Goal: Task Accomplishment & Management: Manage account settings

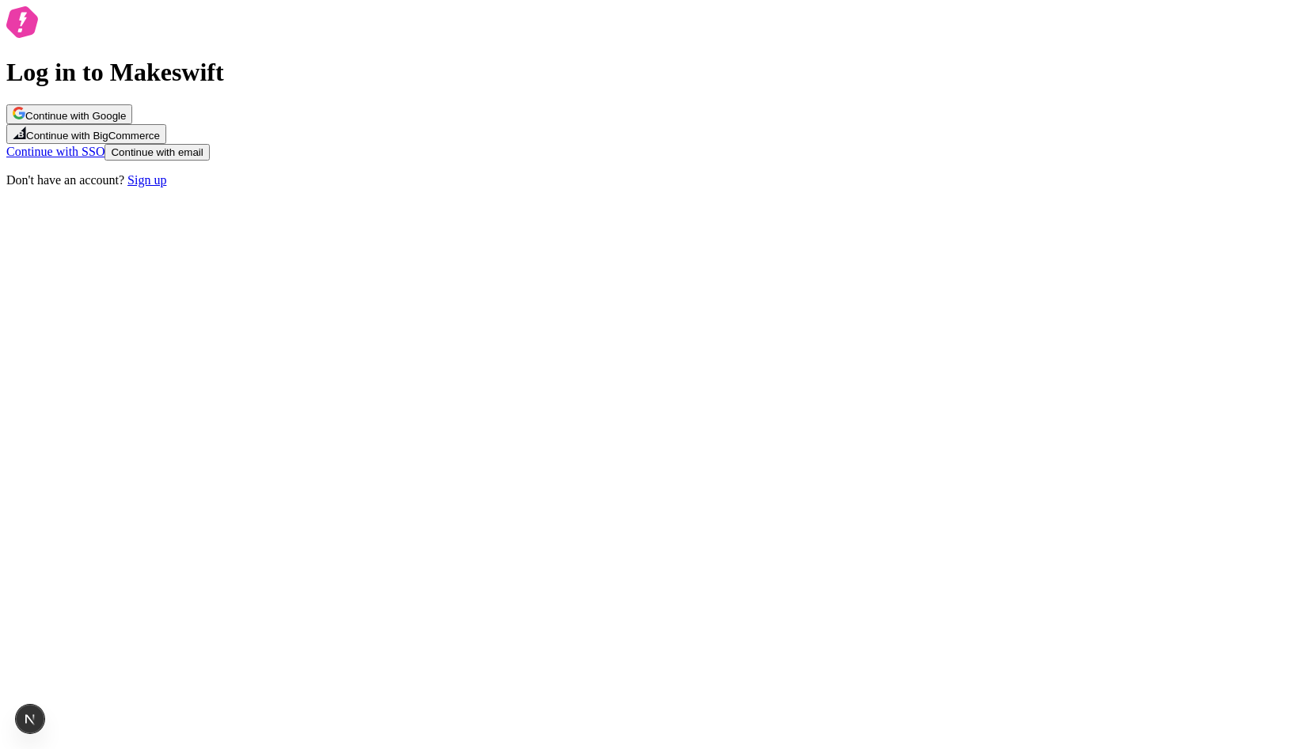
click at [132, 124] on button "Continue with Google" at bounding box center [69, 114] width 126 height 20
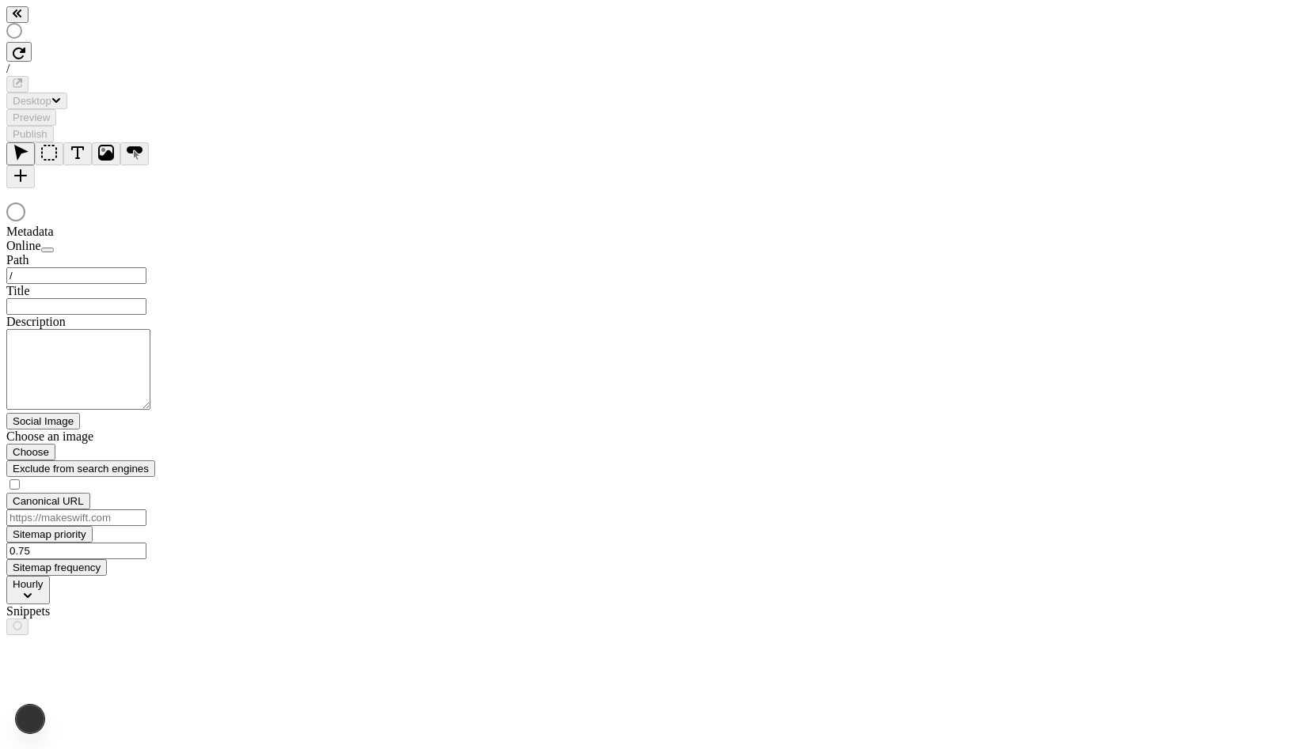
type input "/page"
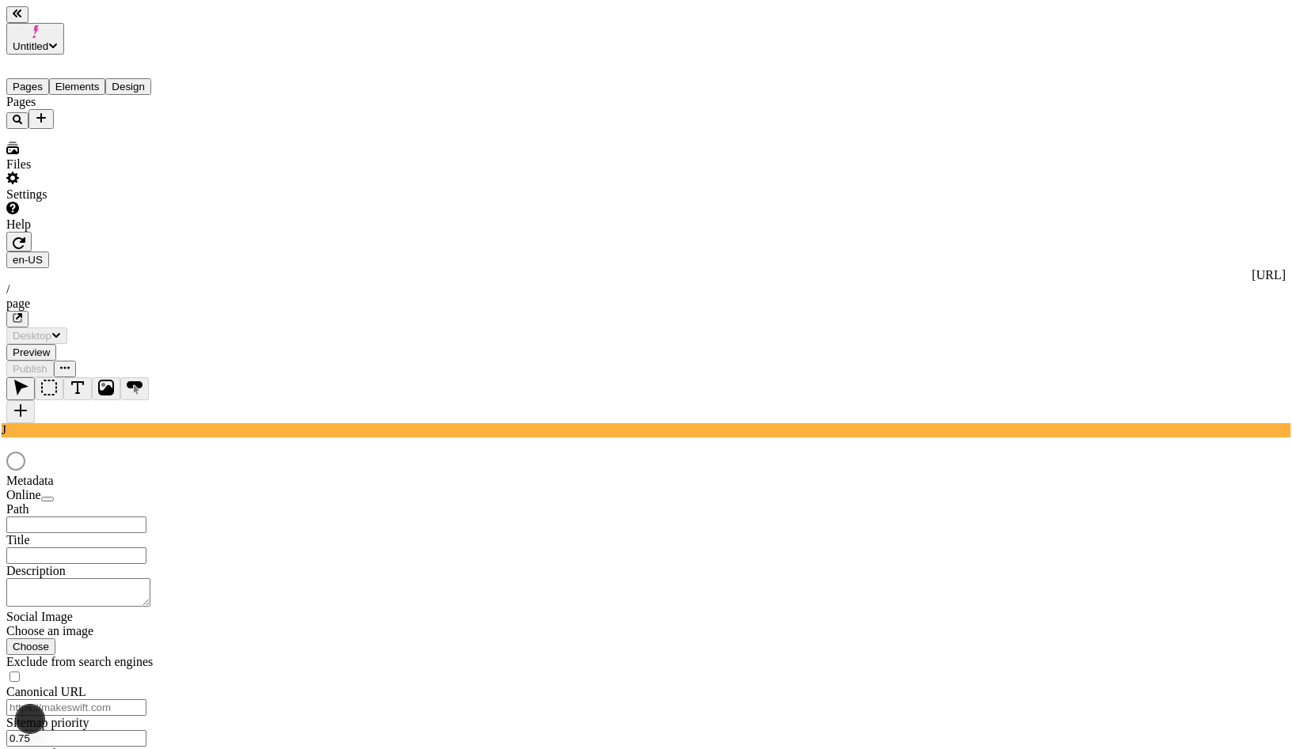
type input "/page"
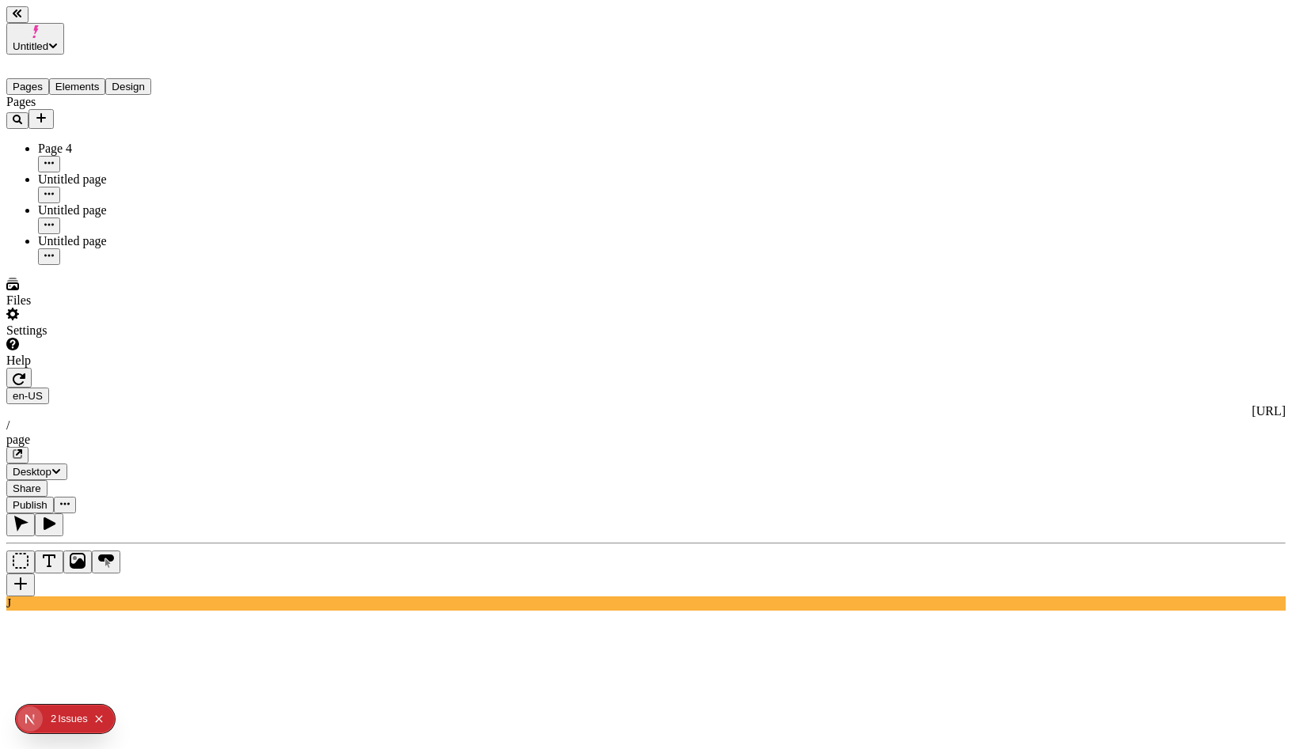
click at [59, 714] on div "Issue s" at bounding box center [73, 719] width 30 height 28
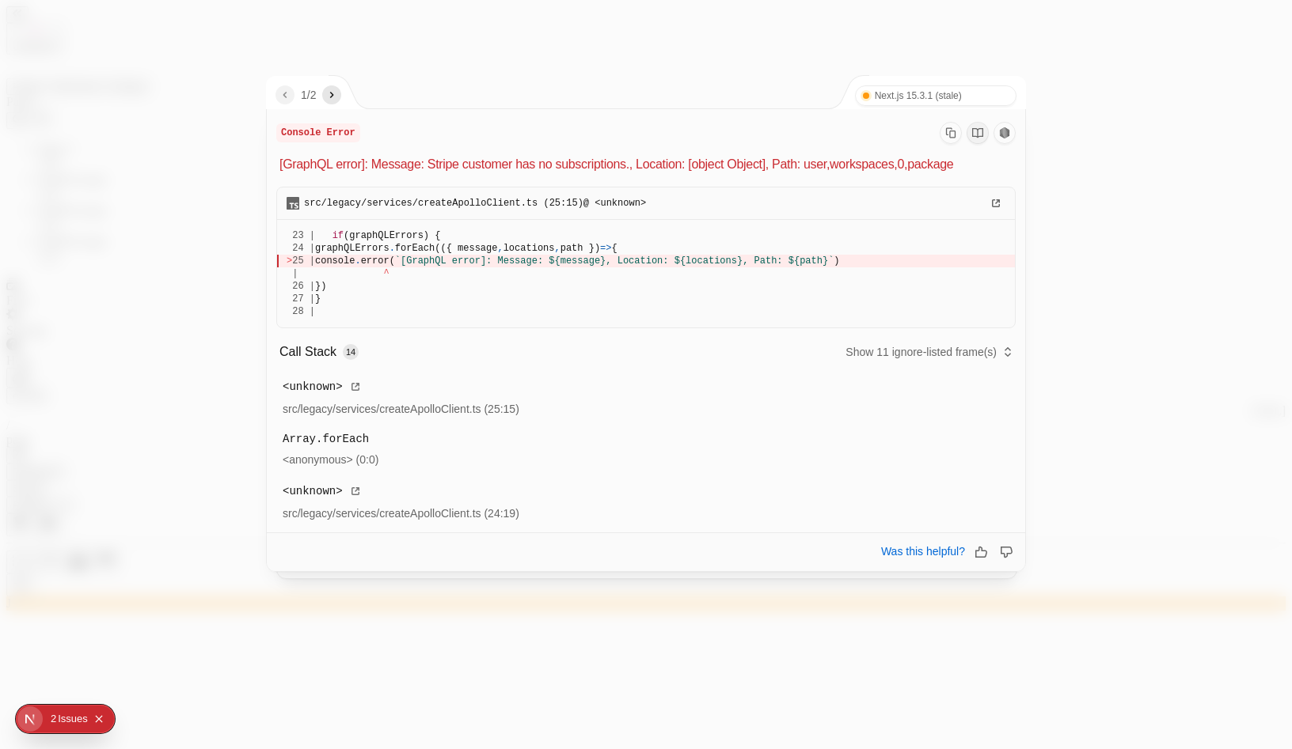
click at [332, 93] on icon "next" at bounding box center [331, 95] width 13 height 13
click at [612, 58] on div at bounding box center [646, 374] width 1292 height 749
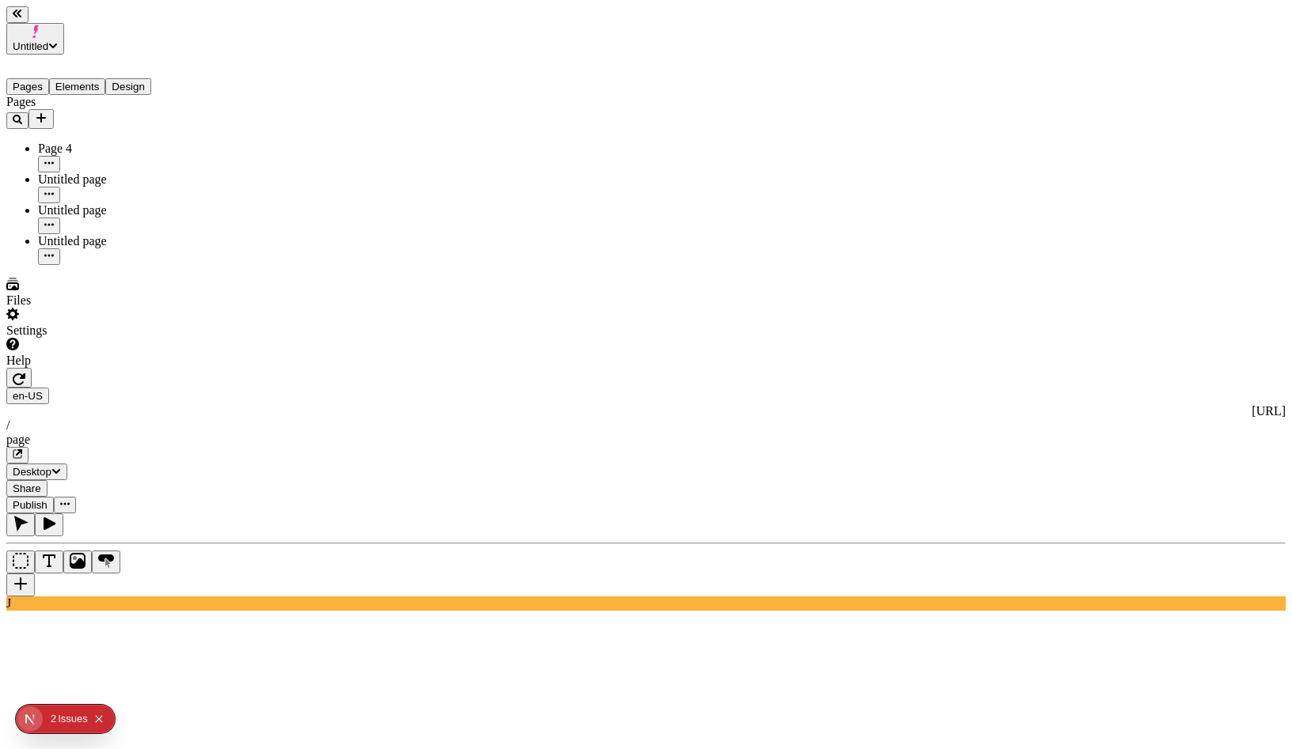
click at [63, 142] on div "Page 4" at bounding box center [117, 149] width 158 height 14
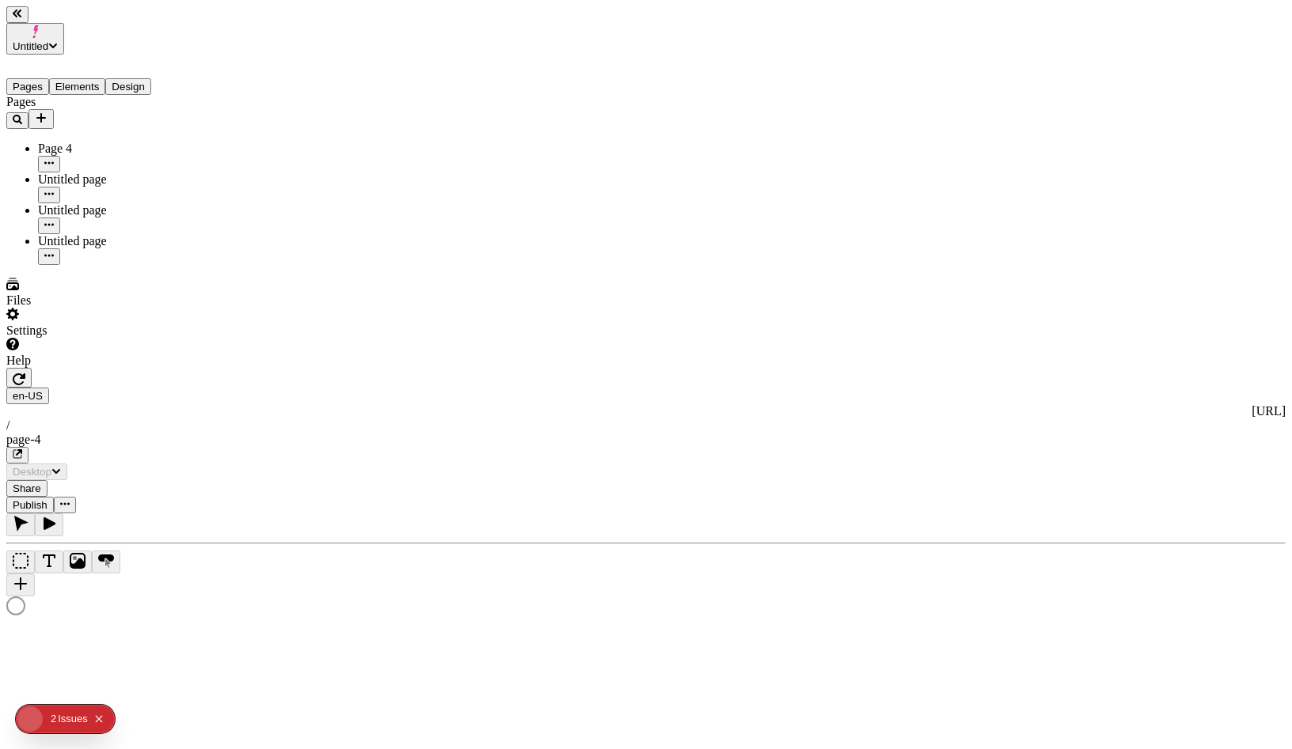
type textarea "test description edit again"
type input "/page-4"
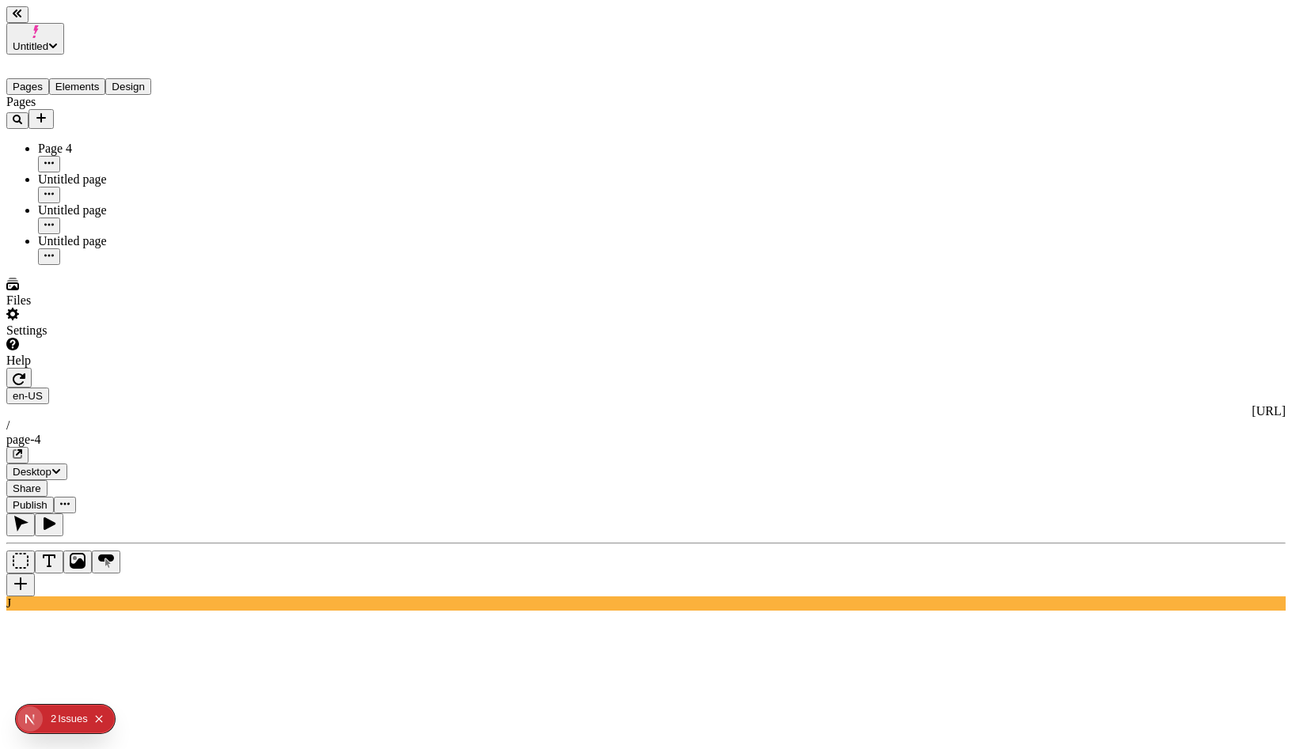
type input "18"
type input "1.5"
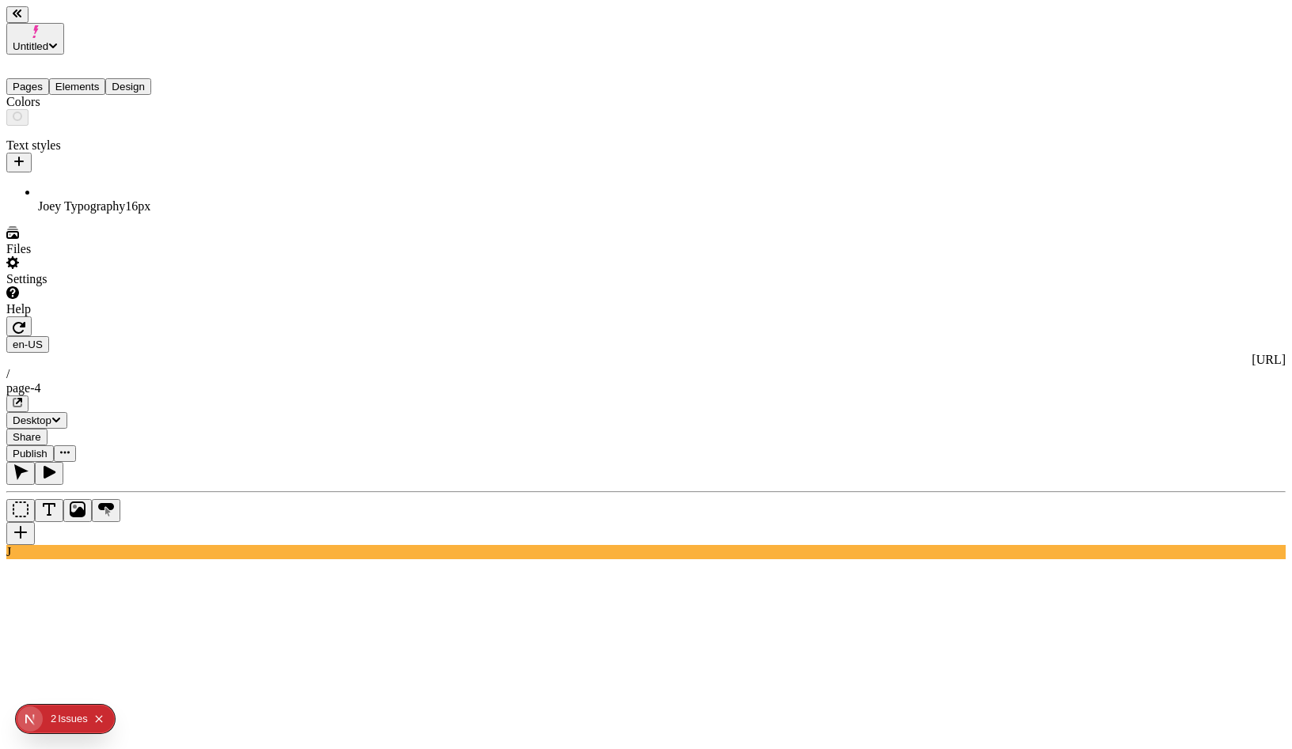
click at [138, 78] on button "Design" at bounding box center [128, 86] width 46 height 17
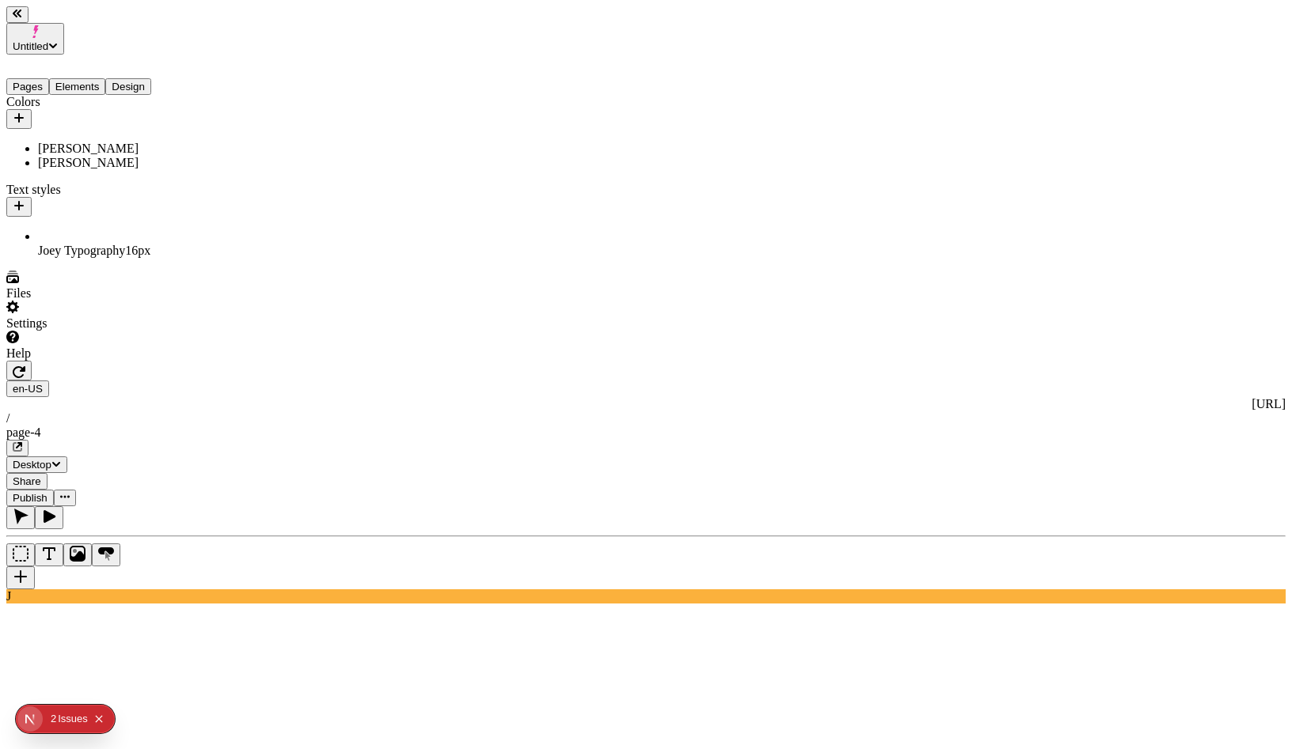
click at [1242, 89] on div "Color" at bounding box center [1237, 94] width 95 height 14
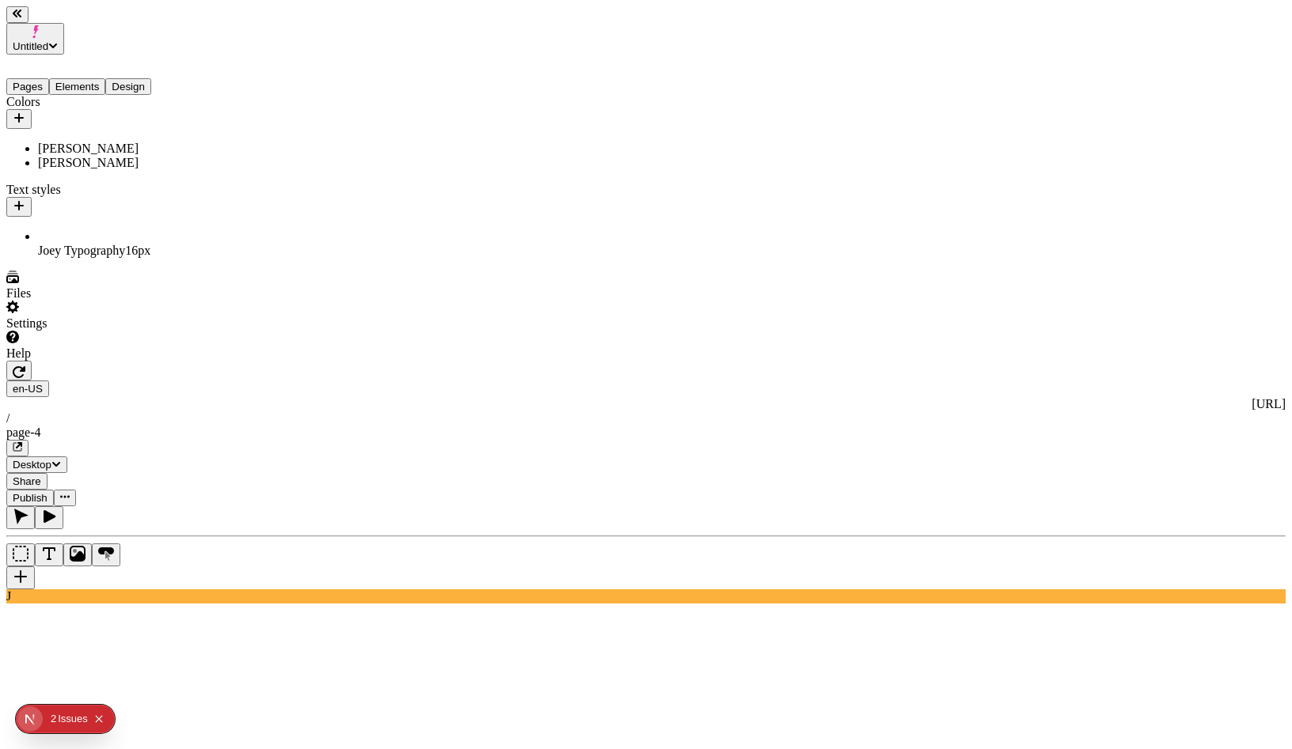
click at [32, 361] on button "button" at bounding box center [18, 371] width 25 height 20
click at [63, 506] on button "button" at bounding box center [49, 517] width 28 height 23
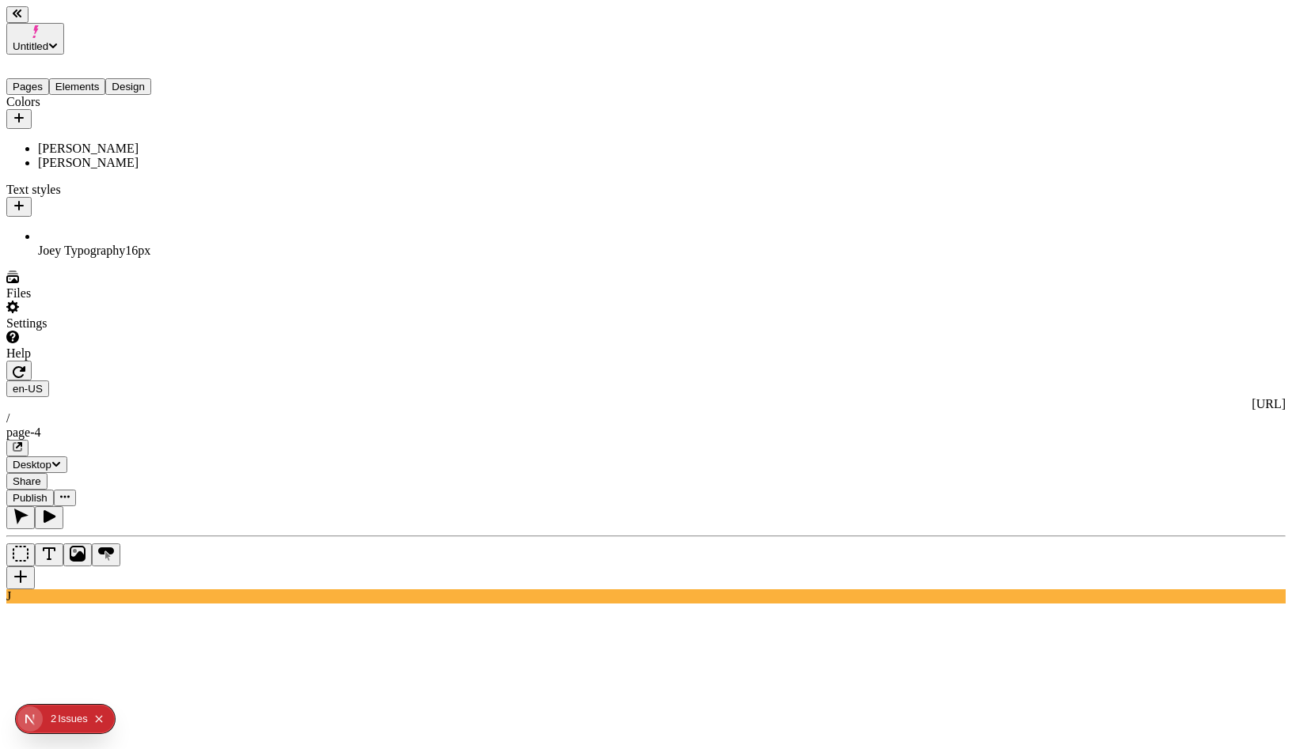
drag, startPoint x: 93, startPoint y: 256, endPoint x: 97, endPoint y: 241, distance: 14.8
click at [93, 256] on div "Colors Joey Purple Joey Red Text styles Joey Typography 16 px" at bounding box center [101, 176] width 190 height 163
click at [45, 78] on button "Pages" at bounding box center [27, 86] width 43 height 17
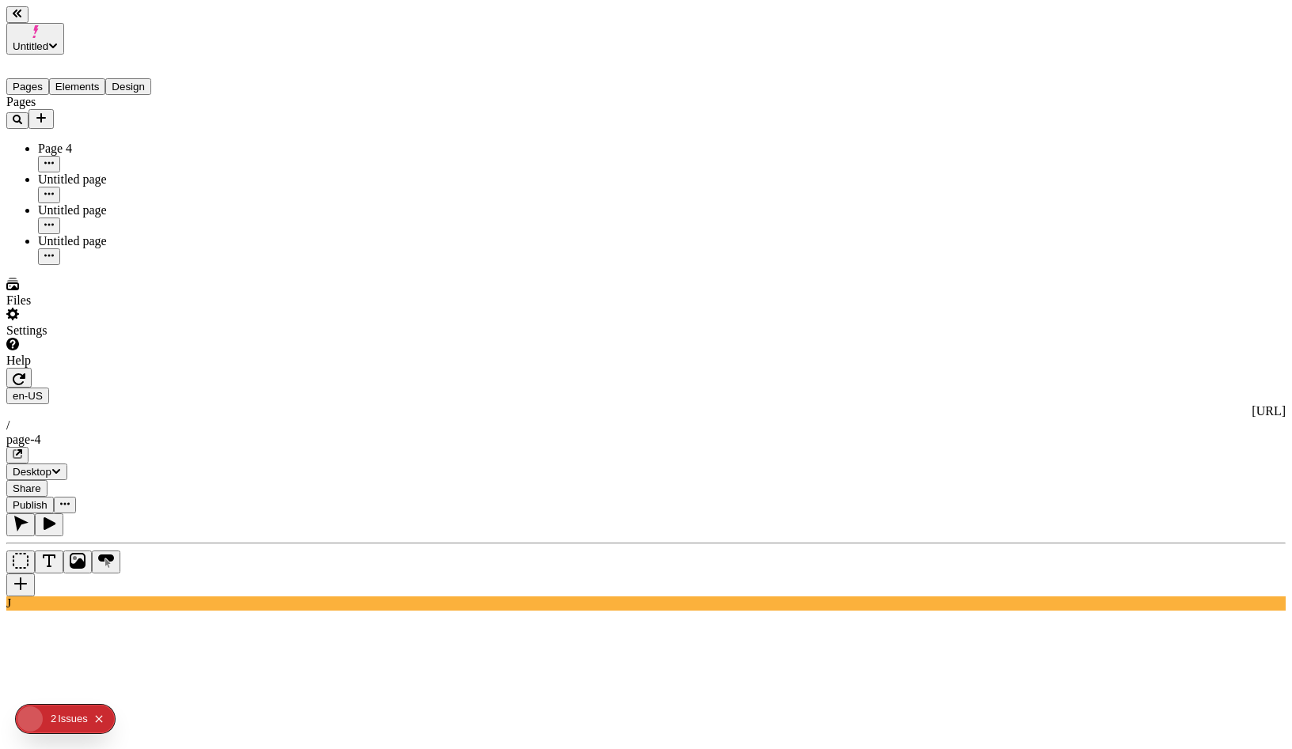
click at [81, 251] on div "Pages Page 4 Untitled page Untitled page Untitled page" at bounding box center [101, 180] width 190 height 170
click at [54, 109] on button "Add new" at bounding box center [40, 119] width 25 height 20
click at [156, 127] on div "Blank page" at bounding box center [154, 124] width 53 height 44
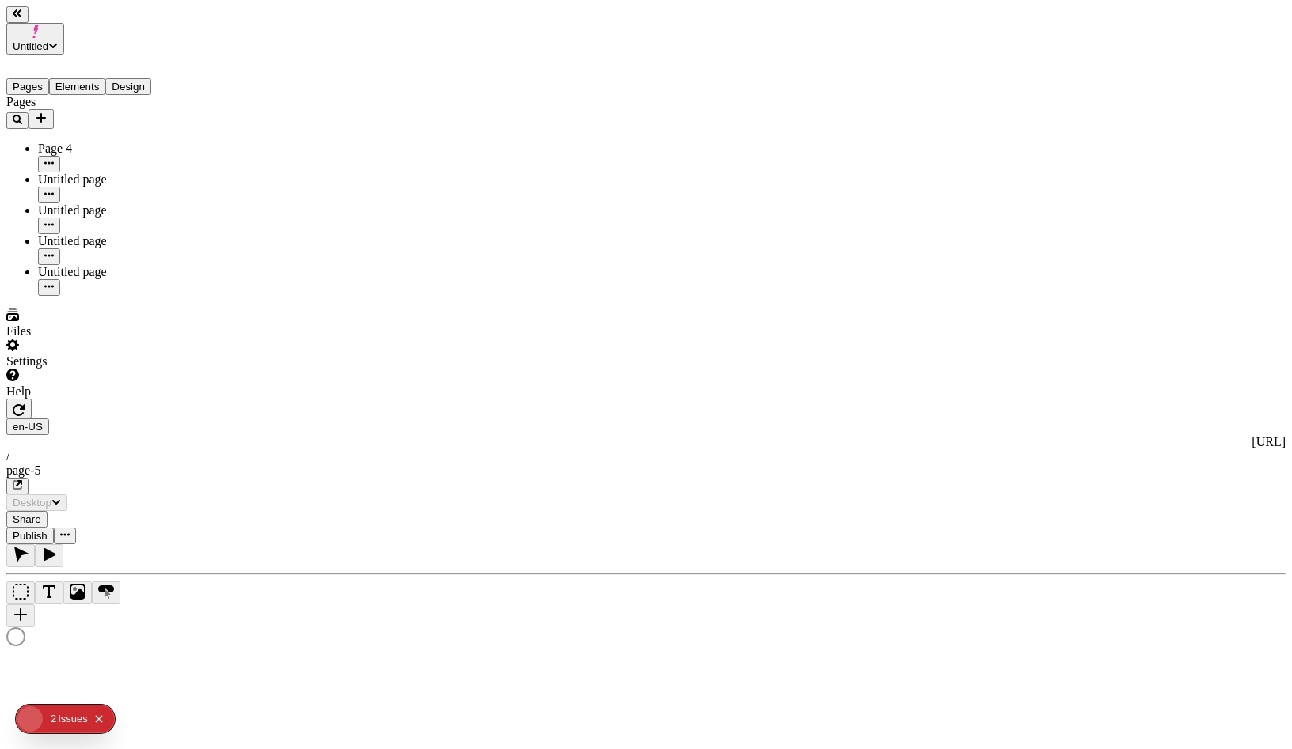
type input "/page-5"
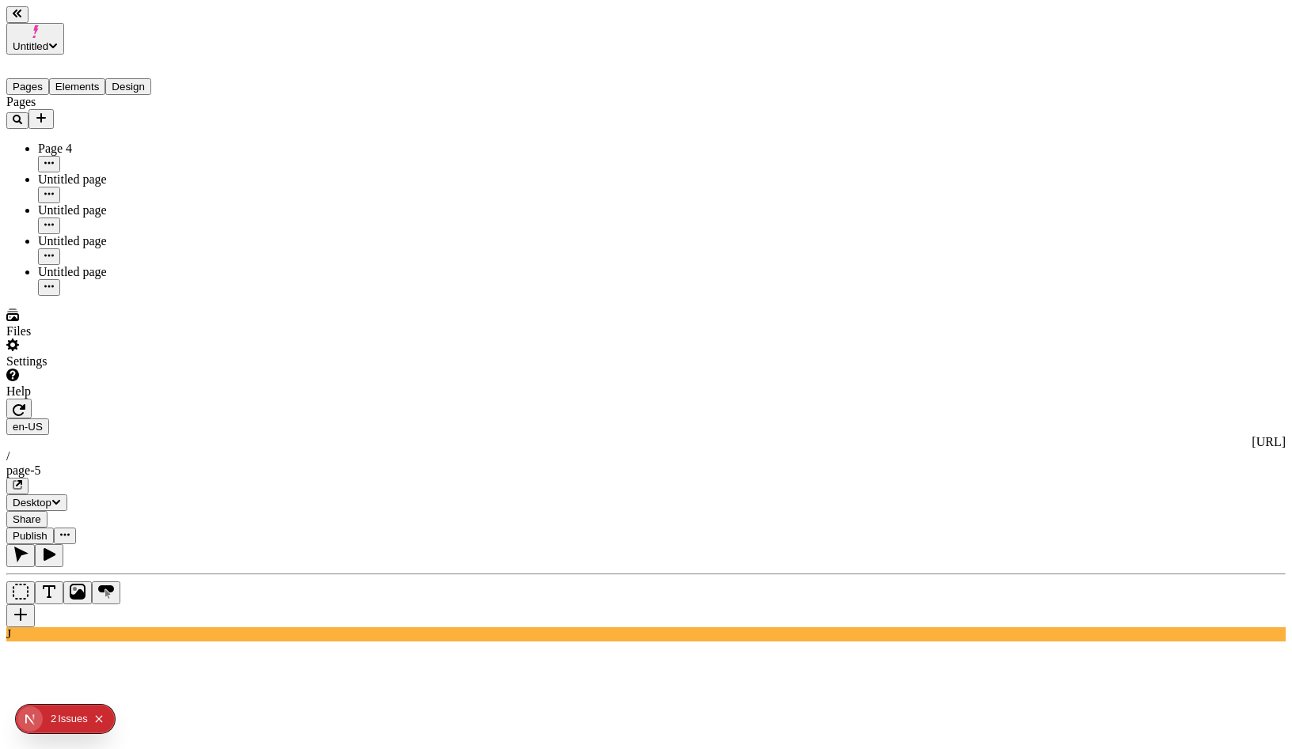
click at [90, 265] on div "Untitled page" at bounding box center [117, 272] width 158 height 14
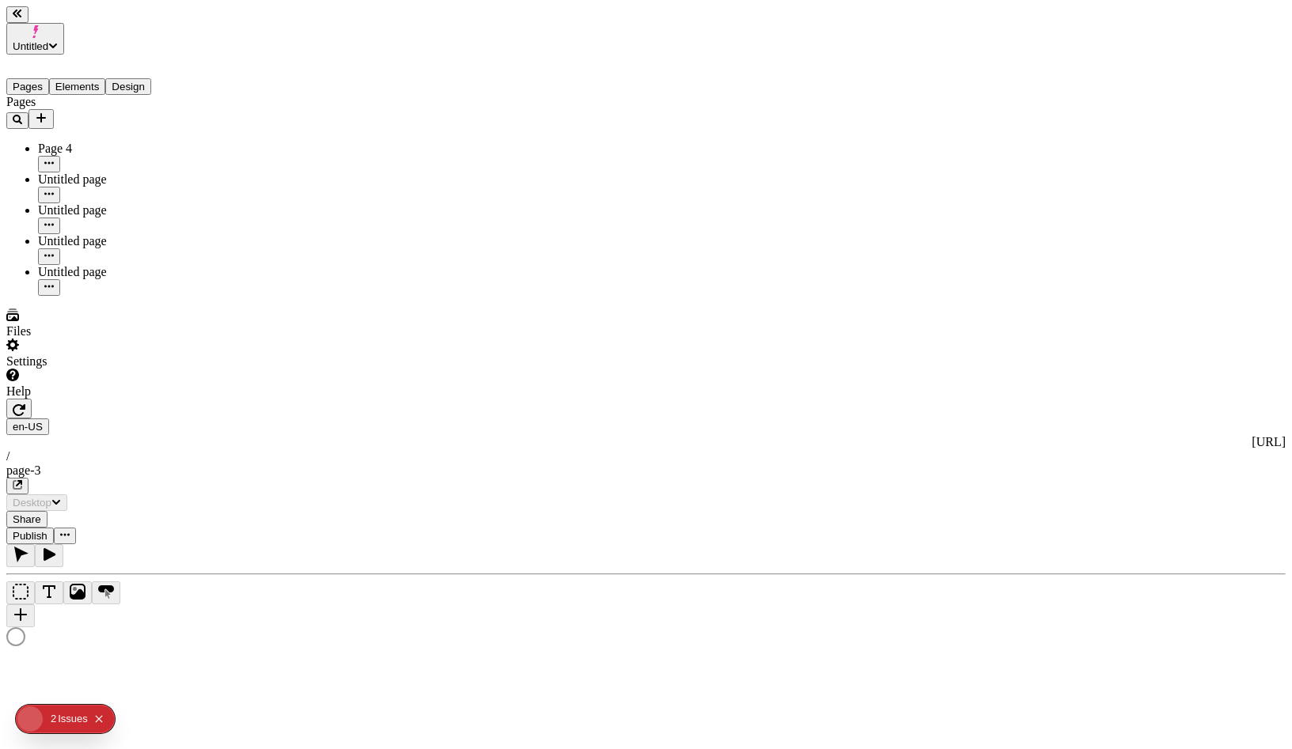
type input "/page-3"
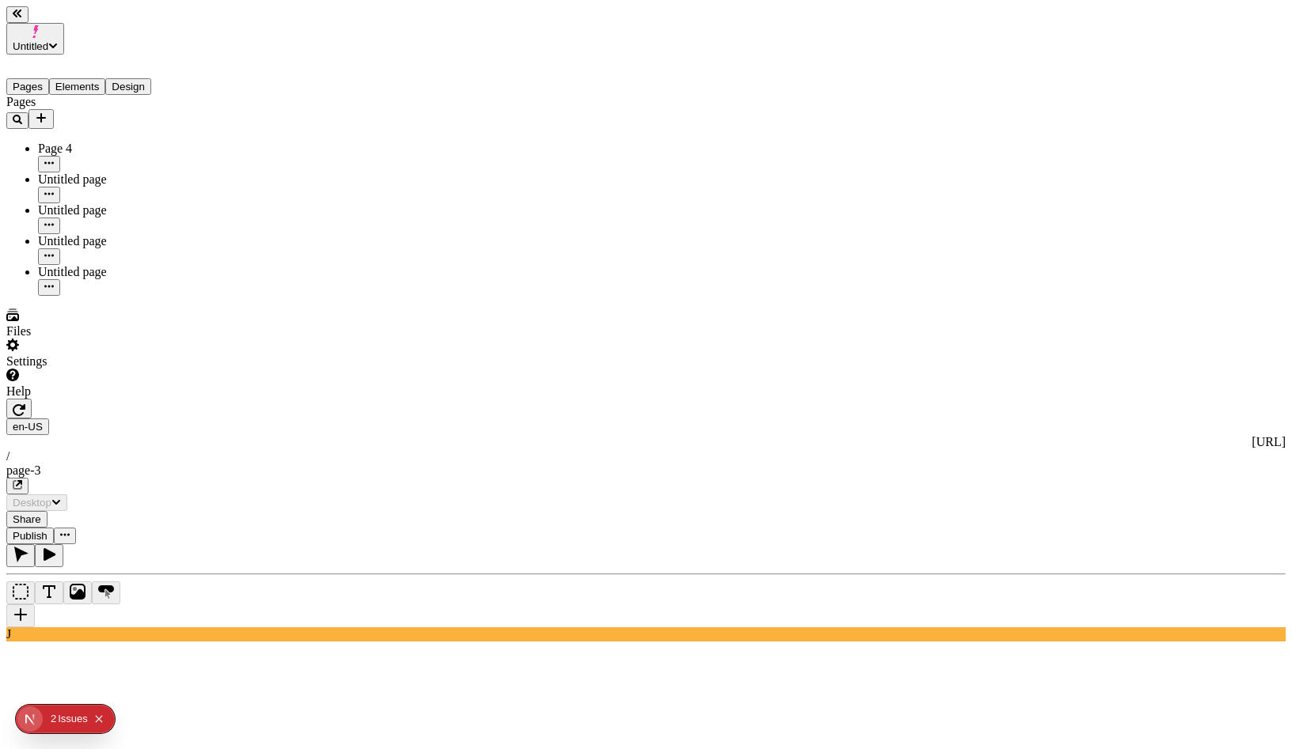
click at [109, 173] on div "Untitled page" at bounding box center [117, 180] width 158 height 14
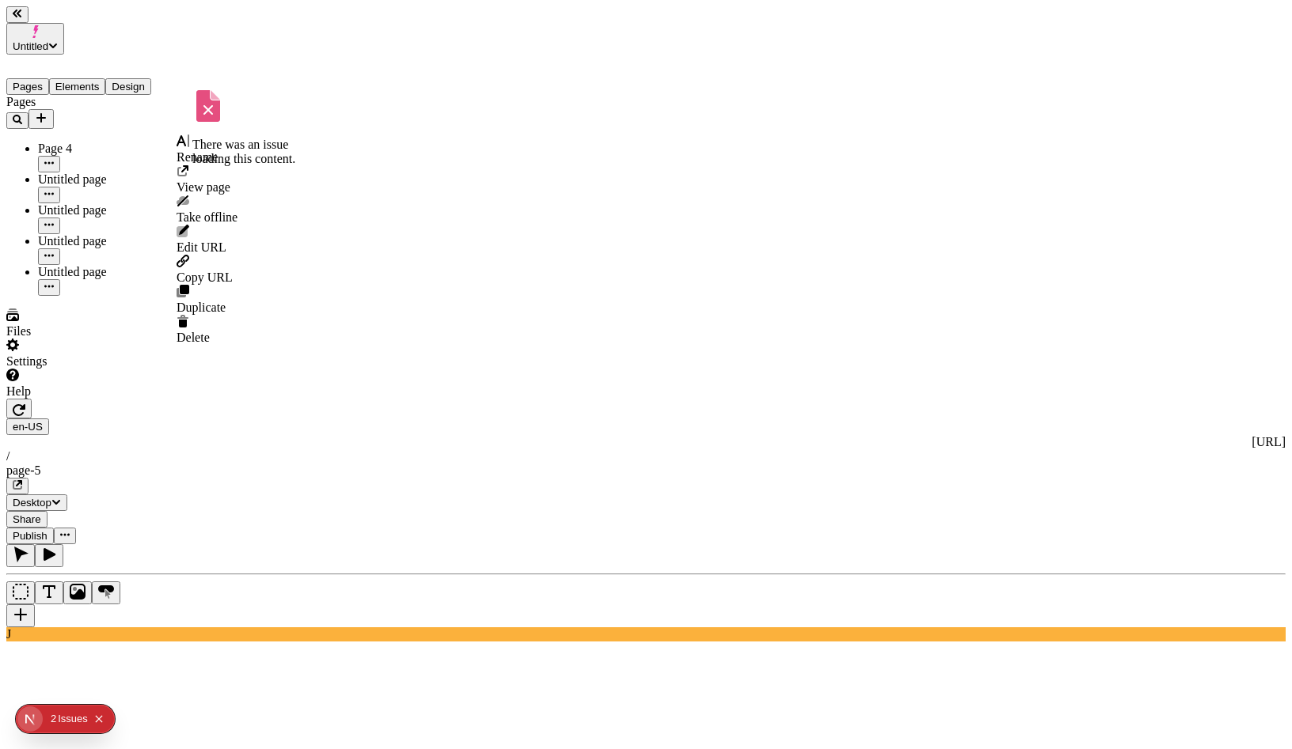
click at [54, 189] on icon "button" at bounding box center [48, 193] width 9 height 9
click at [218, 153] on span "Rename" at bounding box center [196, 156] width 41 height 13
type input "P5"
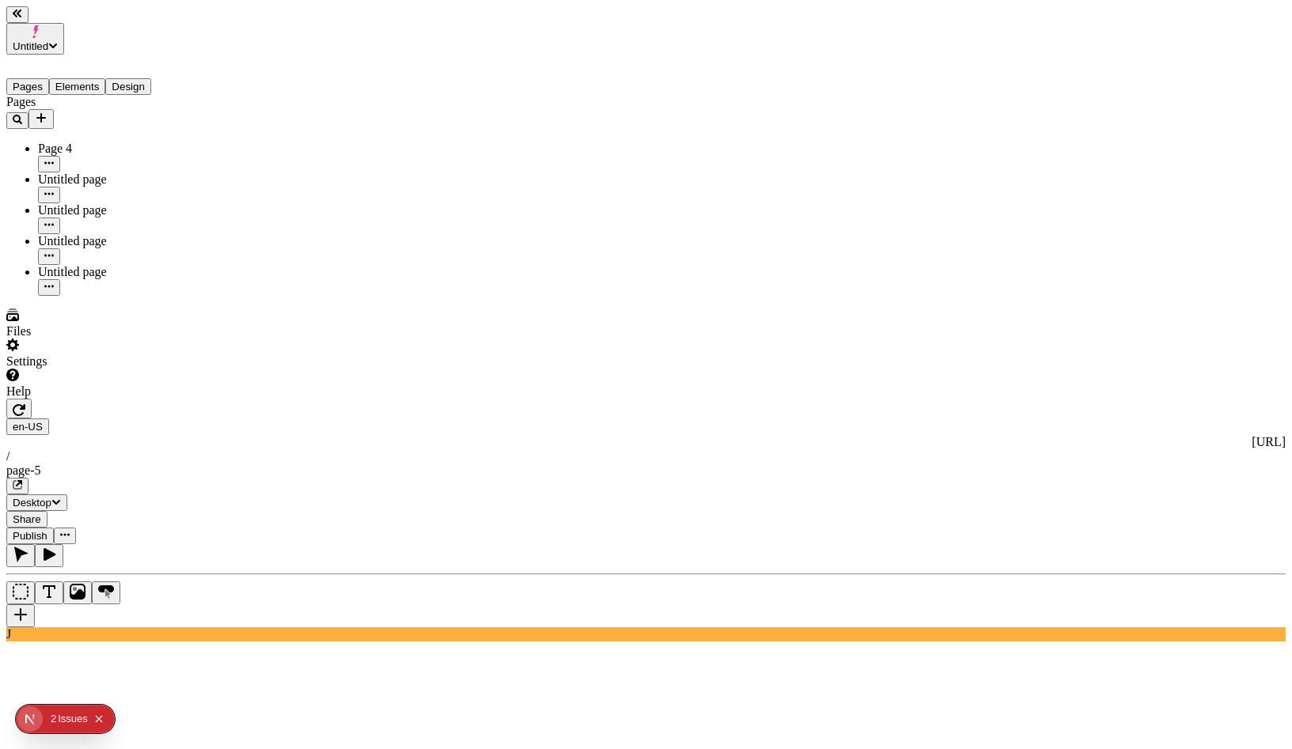
click at [219, 544] on div "J" at bounding box center [645, 592] width 1279 height 97
type textarea "Objectively synthesize high-quality services, then efficiently develop magnetic…"
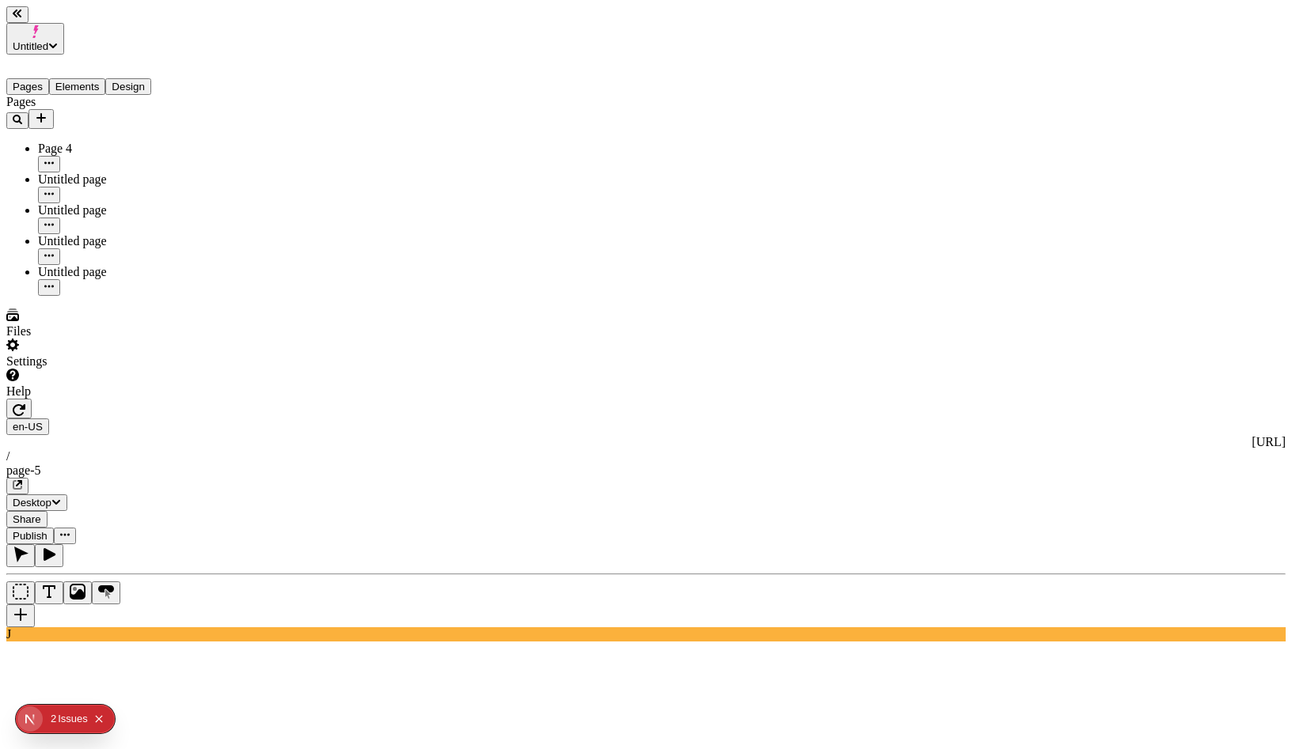
type input "18"
type input "1.5"
click at [47, 530] on span "Publish" at bounding box center [30, 536] width 35 height 12
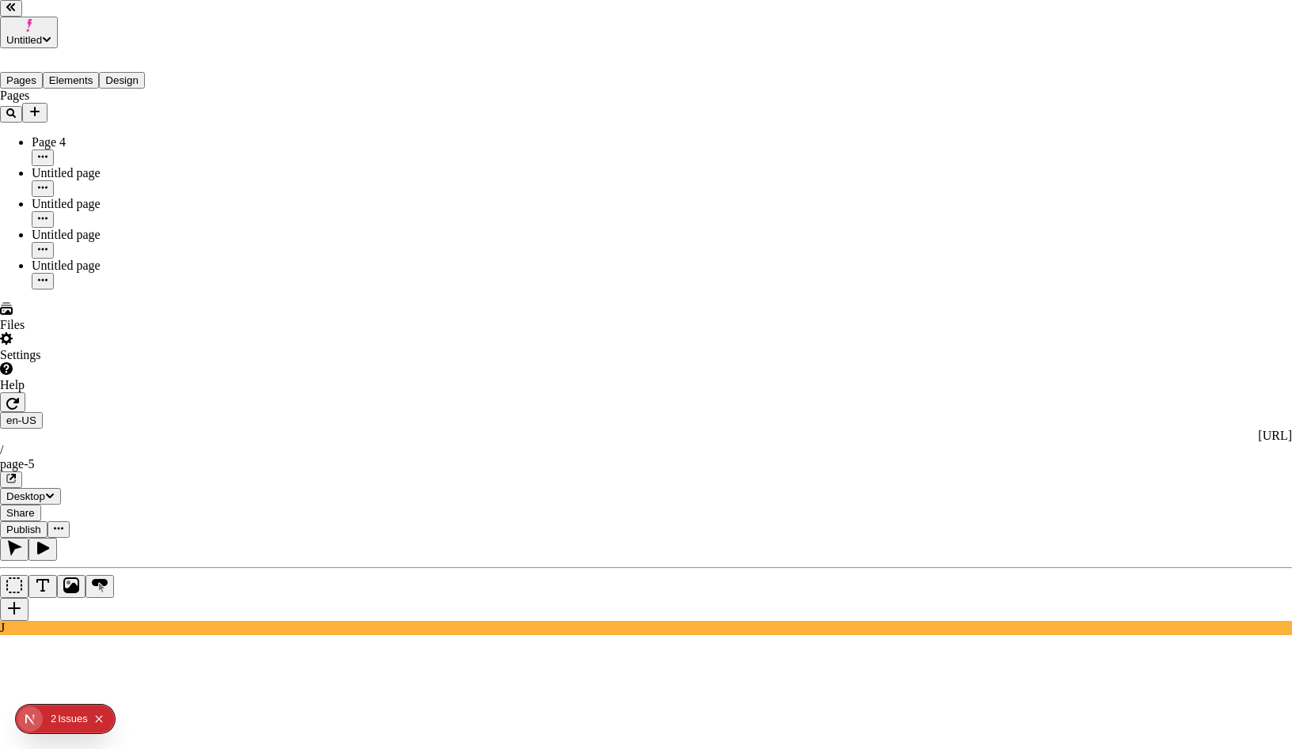
checkbox input "true"
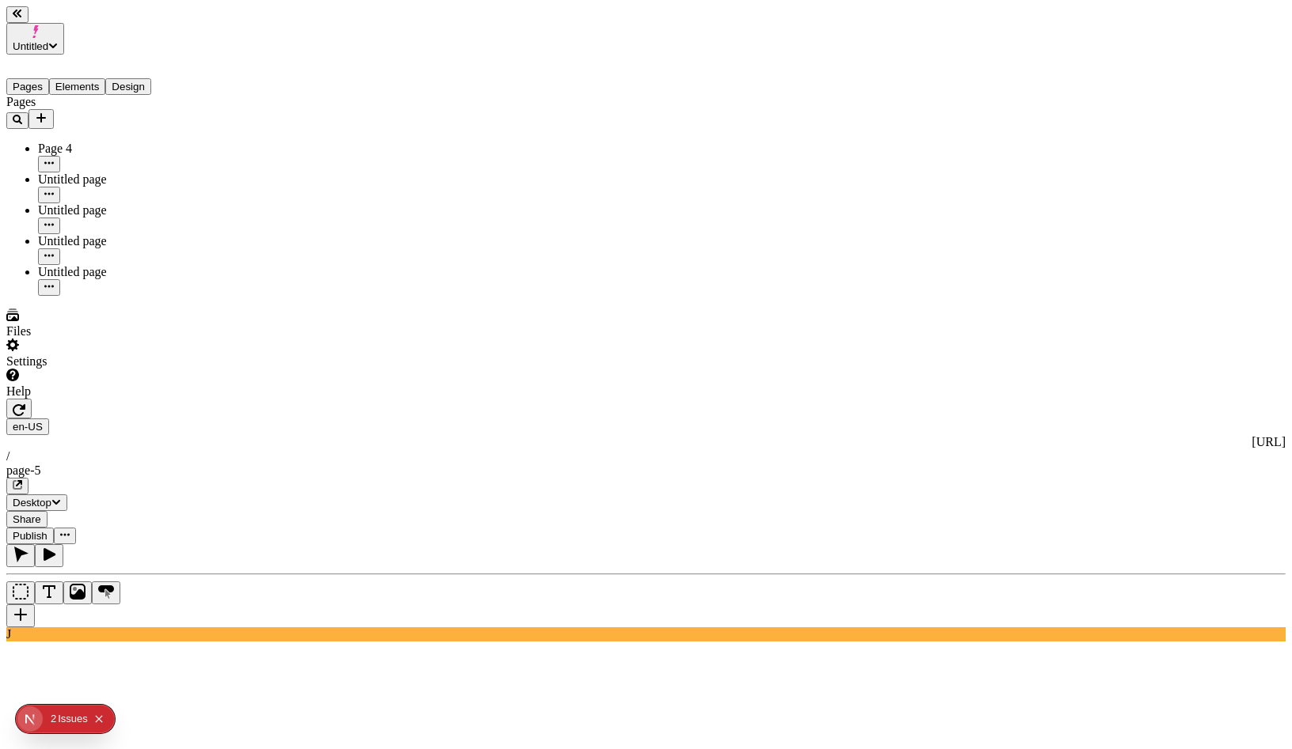
click at [28, 478] on button "button" at bounding box center [17, 486] width 22 height 17
drag, startPoint x: 1258, startPoint y: 59, endPoint x: 1273, endPoint y: 55, distance: 14.8
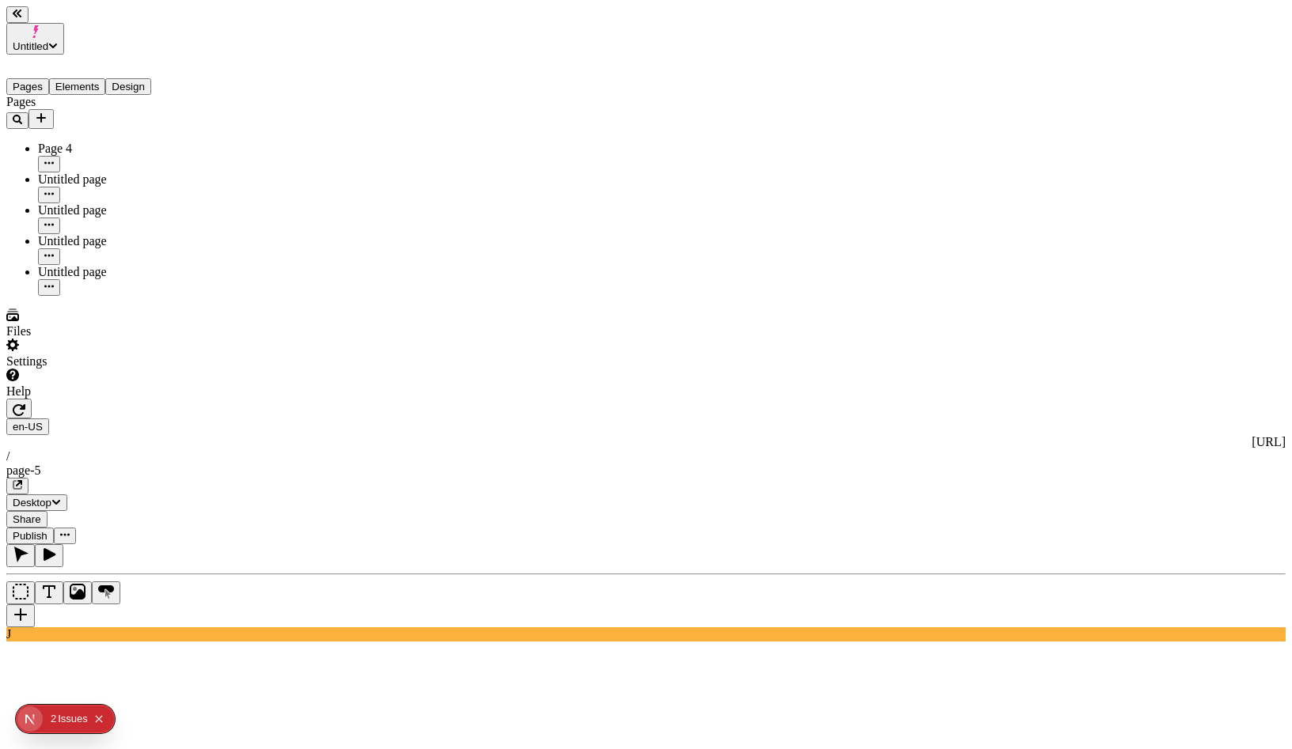
drag, startPoint x: 1273, startPoint y: 55, endPoint x: 1265, endPoint y: 65, distance: 13.0
click at [1228, 87] on div "Color" at bounding box center [1237, 94] width 95 height 14
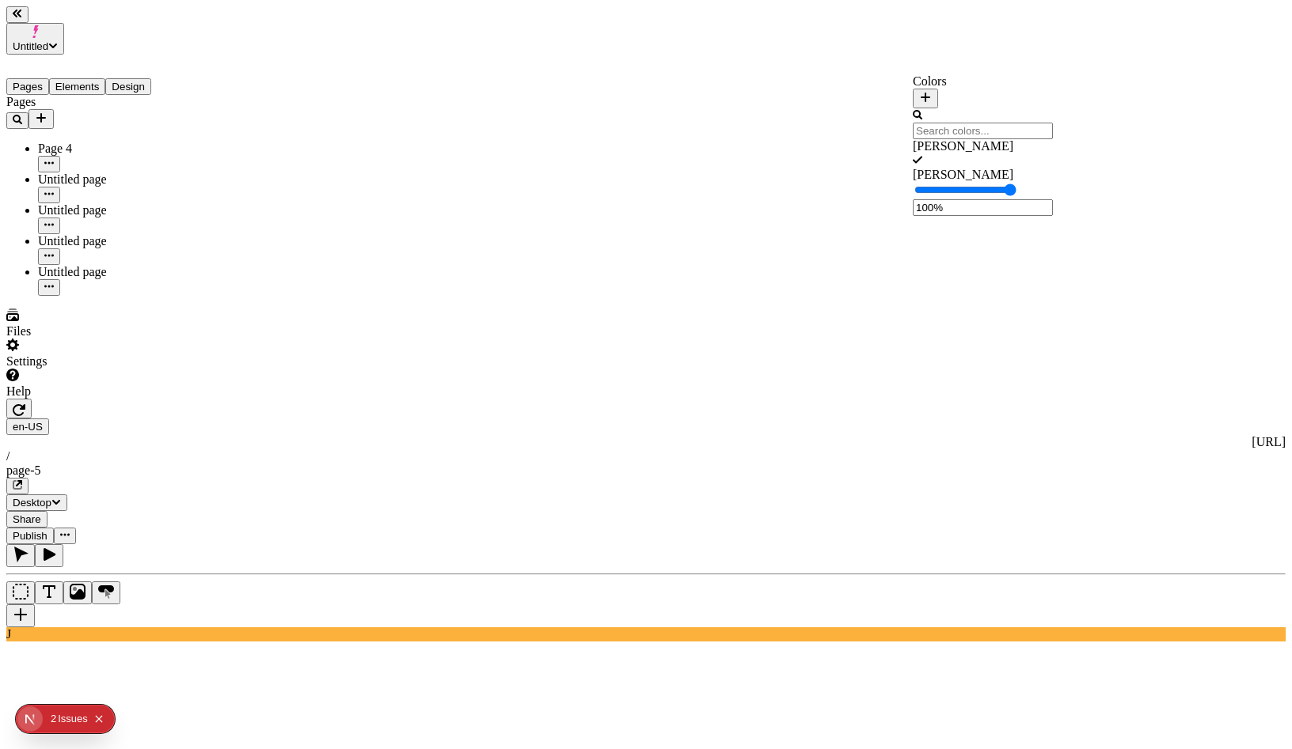
click at [928, 168] on div "Suggestions" at bounding box center [982, 168] width 140 height 0
click at [25, 404] on icon "button" at bounding box center [19, 410] width 13 height 13
click at [57, 547] on icon "button" at bounding box center [49, 555] width 16 height 16
drag, startPoint x: 216, startPoint y: 74, endPoint x: 211, endPoint y: 63, distance: 12.4
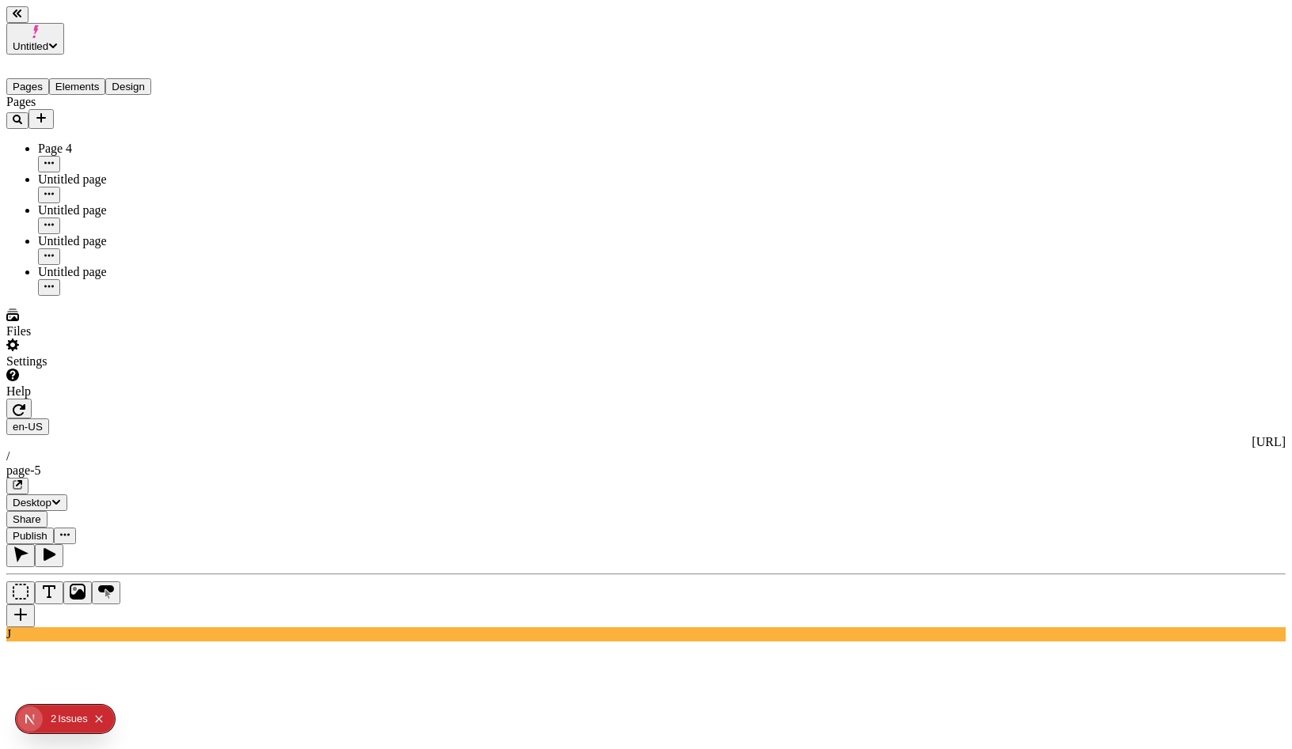
click at [216, 544] on div at bounding box center [645, 585] width 1279 height 83
click at [28, 547] on icon "button" at bounding box center [21, 555] width 14 height 16
click at [108, 173] on div "Untitled page" at bounding box center [117, 180] width 158 height 14
click at [89, 203] on div "Untitled page" at bounding box center [117, 210] width 158 height 14
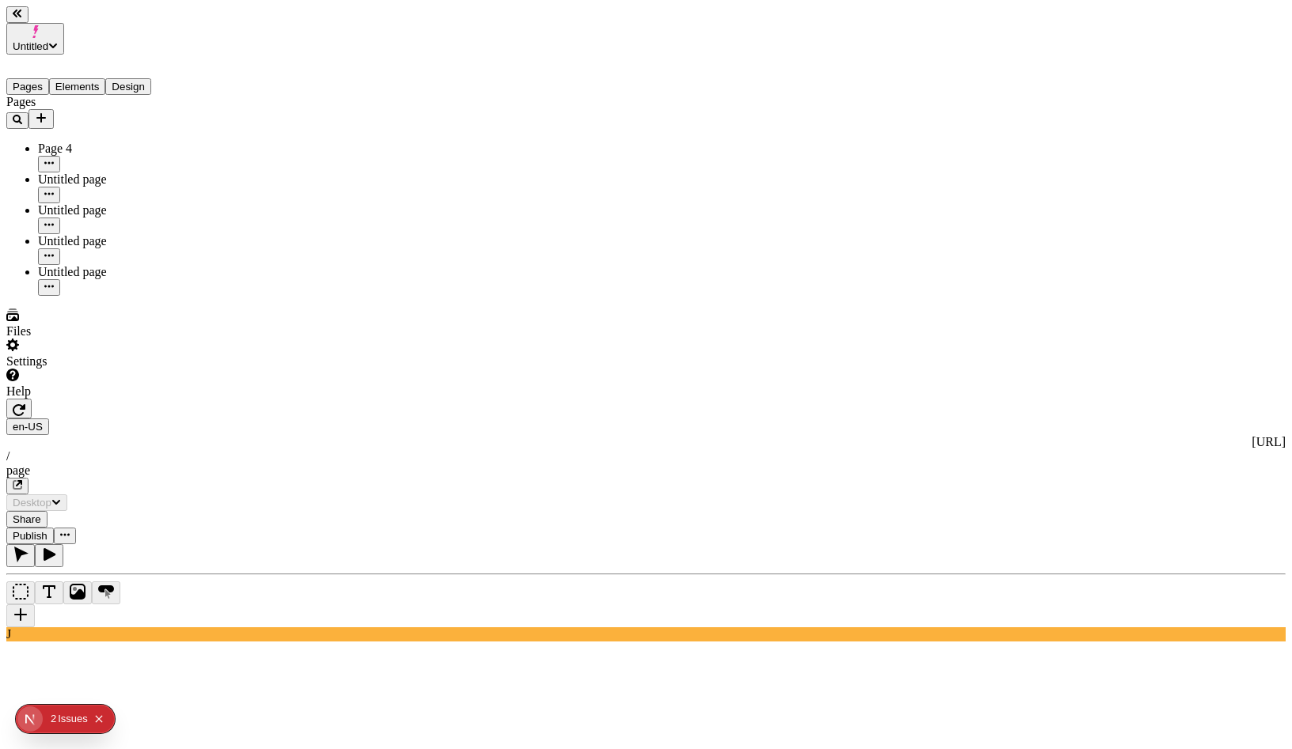
click at [101, 173] on div "Untitled page" at bounding box center [117, 188] width 158 height 31
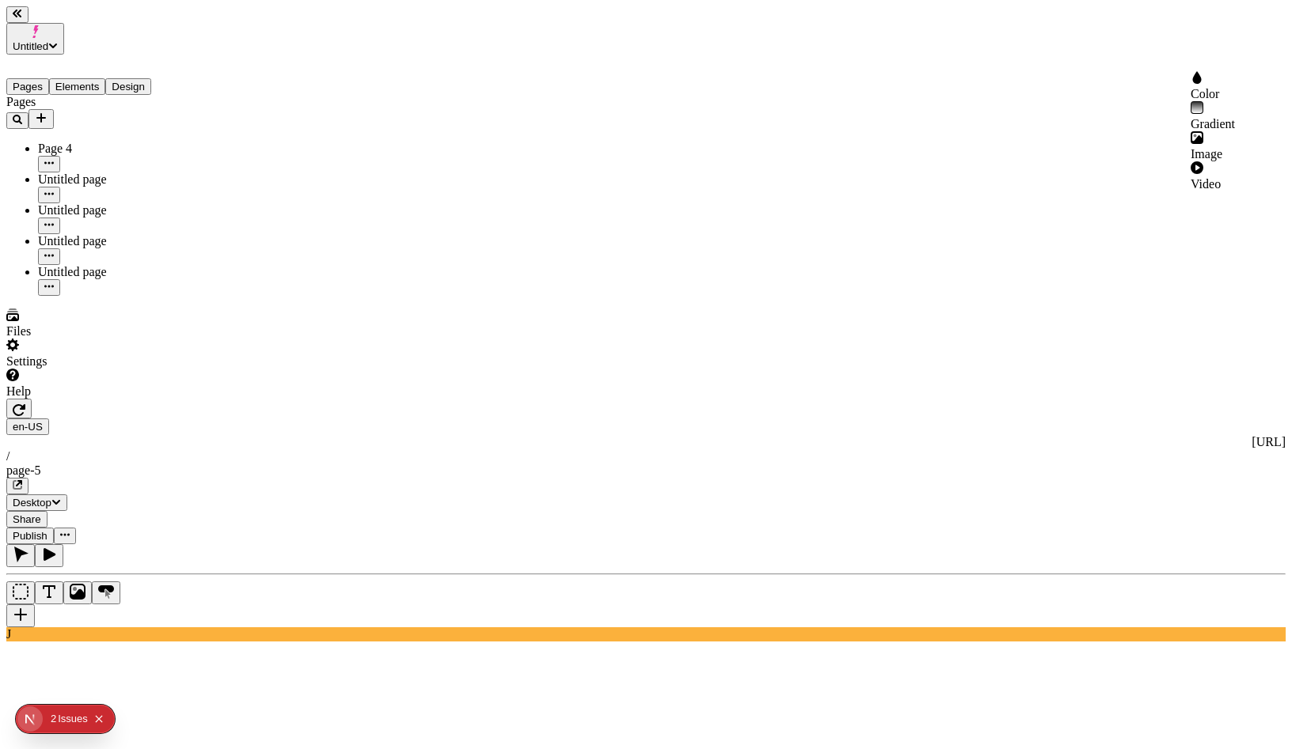
click at [1238, 87] on div "Color" at bounding box center [1237, 94] width 95 height 14
click at [1238, 89] on div "Color" at bounding box center [1237, 94] width 95 height 14
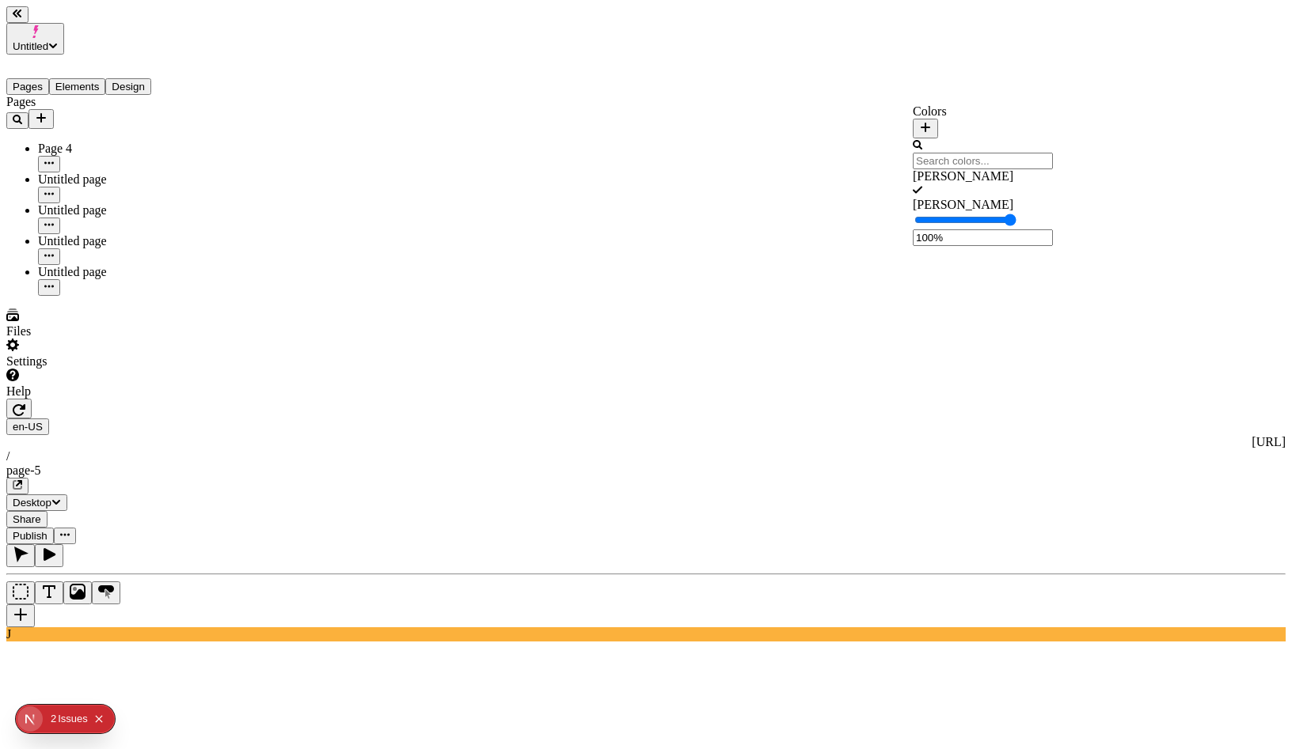
click at [938, 123] on button "button" at bounding box center [924, 129] width 25 height 20
click at [957, 244] on span "Save" at bounding box center [945, 238] width 24 height 12
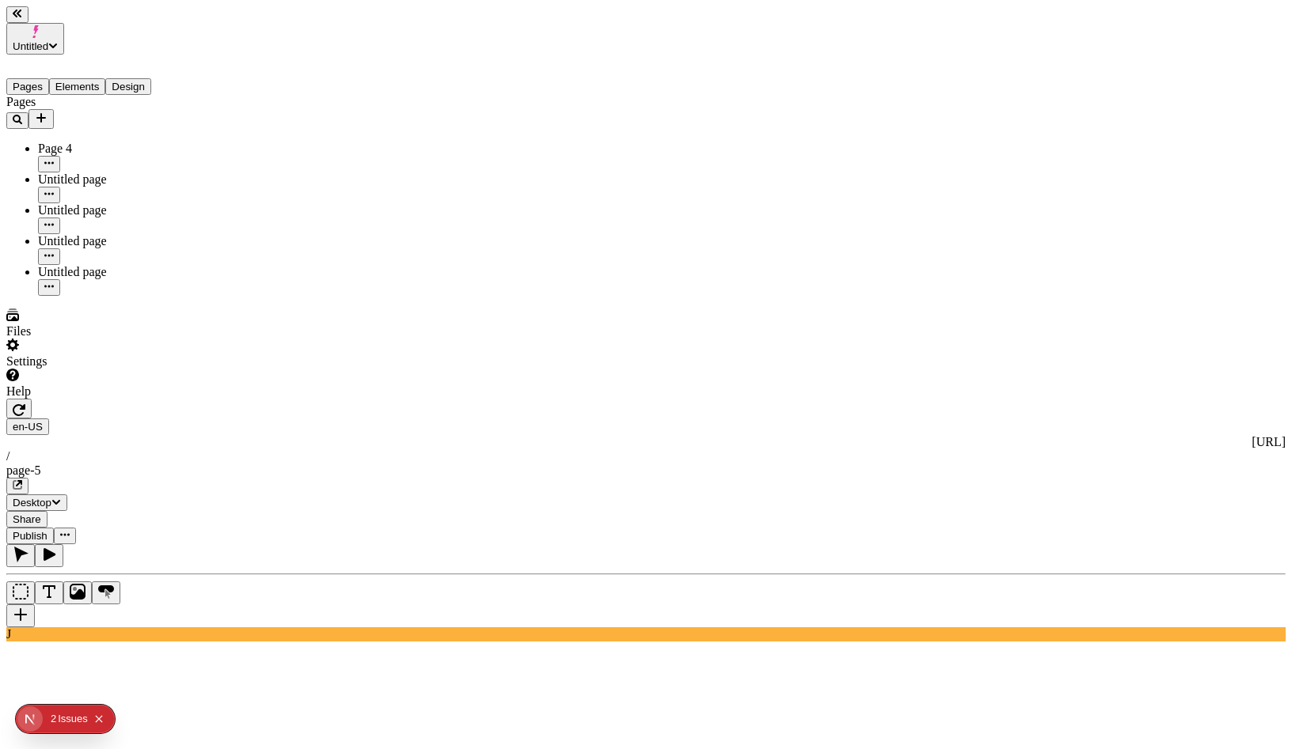
click at [25, 404] on icon "button" at bounding box center [19, 410] width 13 height 12
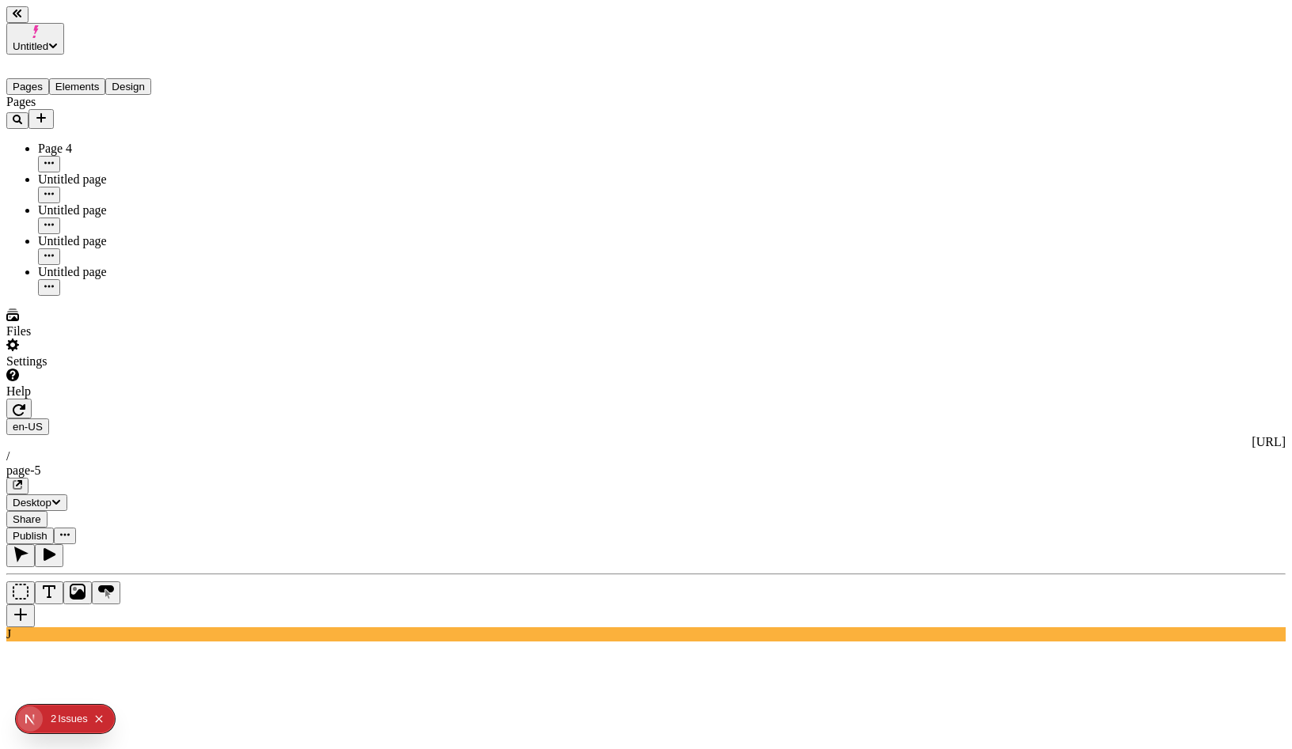
type input "0"
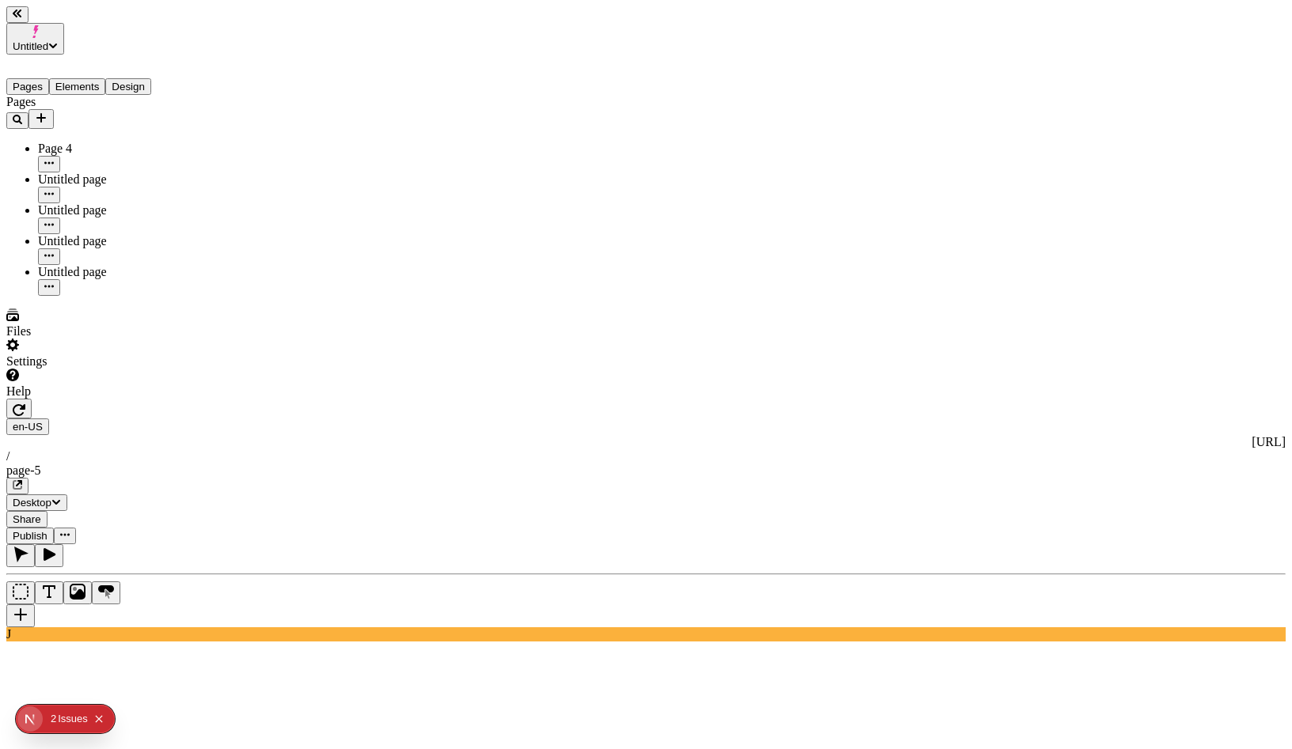
click at [47, 530] on span "Publish" at bounding box center [30, 536] width 35 height 12
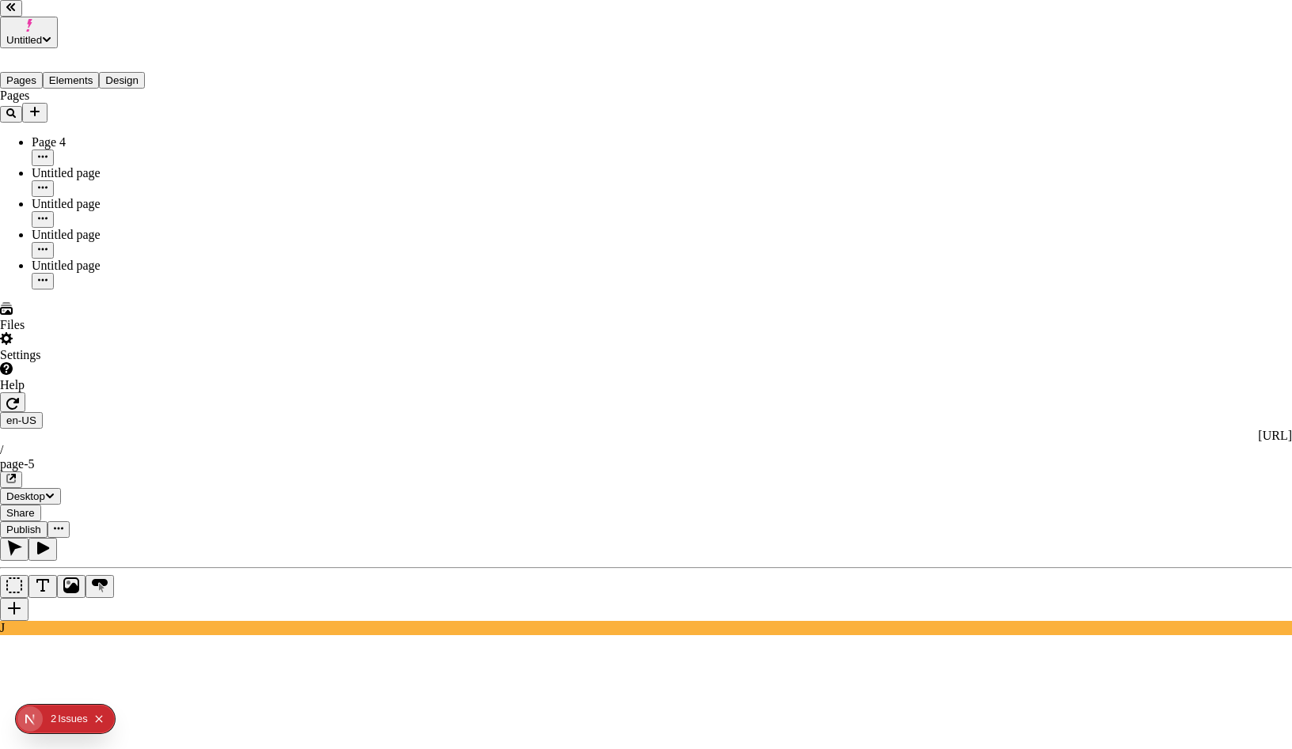
checkbox input "true"
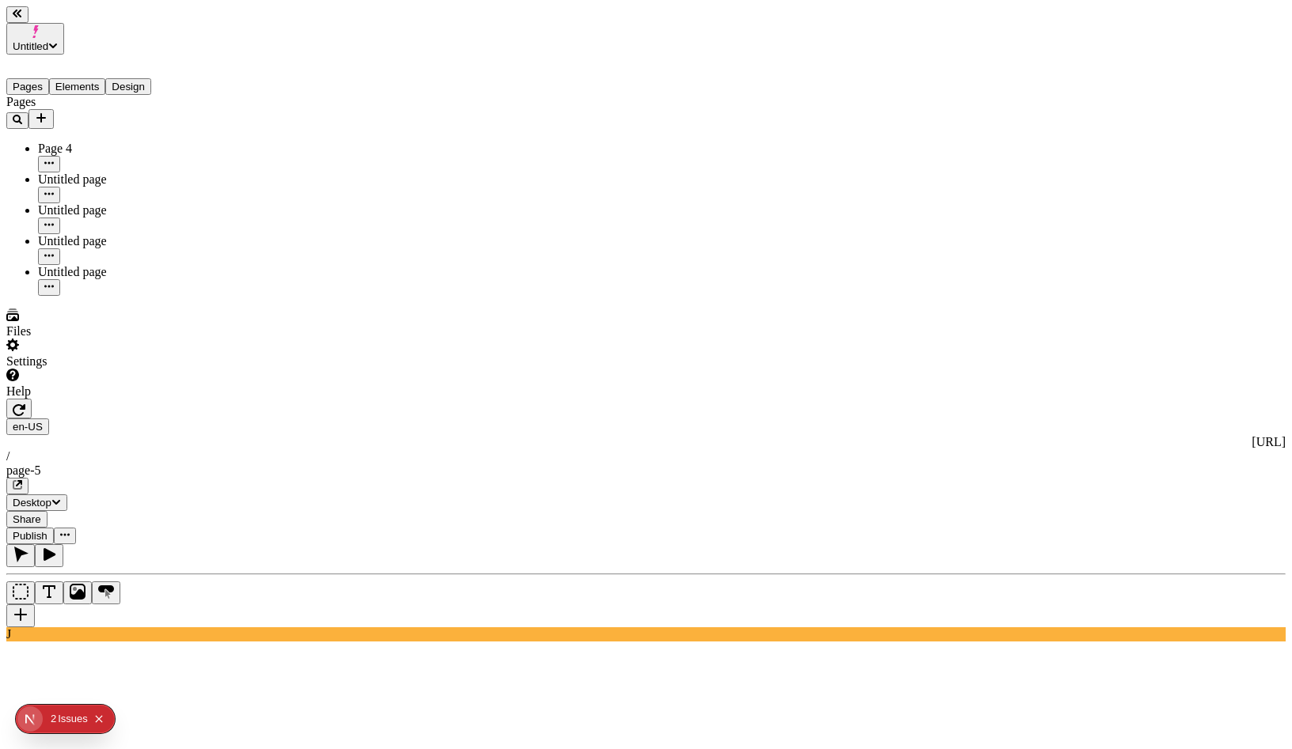
click at [25, 404] on icon "button" at bounding box center [19, 410] width 13 height 13
type input "250"
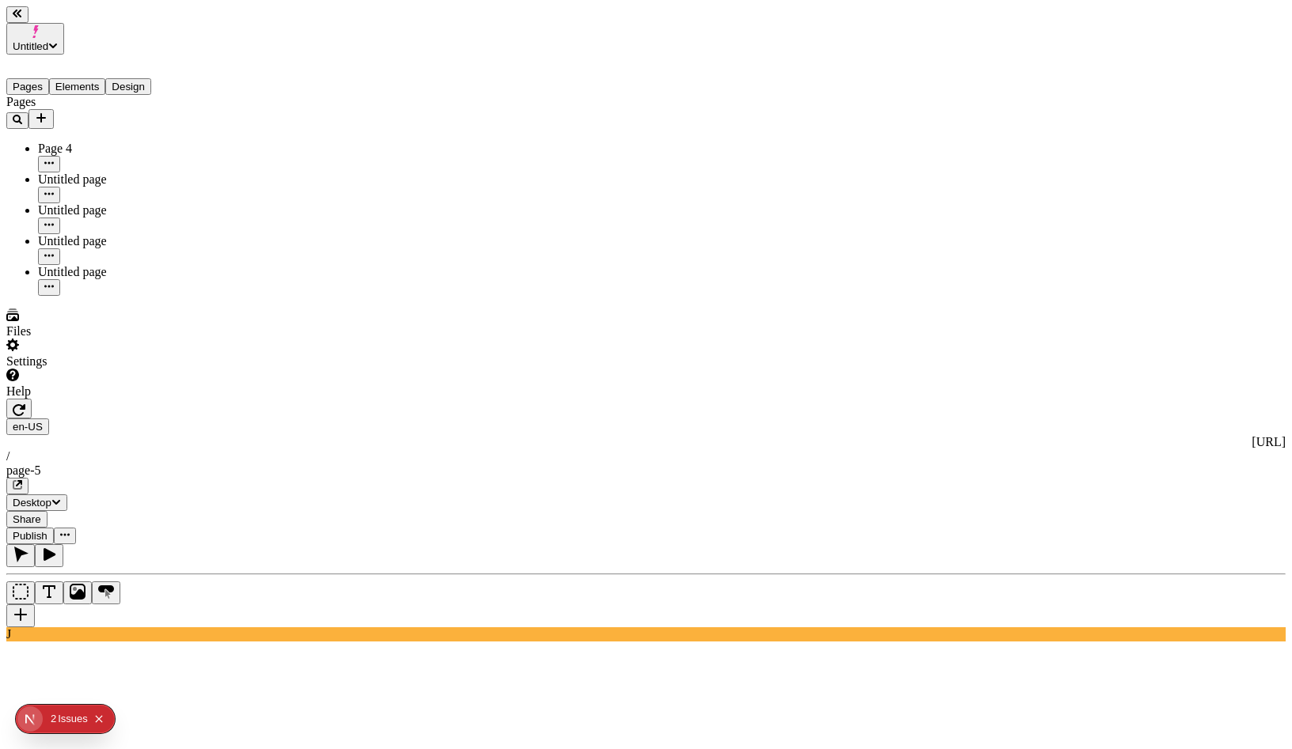
type input "120"
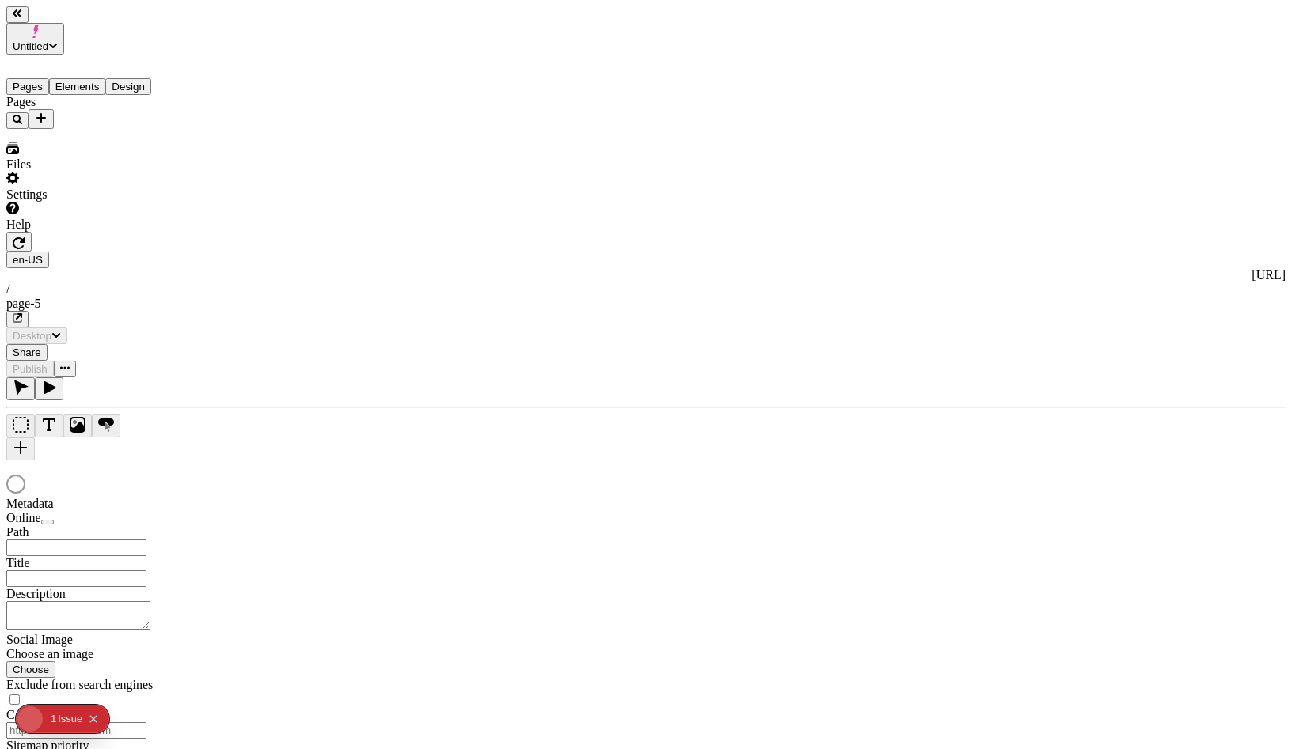
type input "/page-5"
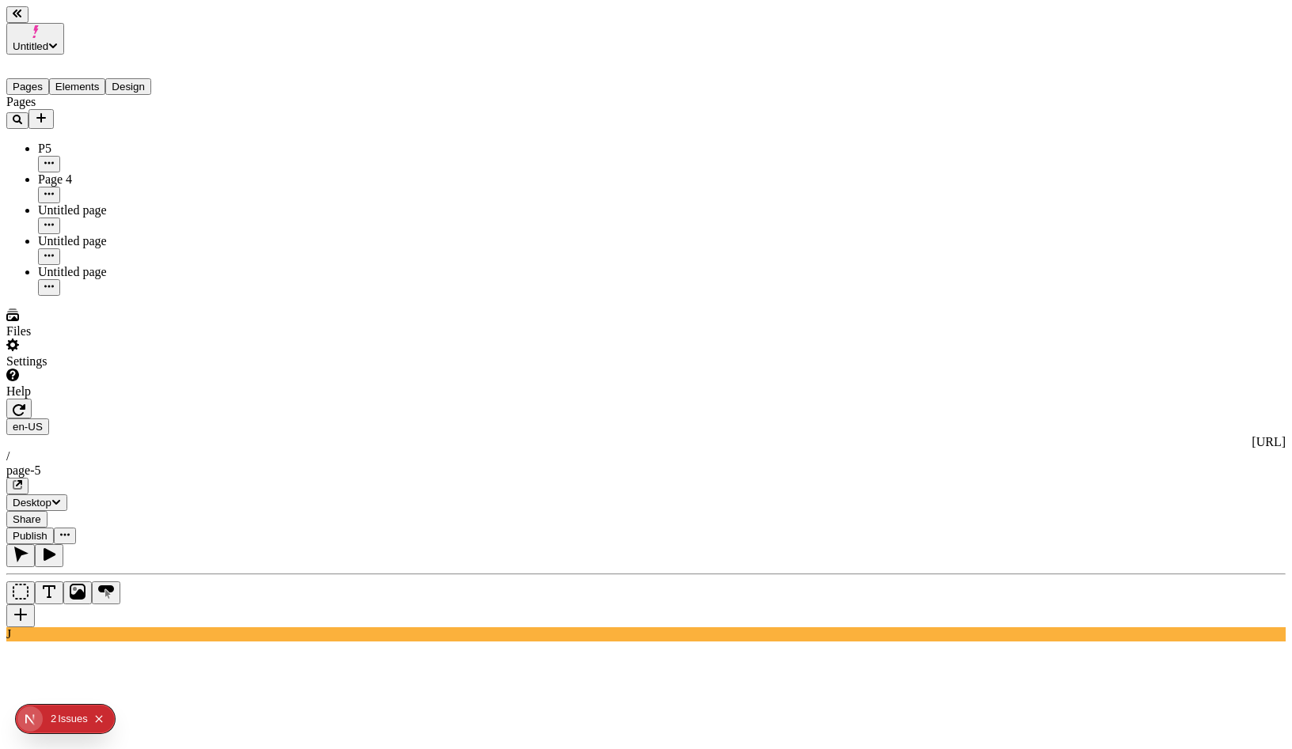
click at [62, 173] on div "Page 4" at bounding box center [117, 180] width 158 height 14
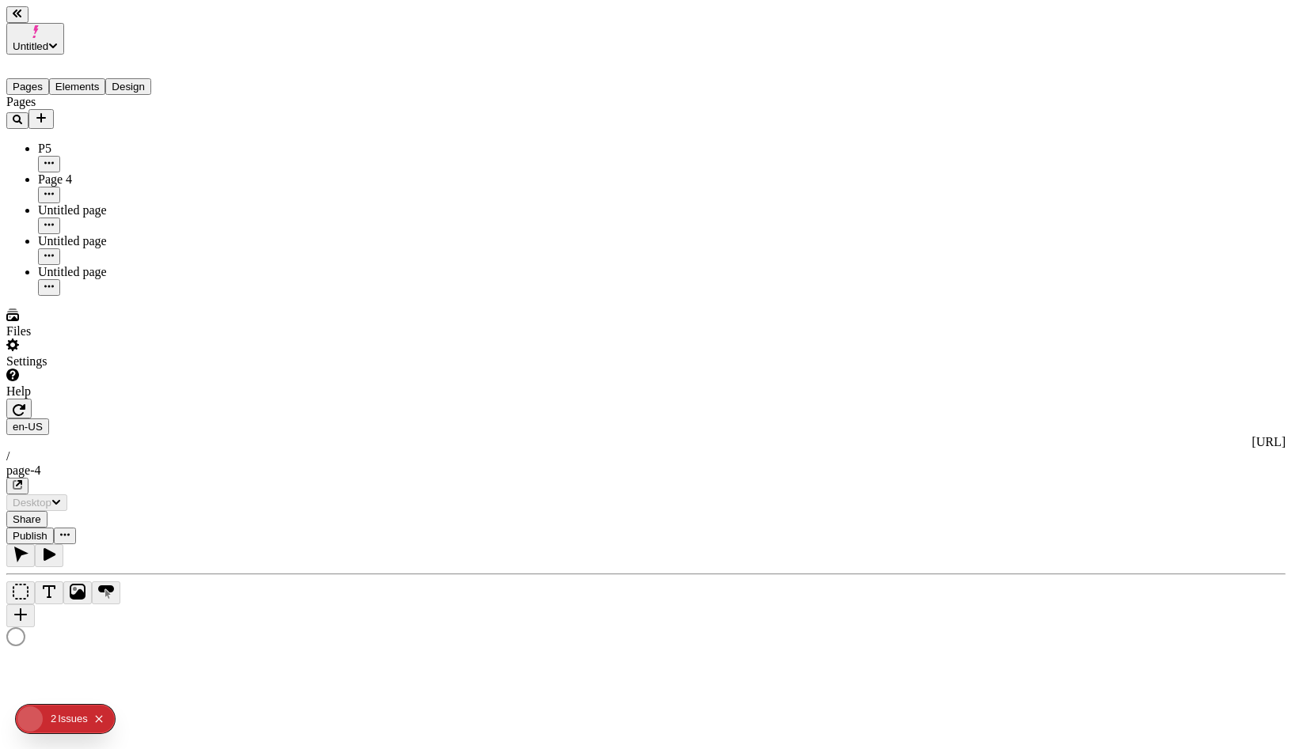
type input "/page-4"
type textarea "test description edit again"
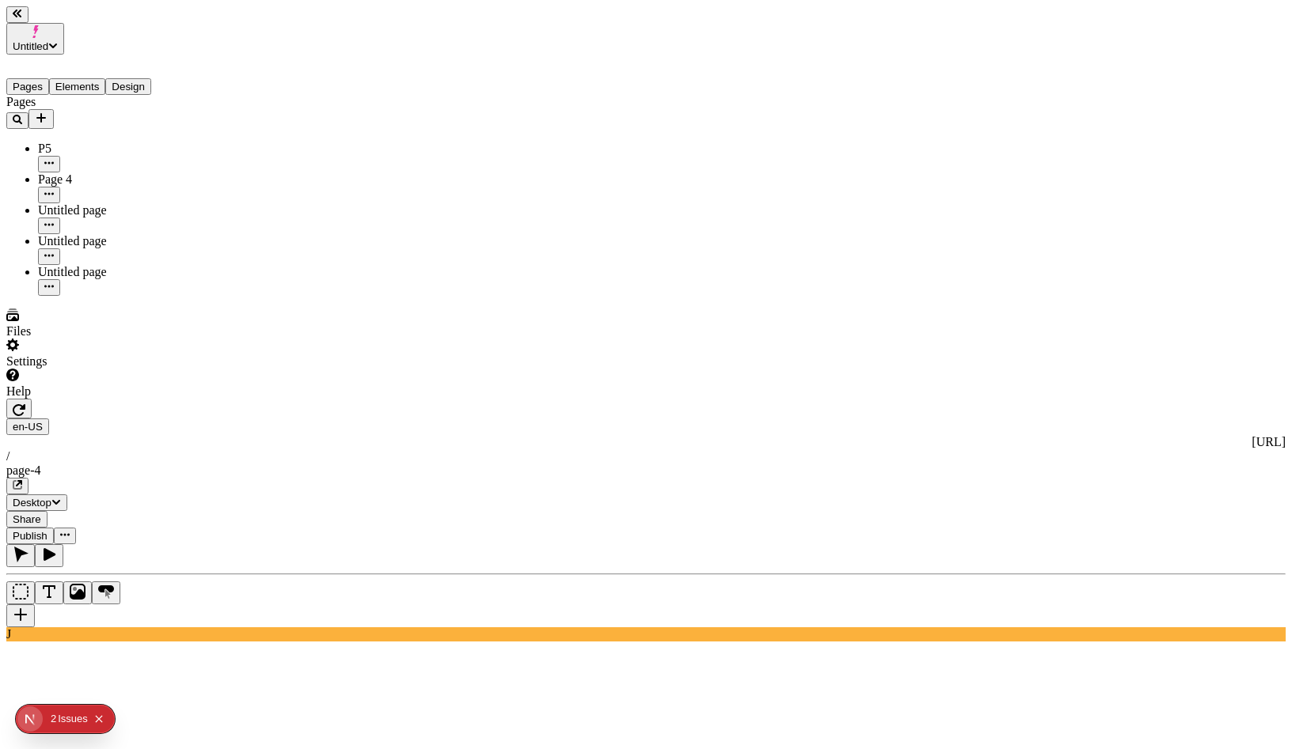
click at [25, 404] on icon "button" at bounding box center [19, 410] width 13 height 13
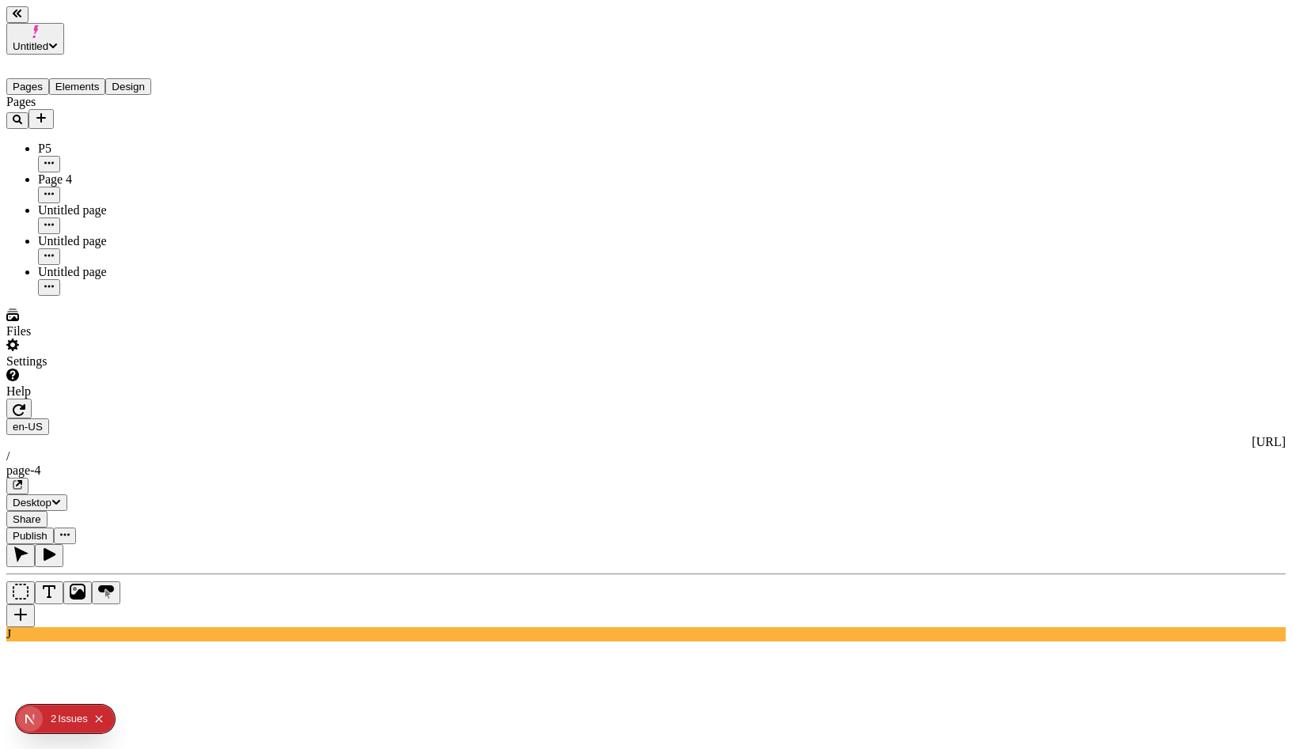
click at [89, 203] on div "Untitled page" at bounding box center [117, 210] width 158 height 14
click at [101, 173] on div "Page 4" at bounding box center [117, 180] width 158 height 14
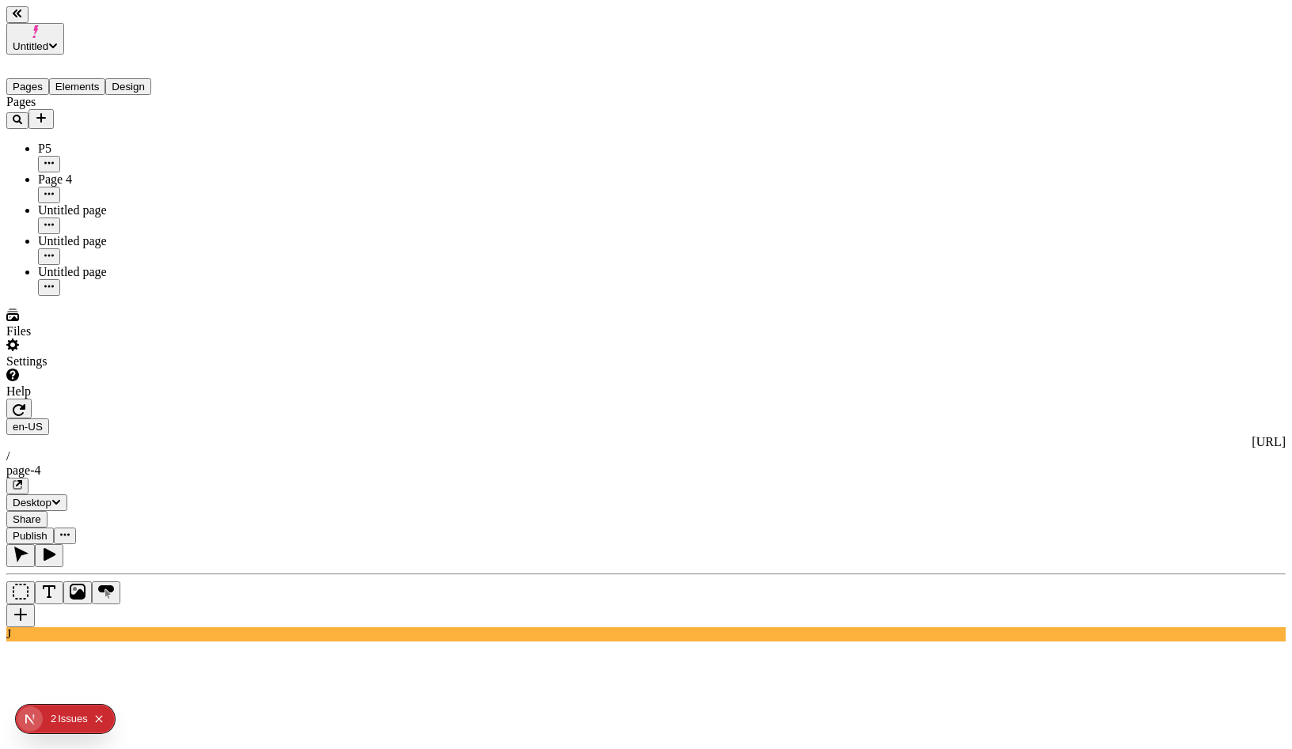
click at [54, 109] on button "Add new" at bounding box center [40, 119] width 25 height 20
click at [135, 126] on div "Blank page" at bounding box center [154, 124] width 53 height 44
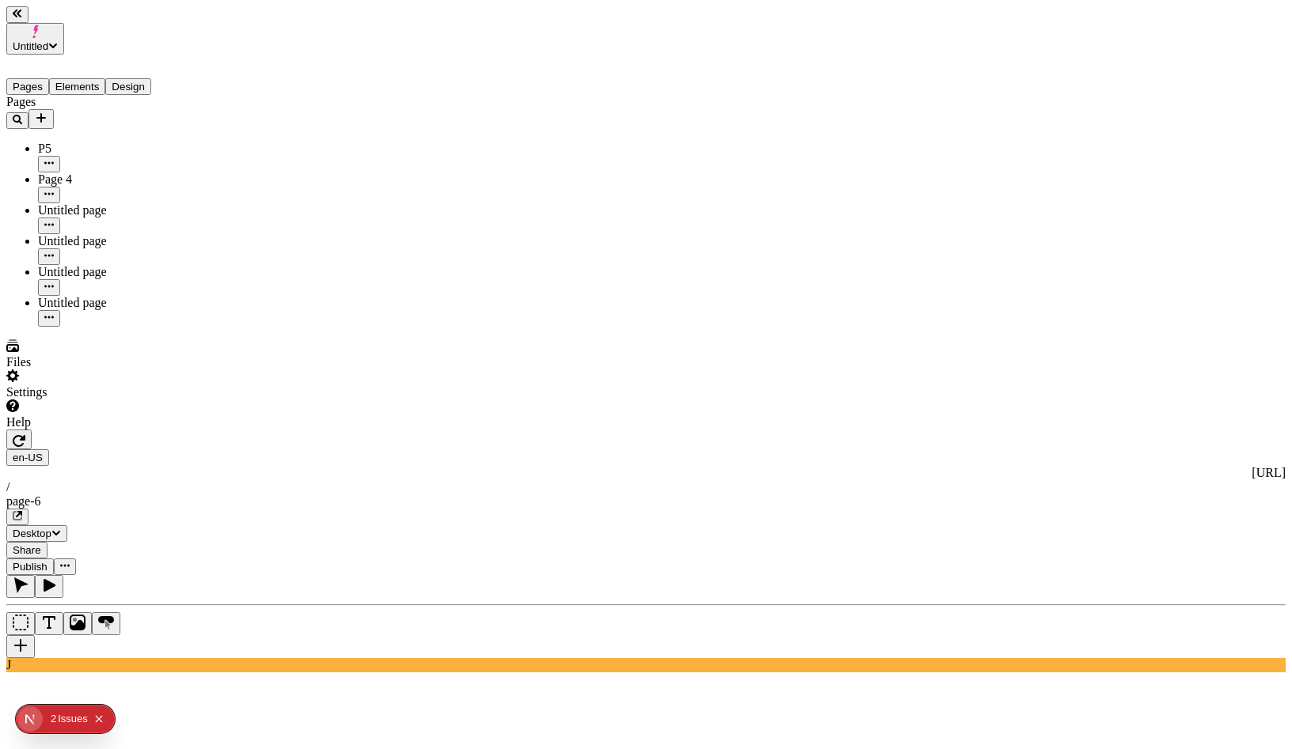
click at [60, 279] on button "button" at bounding box center [49, 287] width 22 height 17
click at [218, 225] on span "Rename" at bounding box center [196, 228] width 41 height 13
type input "Resource Hell"
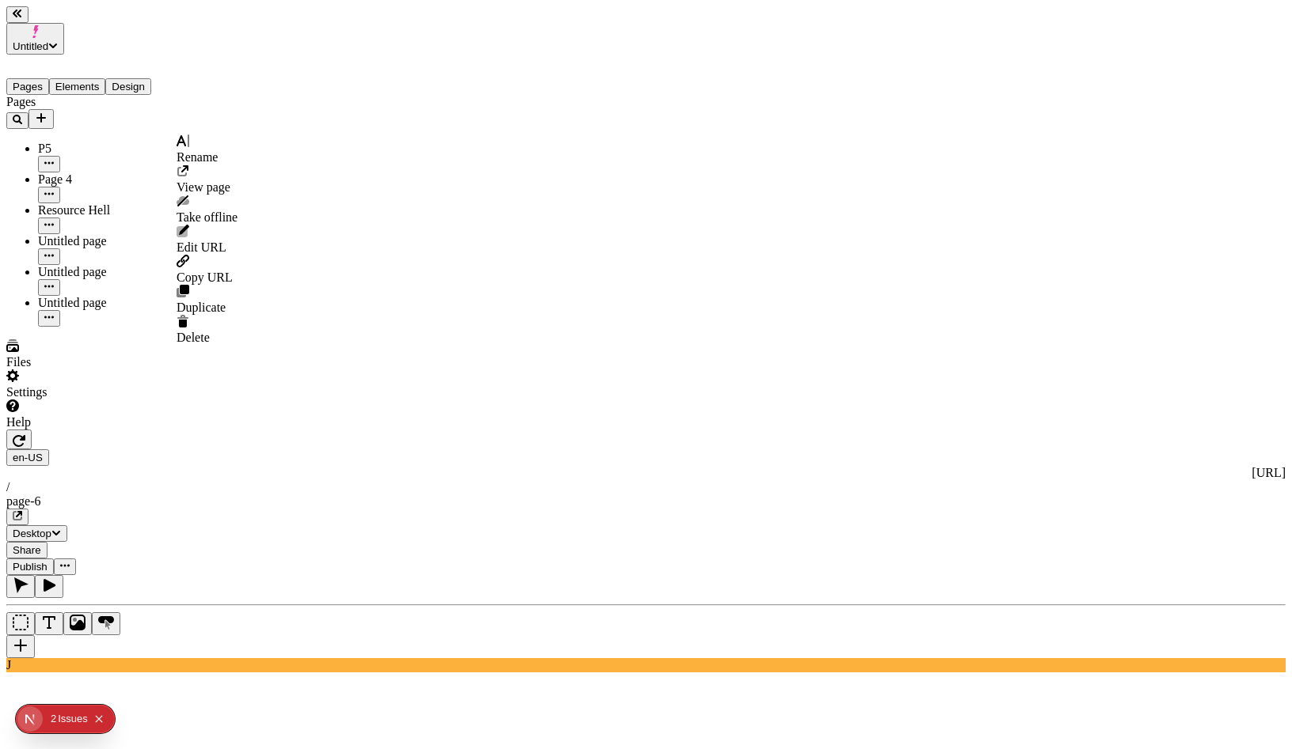
click at [54, 192] on icon "button" at bounding box center [48, 193] width 9 height 2
click at [210, 331] on span "Delete" at bounding box center [192, 337] width 33 height 13
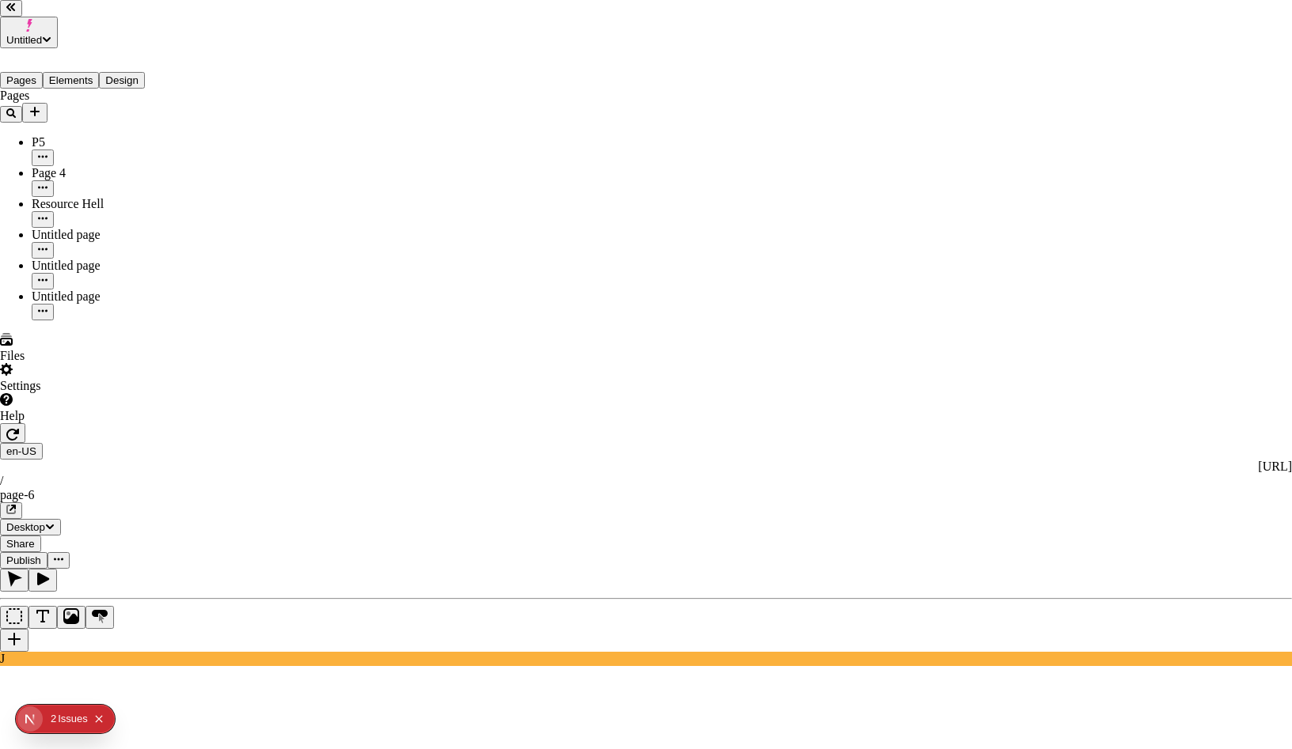
drag, startPoint x: 793, startPoint y: 425, endPoint x: 609, endPoint y: 359, distance: 195.3
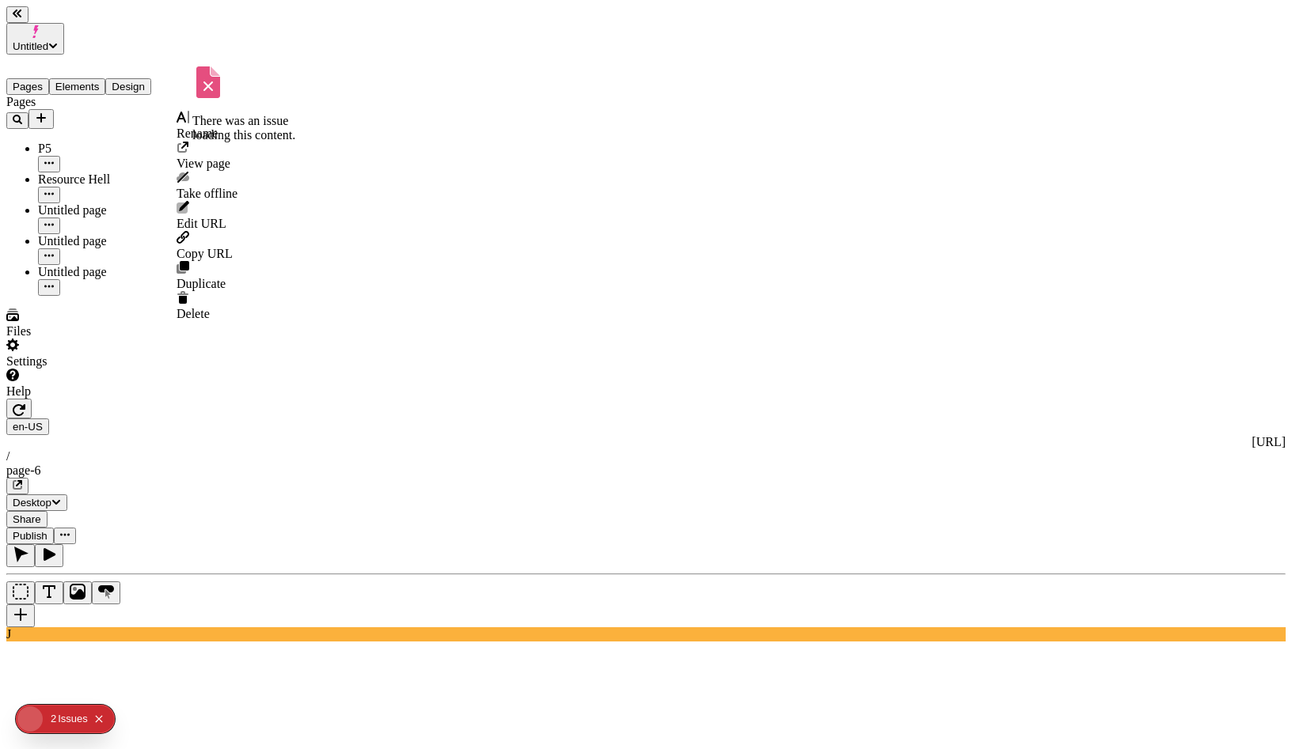
click at [60, 156] on button "button" at bounding box center [49, 164] width 22 height 17
click at [210, 307] on span "Delete" at bounding box center [192, 313] width 33 height 13
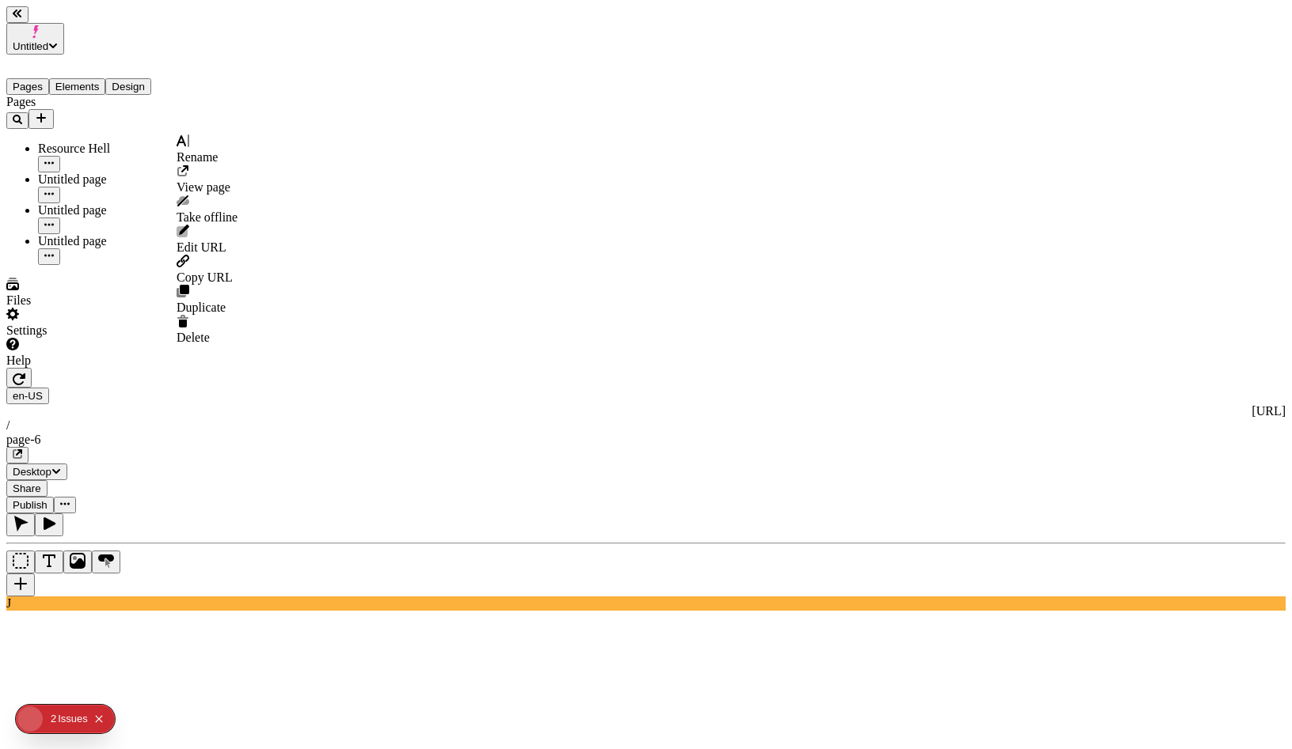
click at [60, 187] on button "button" at bounding box center [49, 195] width 22 height 17
click at [210, 331] on span "Delete" at bounding box center [192, 337] width 33 height 13
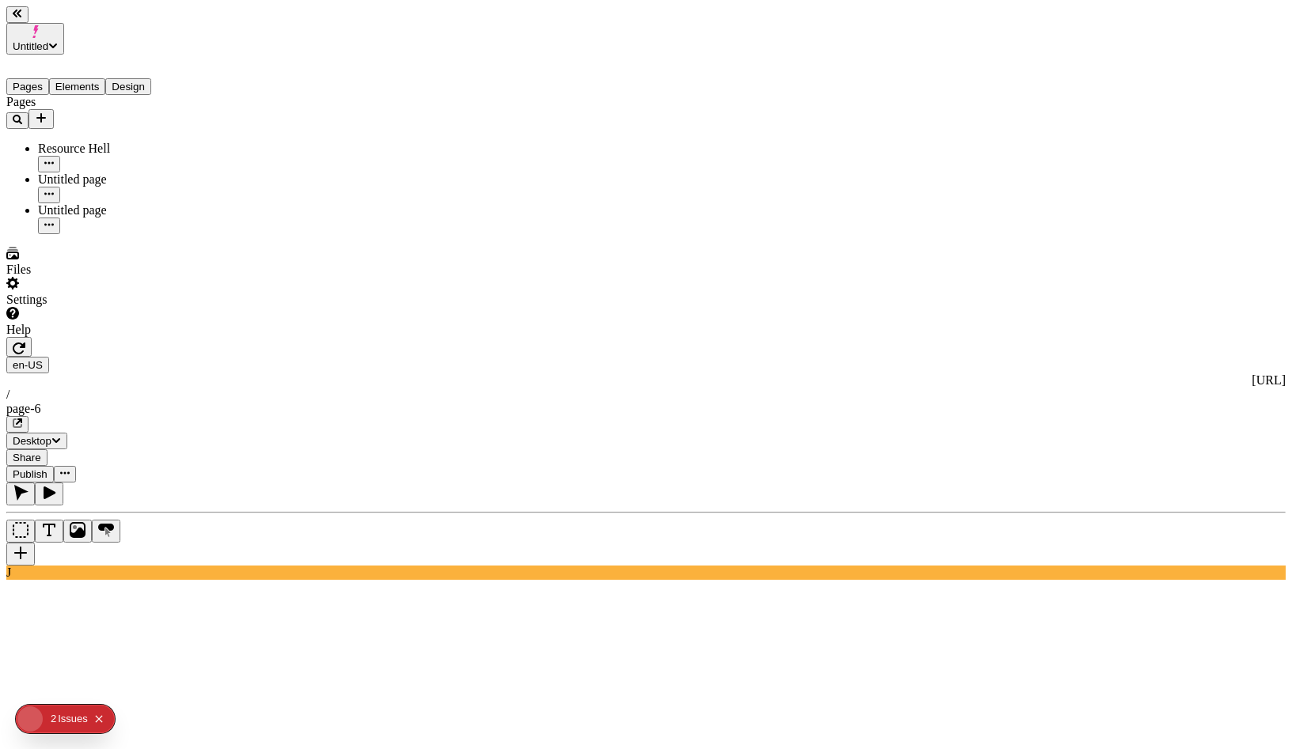
click at [54, 189] on icon "button" at bounding box center [48, 193] width 9 height 9
click at [210, 331] on span "Delete" at bounding box center [192, 337] width 33 height 13
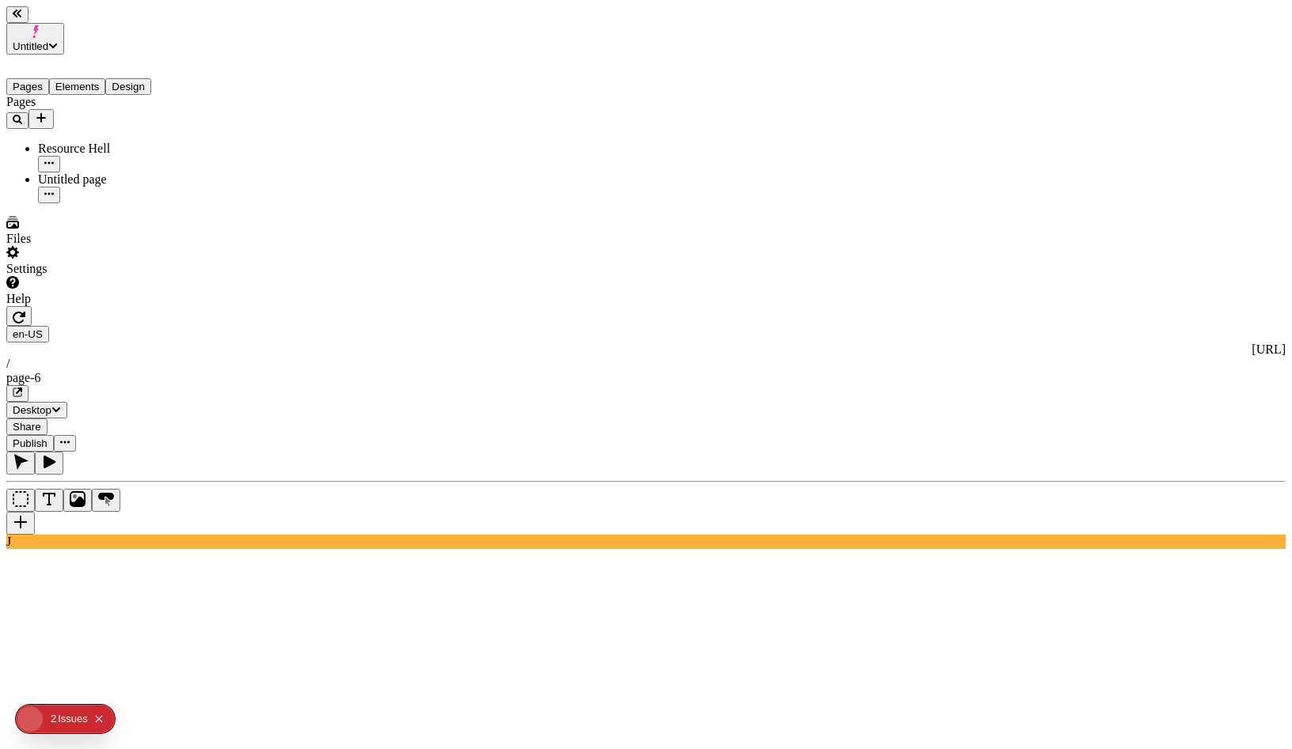
click at [60, 187] on button "button" at bounding box center [49, 195] width 22 height 17
click at [237, 315] on div "Delete" at bounding box center [206, 330] width 61 height 30
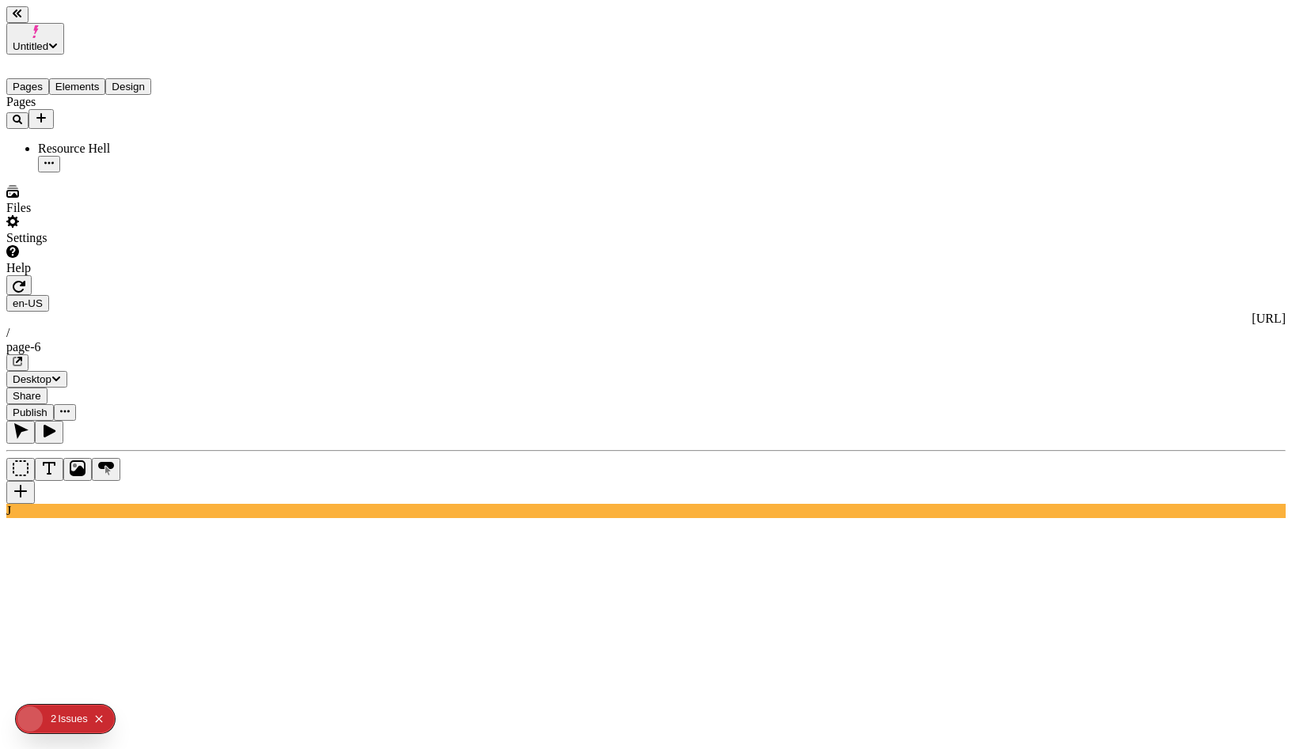
click at [88, 78] on button "Elements" at bounding box center [77, 86] width 57 height 17
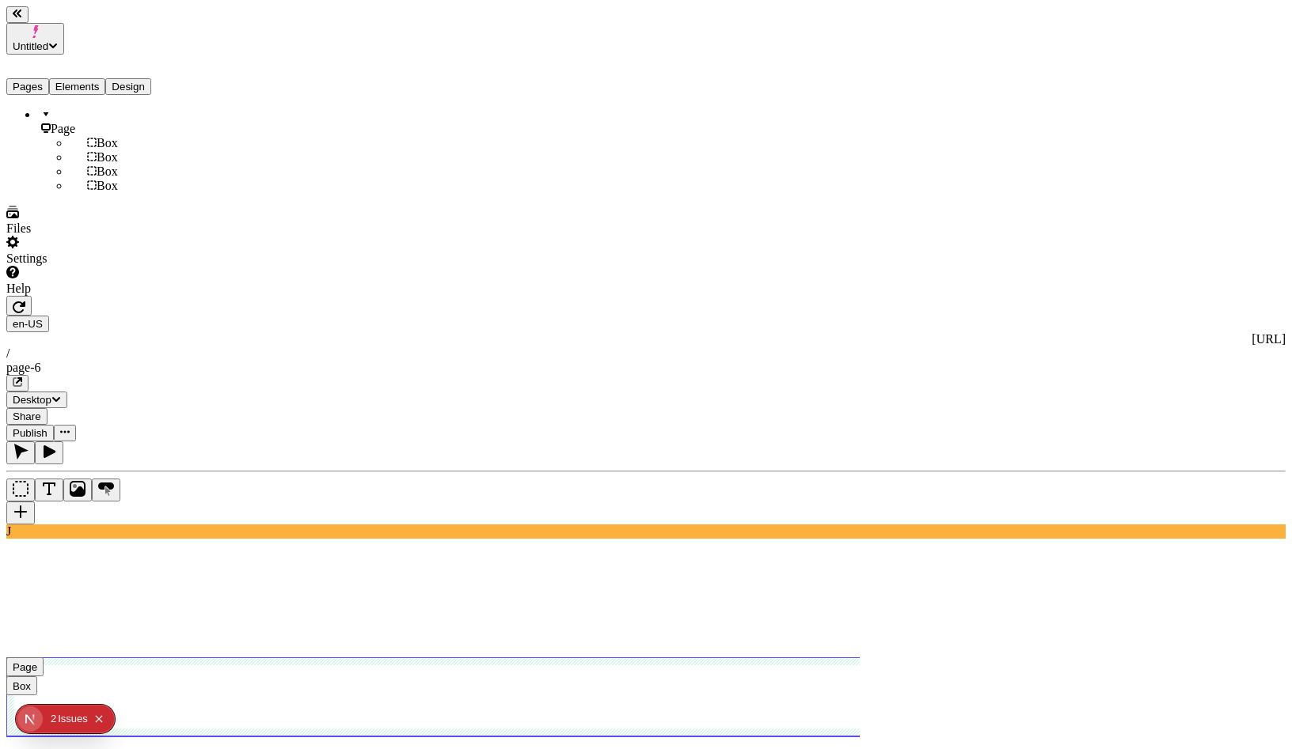
click at [304, 658] on use at bounding box center [513, 697] width 1014 height 79
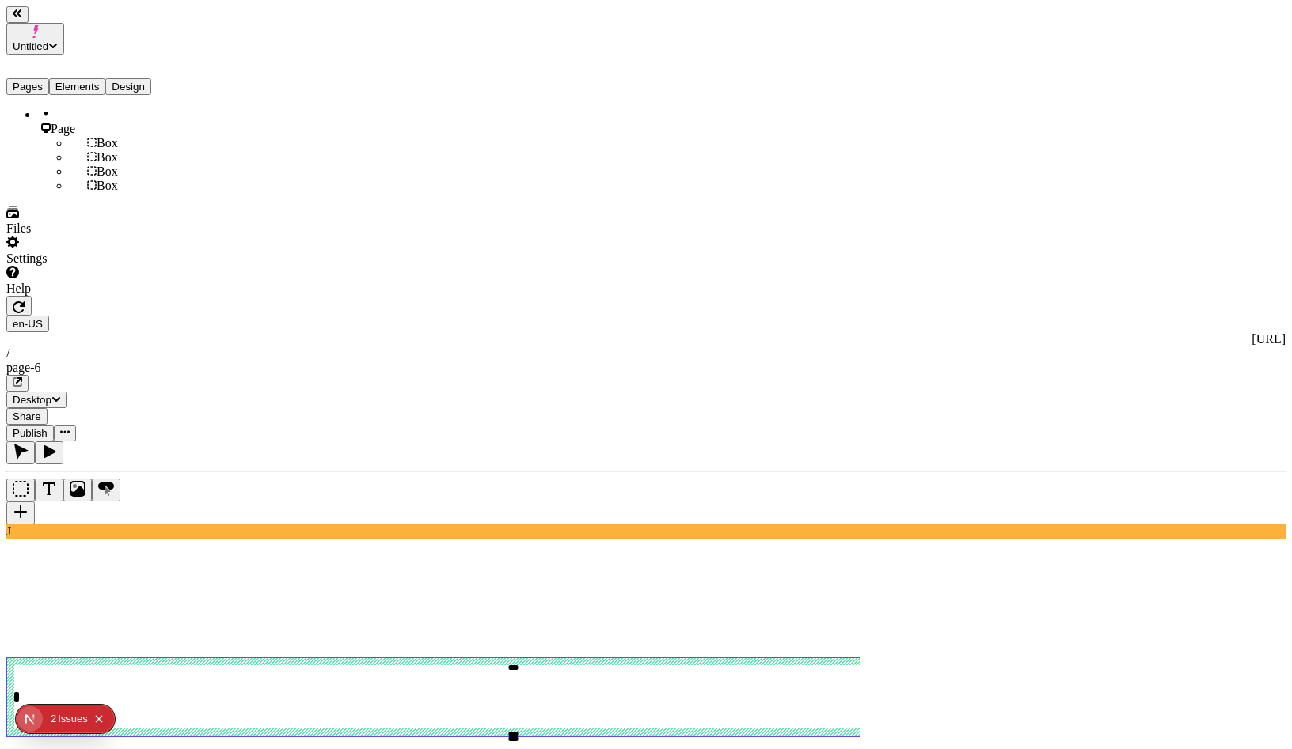
click at [1247, 87] on div "Color" at bounding box center [1237, 94] width 95 height 14
click at [1009, 187] on div "Joey Red" at bounding box center [982, 189] width 140 height 14
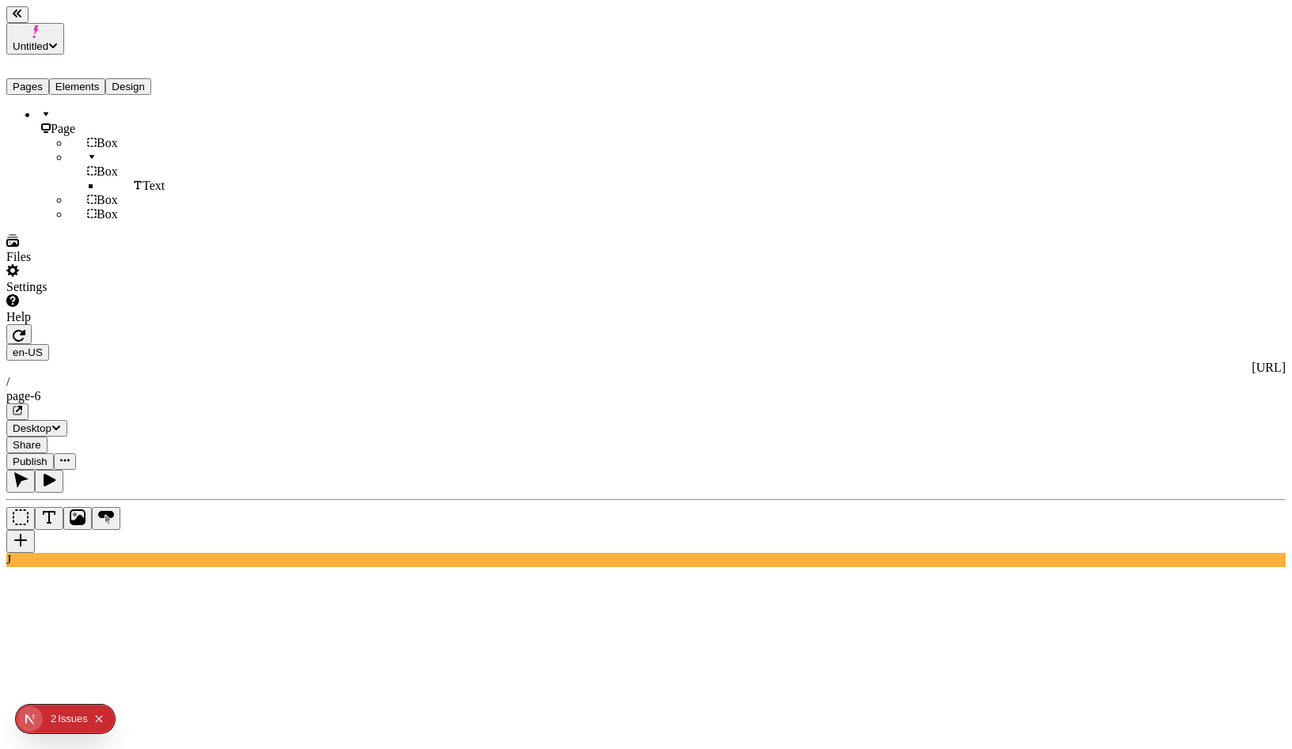
type input "18"
type input "1.5"
type textarea "Holisticly coordinate turnkey catalysts for change, to continually productivate…"
click at [1157, 340] on div "Joey Typography 16 px" at bounding box center [1212, 347] width 140 height 14
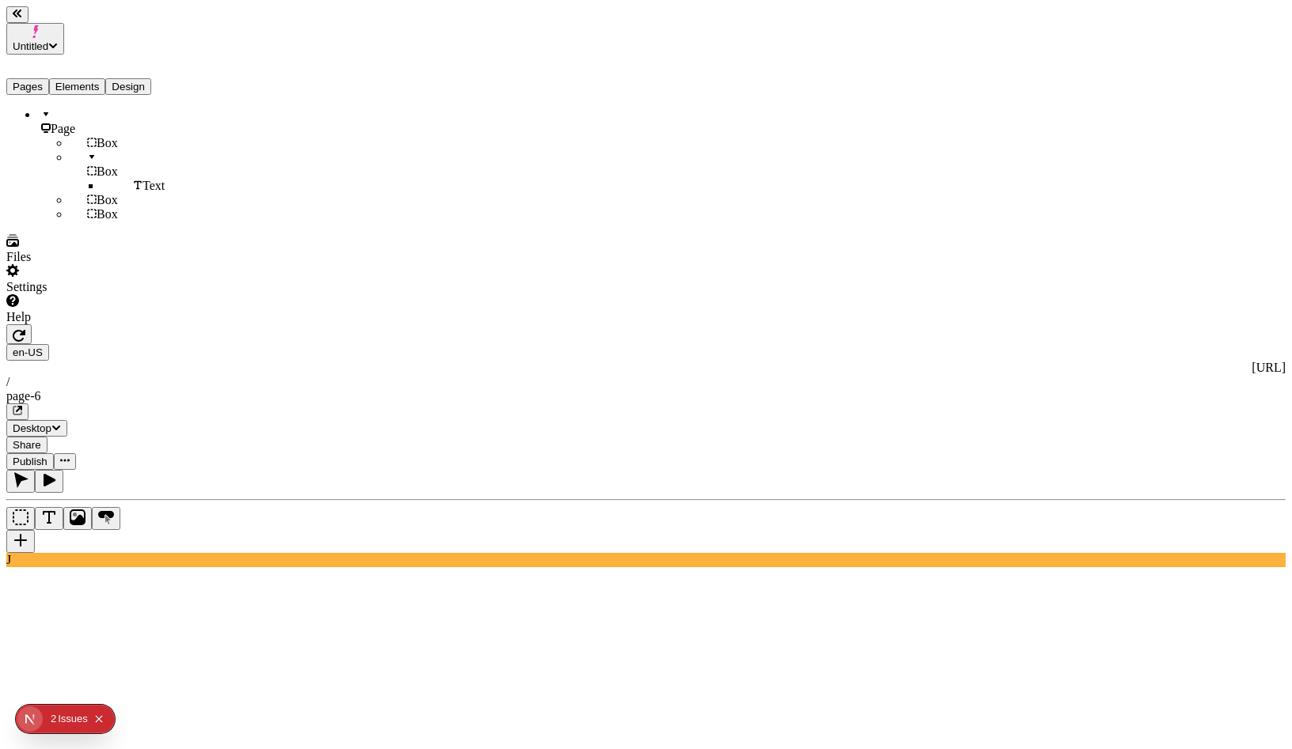
type textarea "Resource hell with Joey"
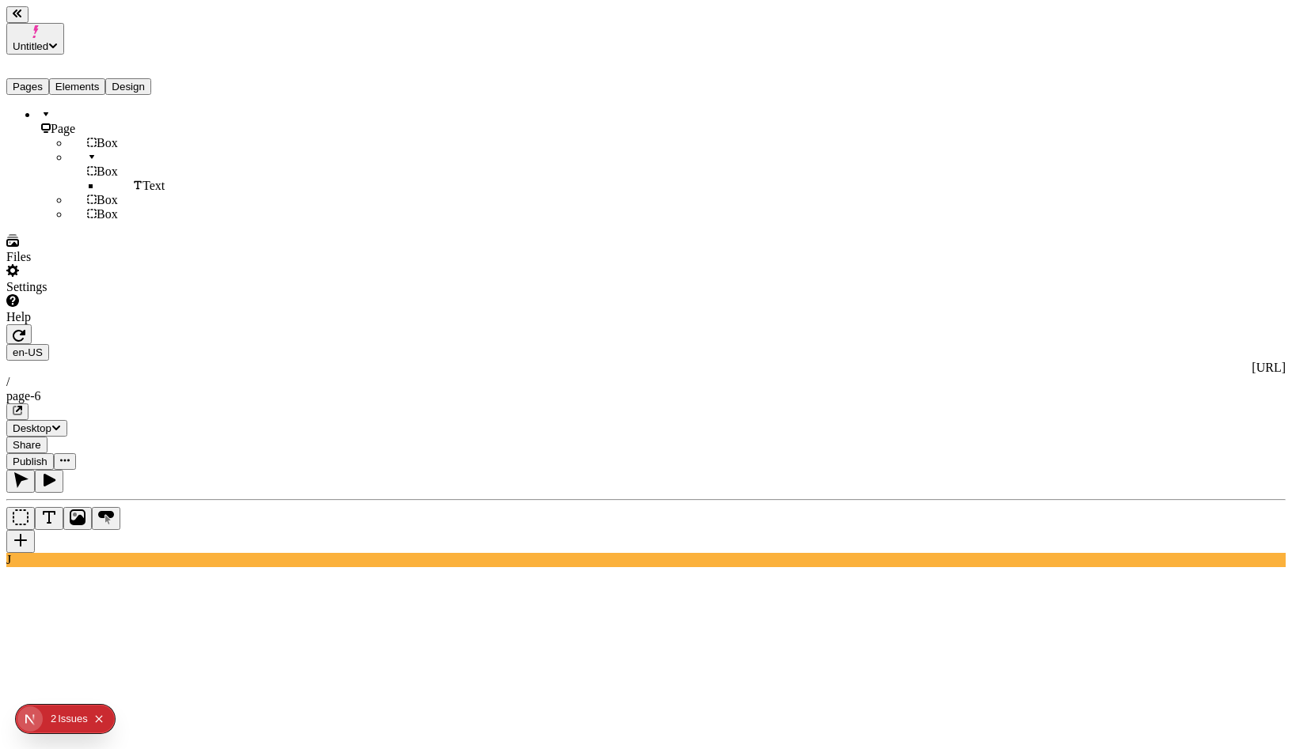
click at [40, 78] on button "Pages" at bounding box center [27, 86] width 43 height 17
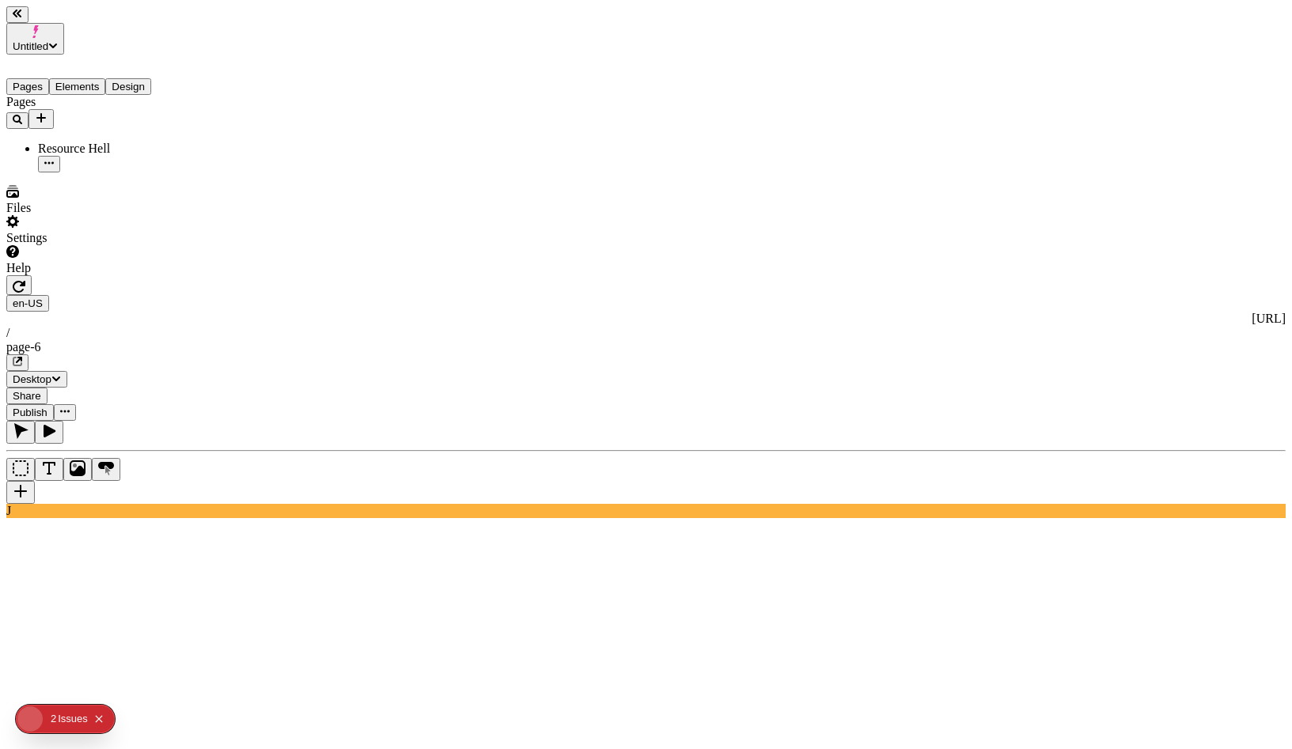
click at [47, 112] on icon "Add new" at bounding box center [41, 118] width 13 height 13
click at [128, 110] on div "Blank page" at bounding box center [154, 124] width 53 height 44
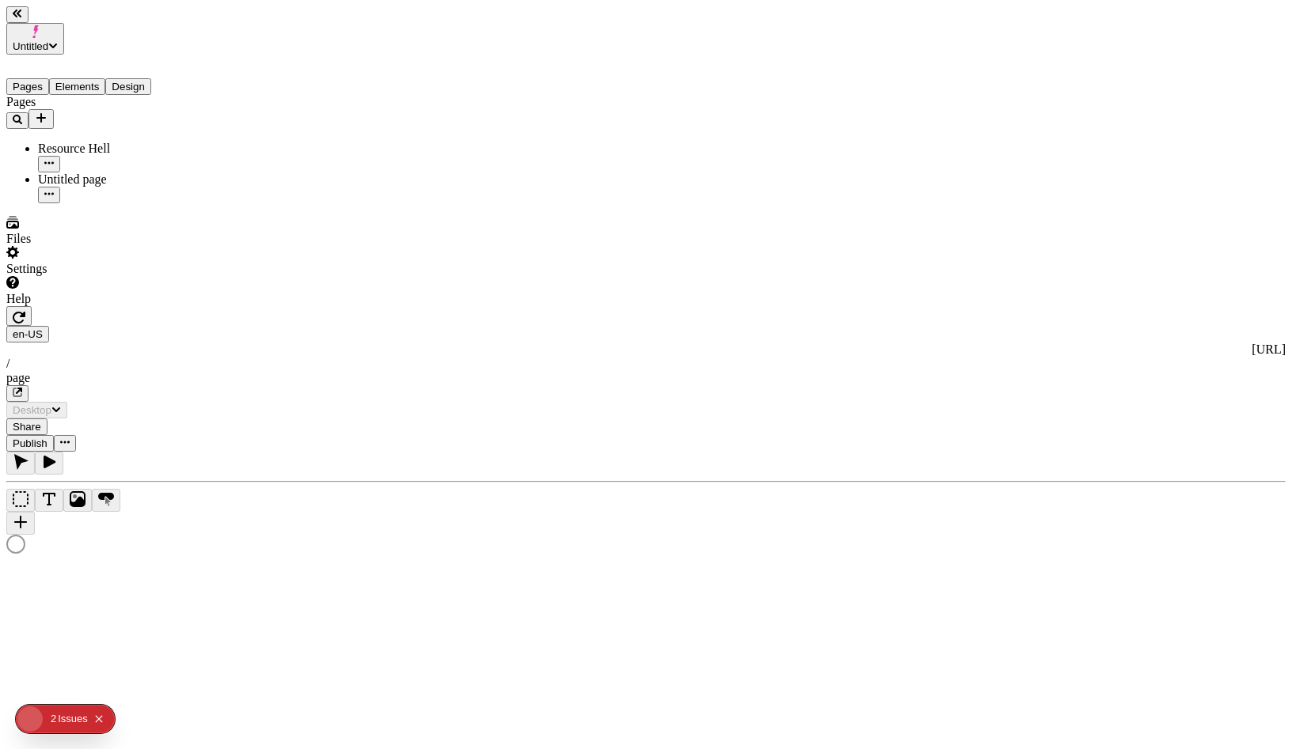
type input "/page"
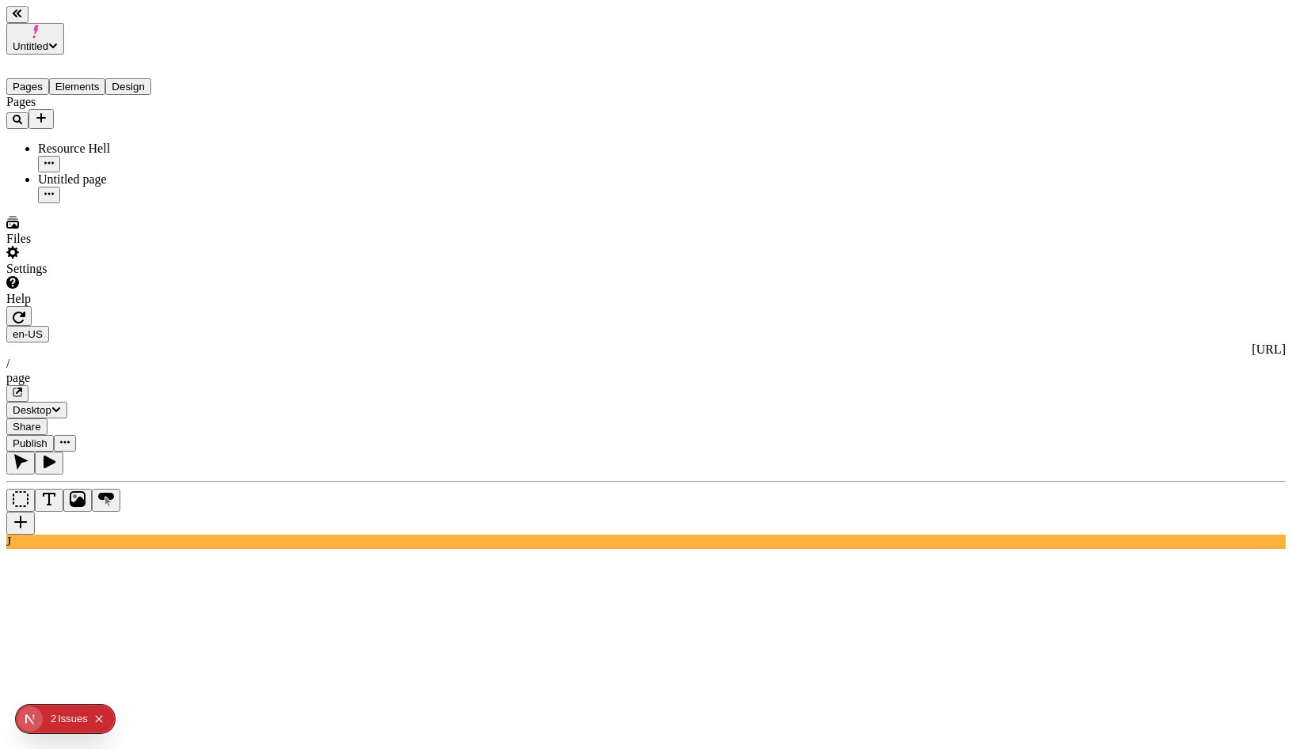
click at [60, 187] on button "button" at bounding box center [49, 195] width 22 height 17
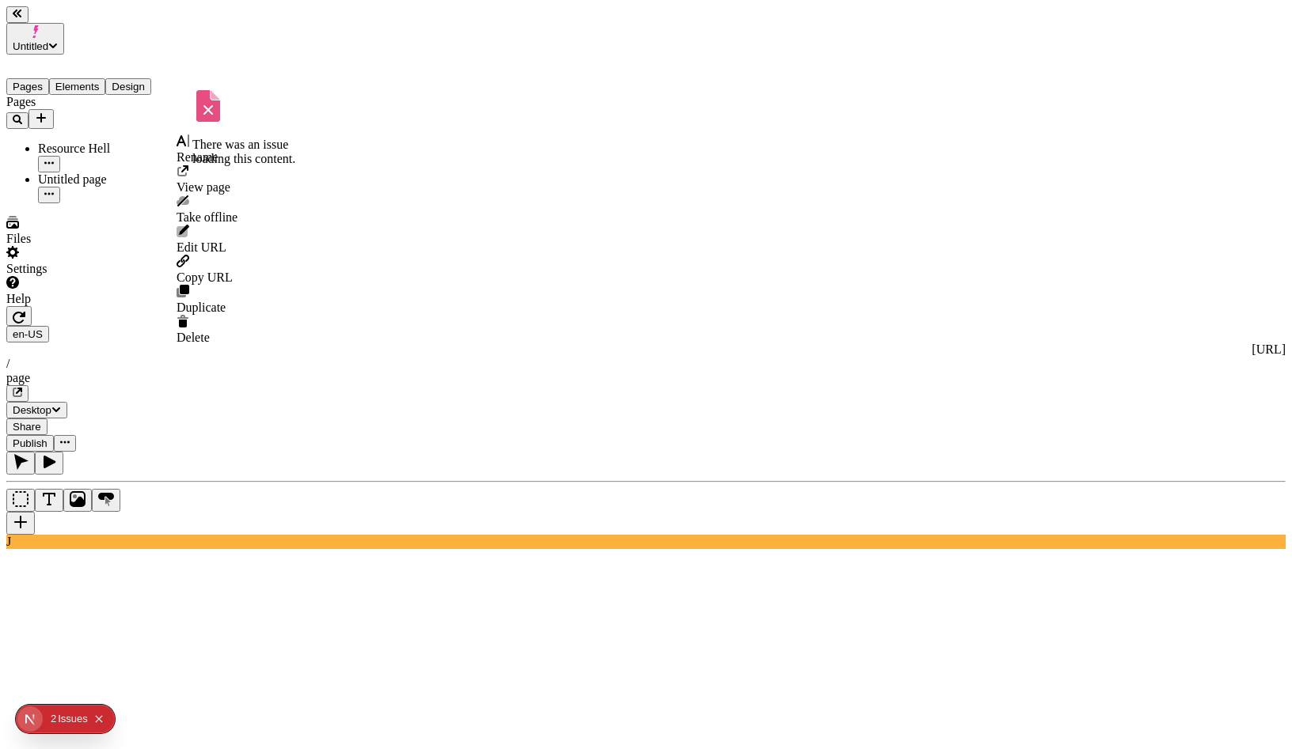
click at [189, 147] on icon at bounding box center [182, 141] width 13 height 13
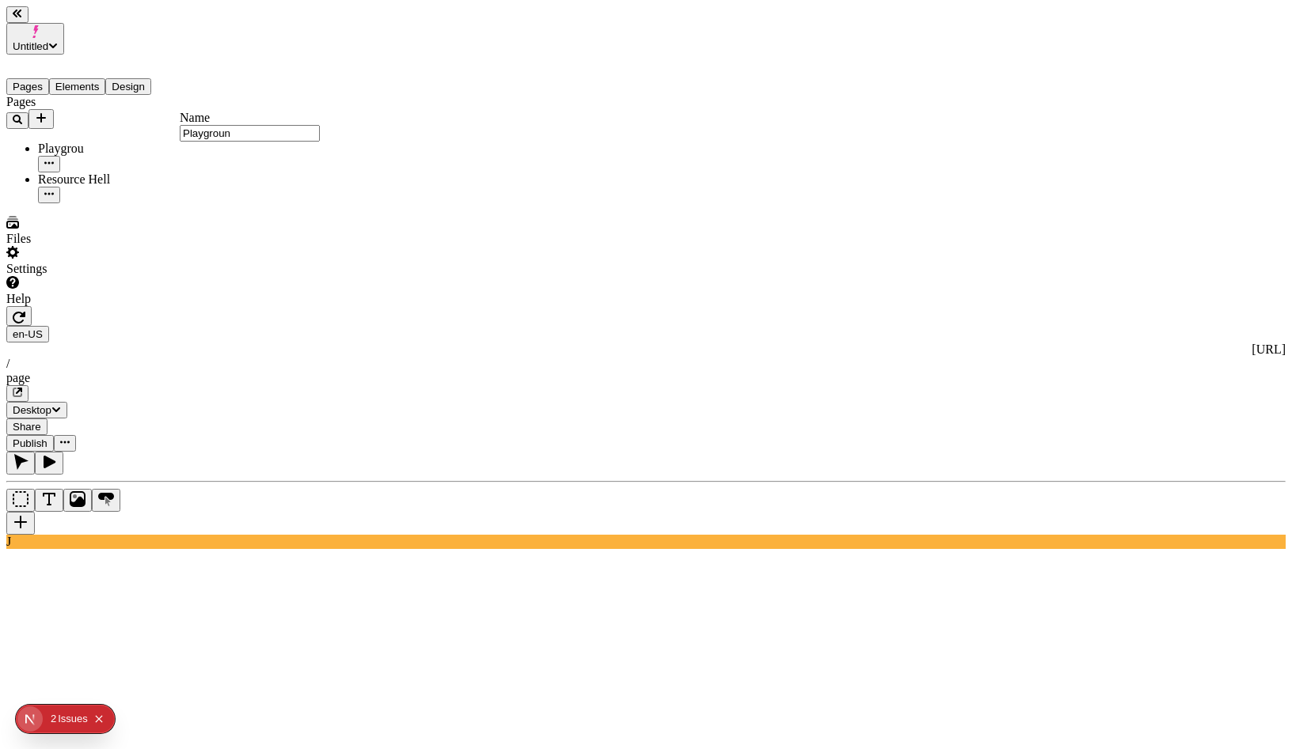
type input "Playground"
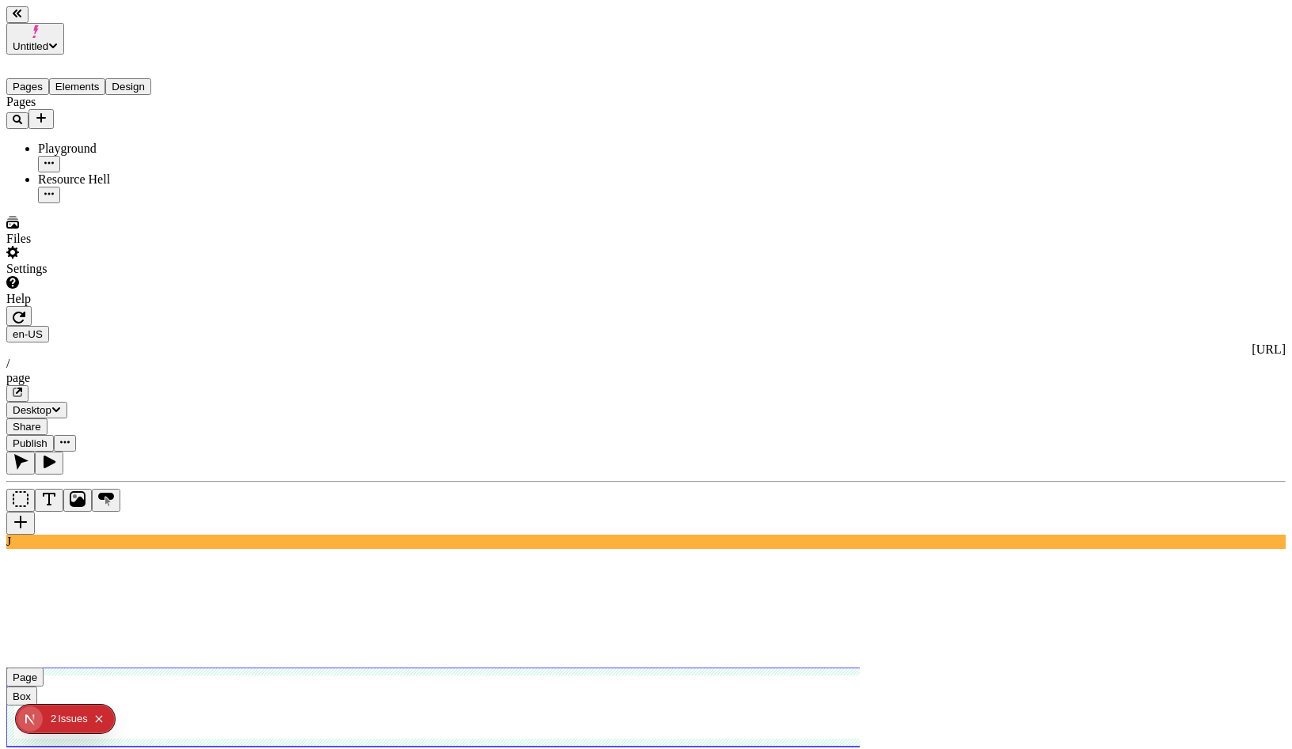
click at [346, 668] on use at bounding box center [513, 707] width 1014 height 79
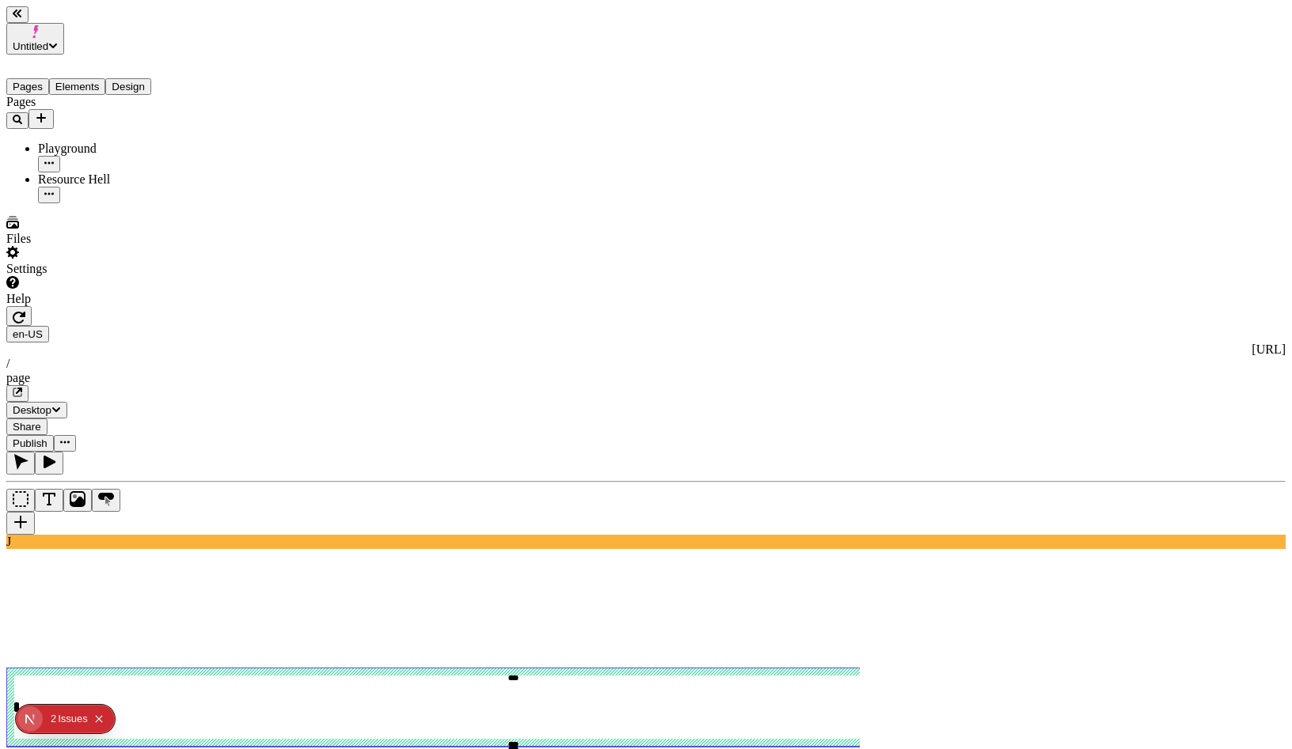
click at [1243, 89] on div "Color" at bounding box center [1237, 94] width 95 height 14
click at [997, 171] on div "Joey Purple" at bounding box center [982, 175] width 140 height 14
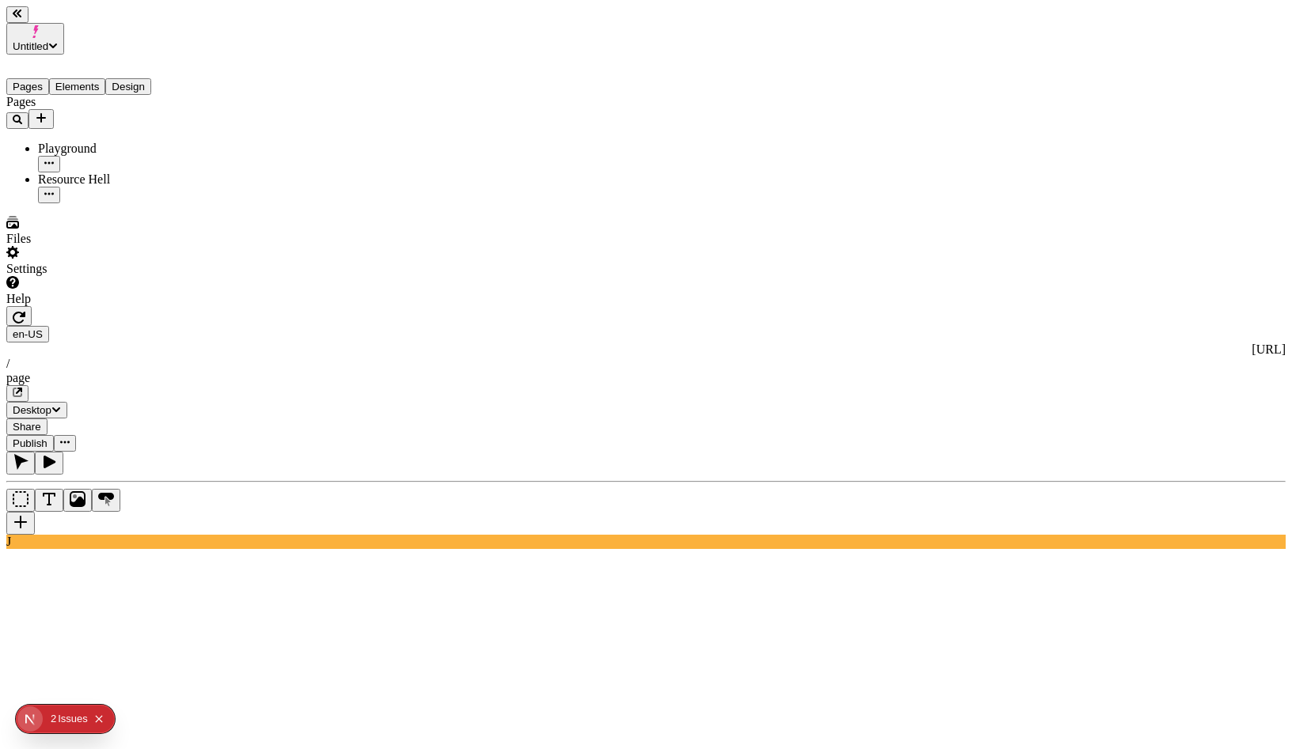
type input "18"
type input "1.5"
type textarea "Synergistically grow clicks-and-mortar metrics, then monotonectally embrace mul…"
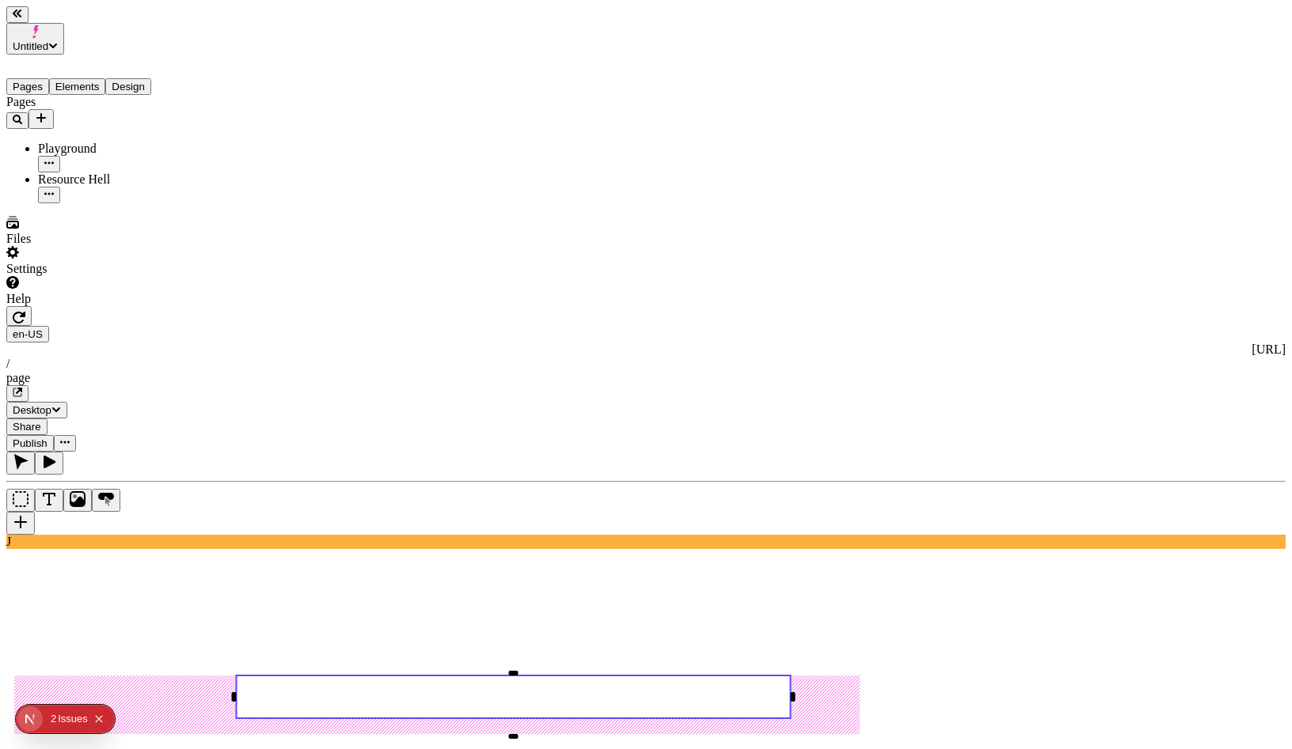
click at [605, 676] on rect at bounding box center [513, 697] width 554 height 43
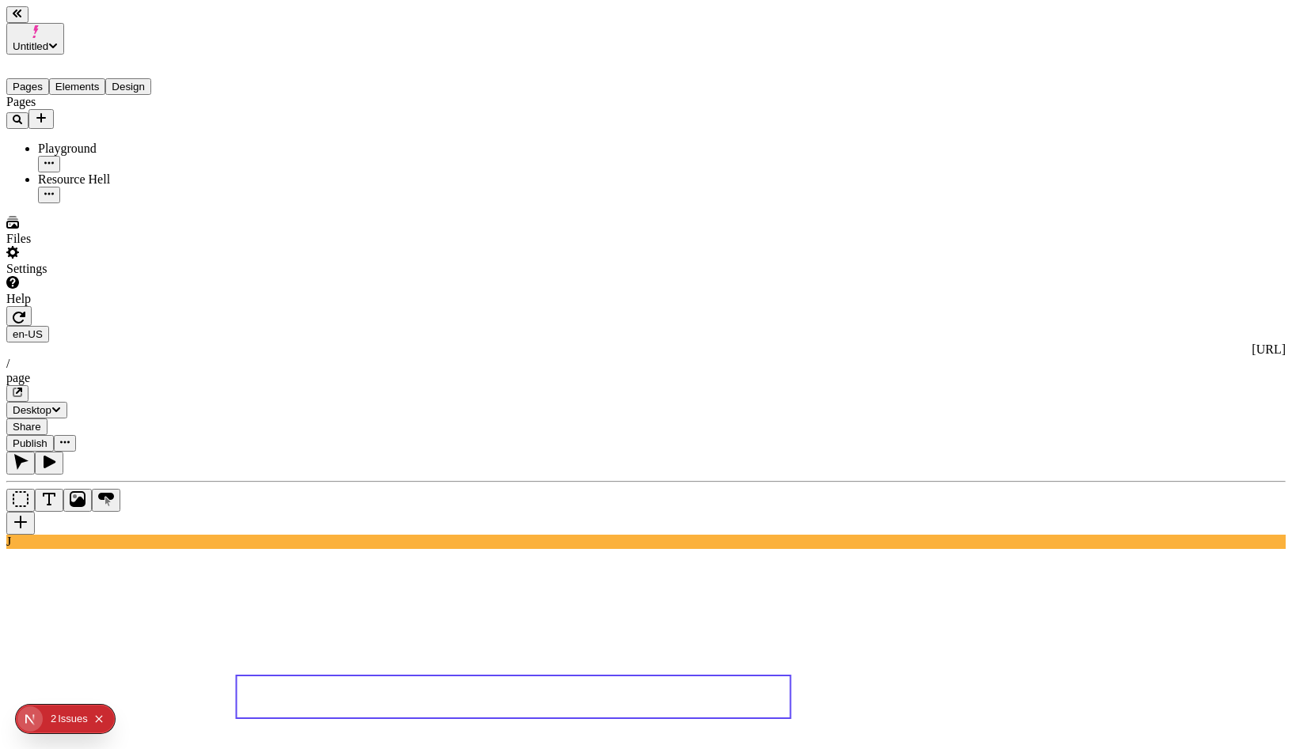
click at [1051, 372] on icon "button" at bounding box center [1045, 376] width 9 height 9
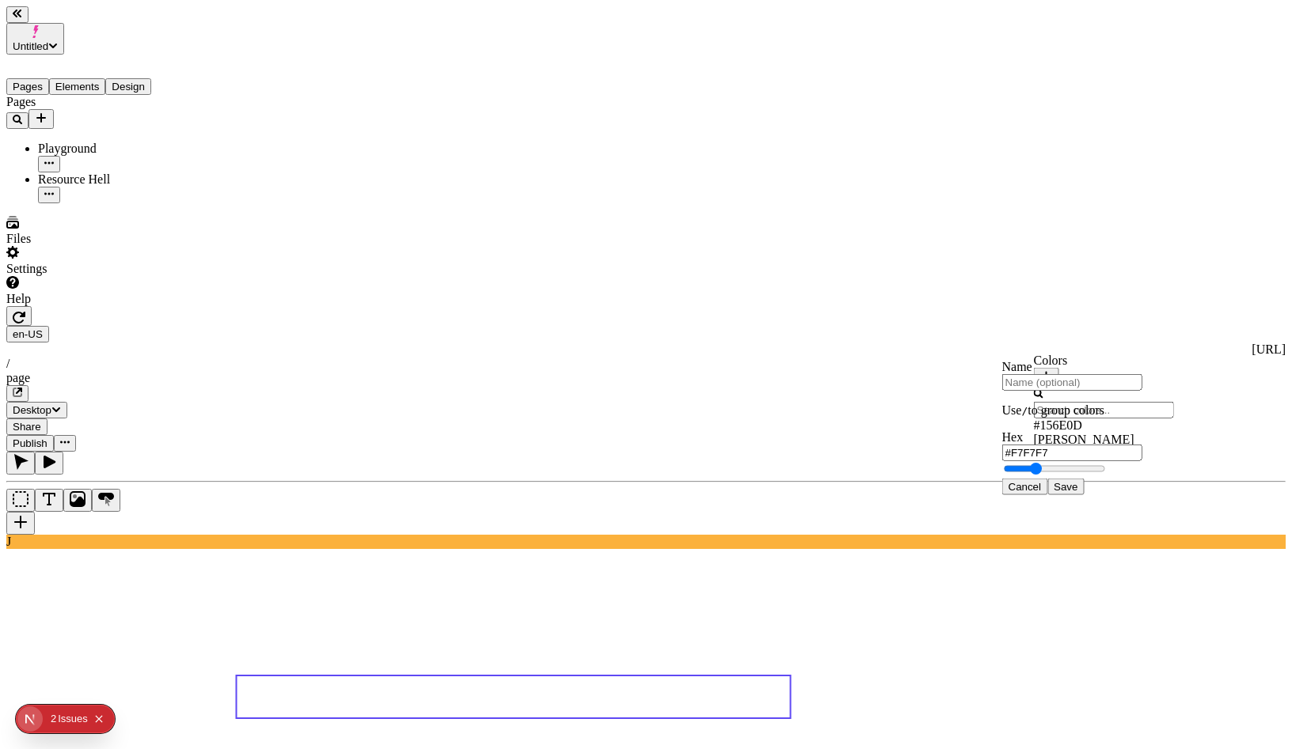
type input "#FFFFFF"
click at [1077, 493] on span "Save" at bounding box center [1065, 487] width 24 height 12
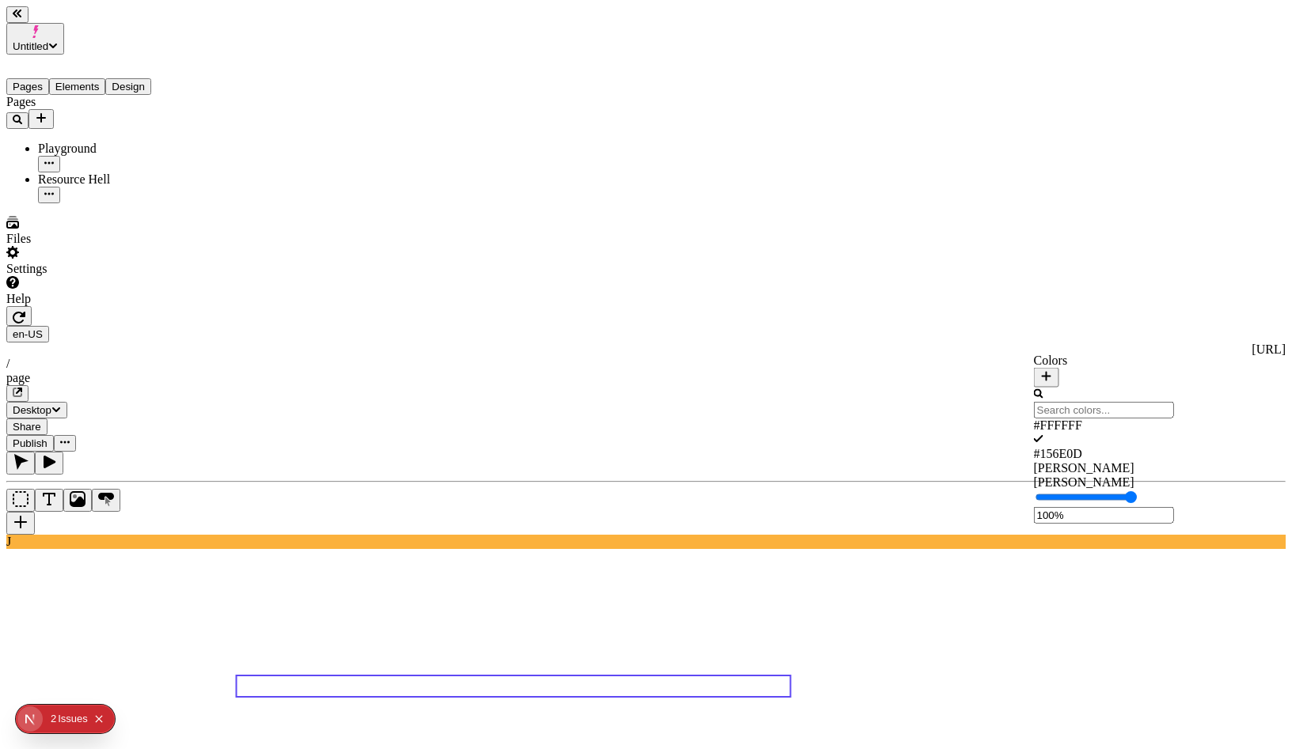
type textarea "Global Element A"
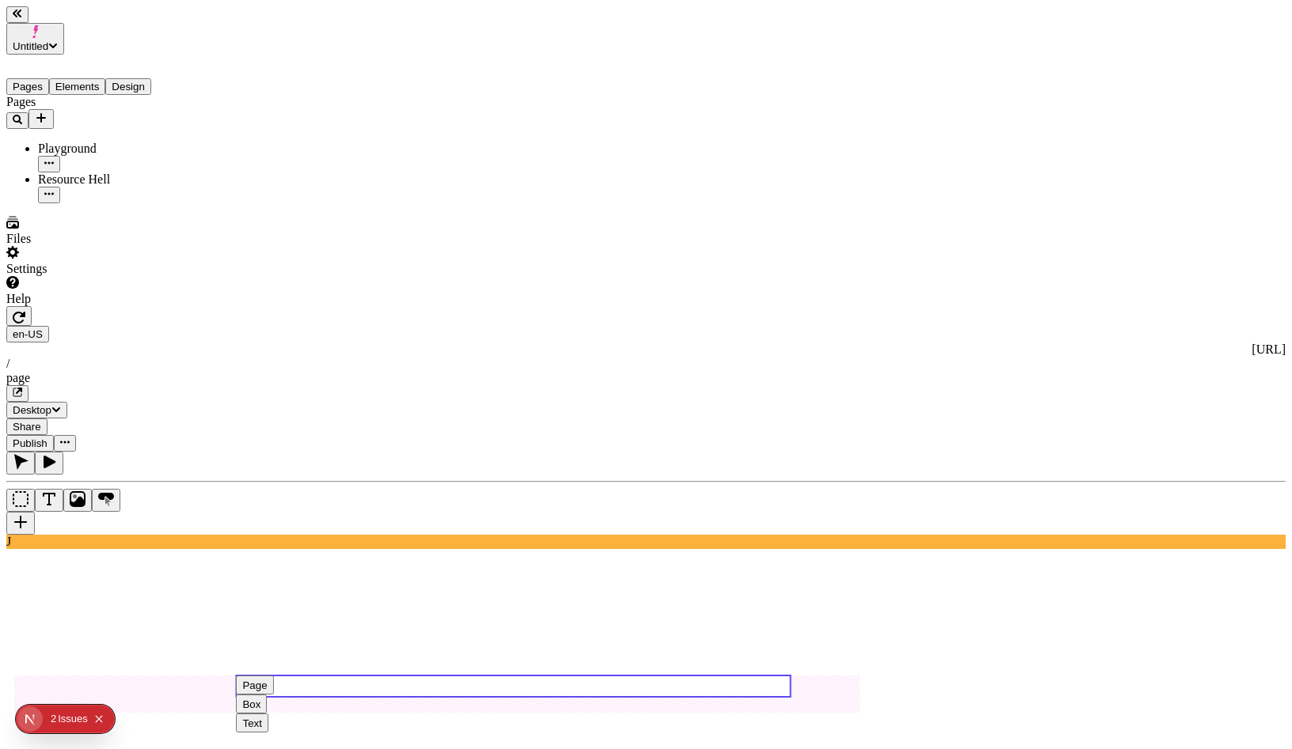
click at [506, 676] on use at bounding box center [513, 686] width 554 height 21
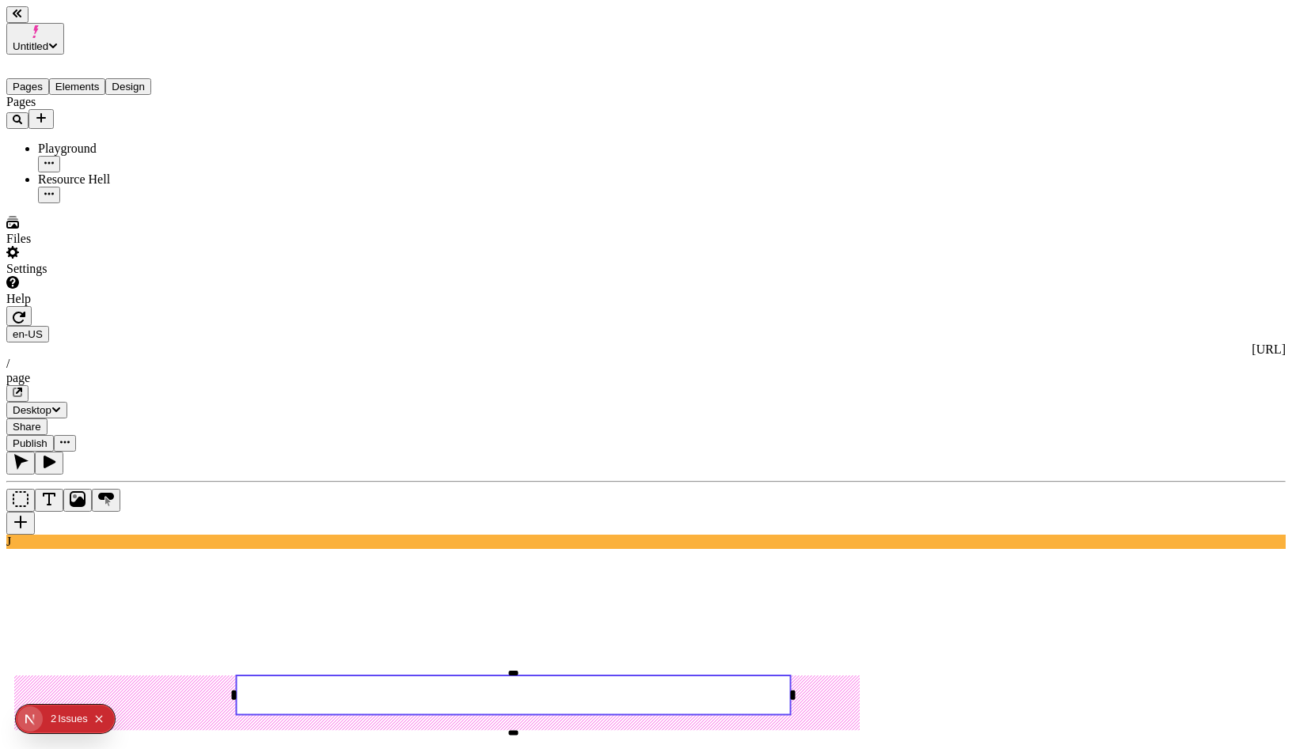
type input "38"
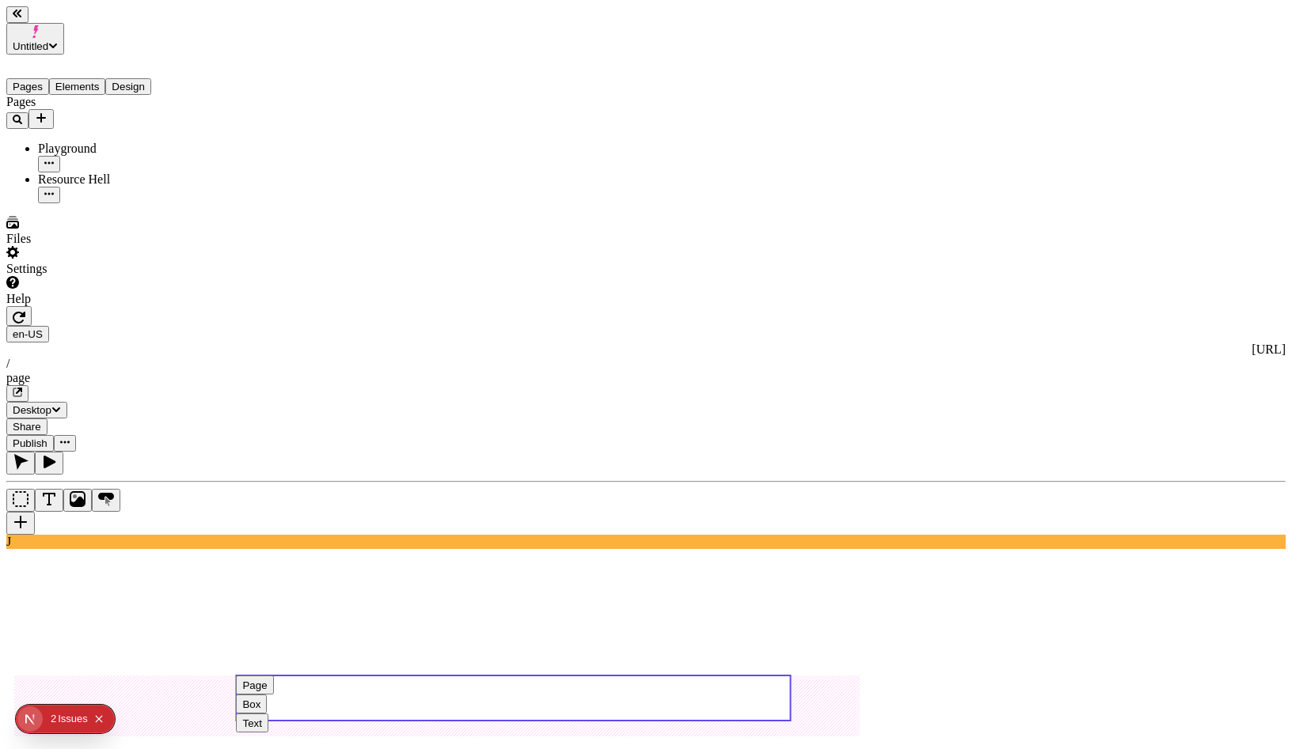
click at [543, 676] on use at bounding box center [513, 698] width 554 height 45
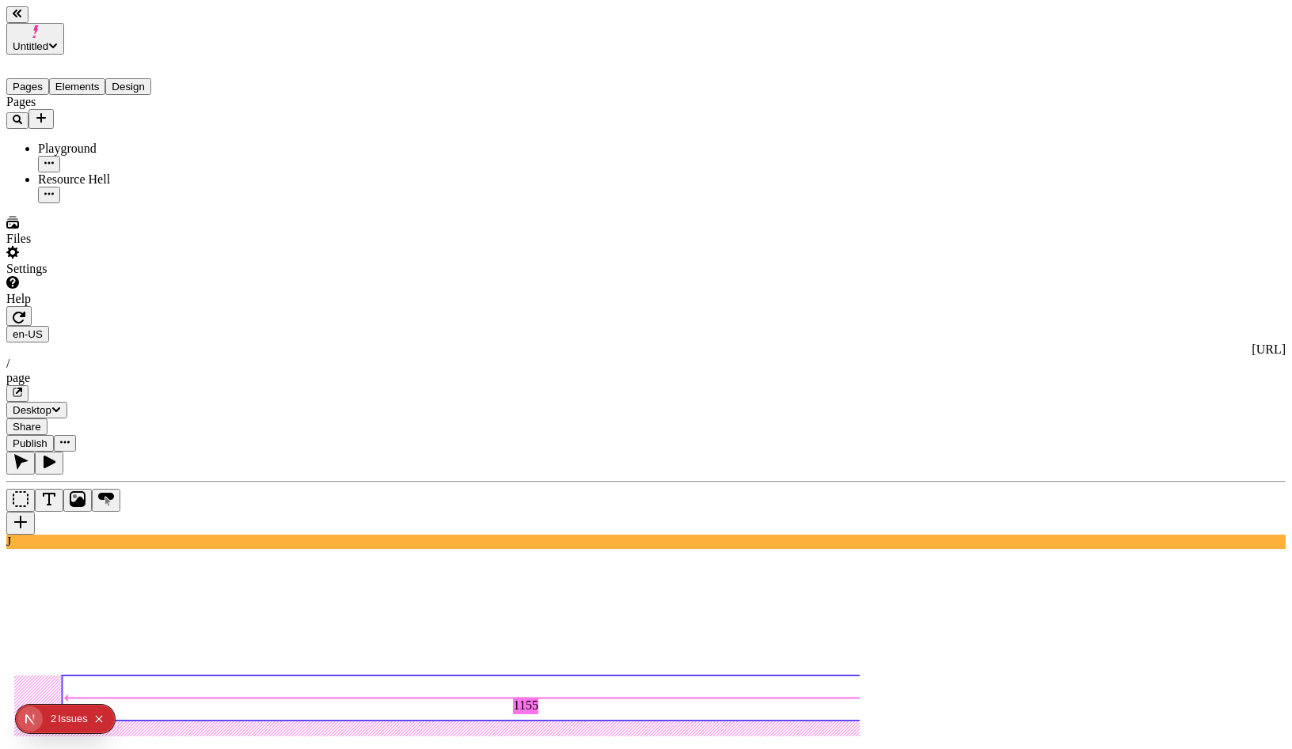
type input "100"
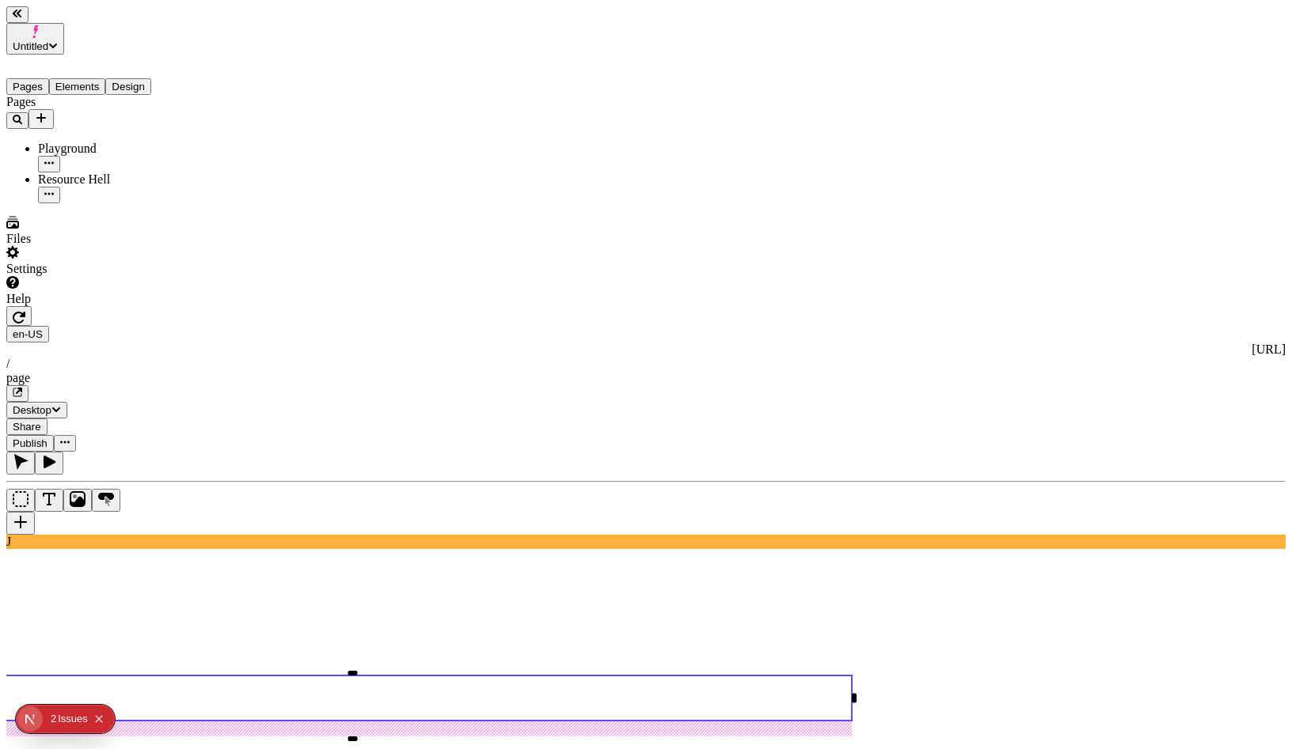
scroll to position [0, 161]
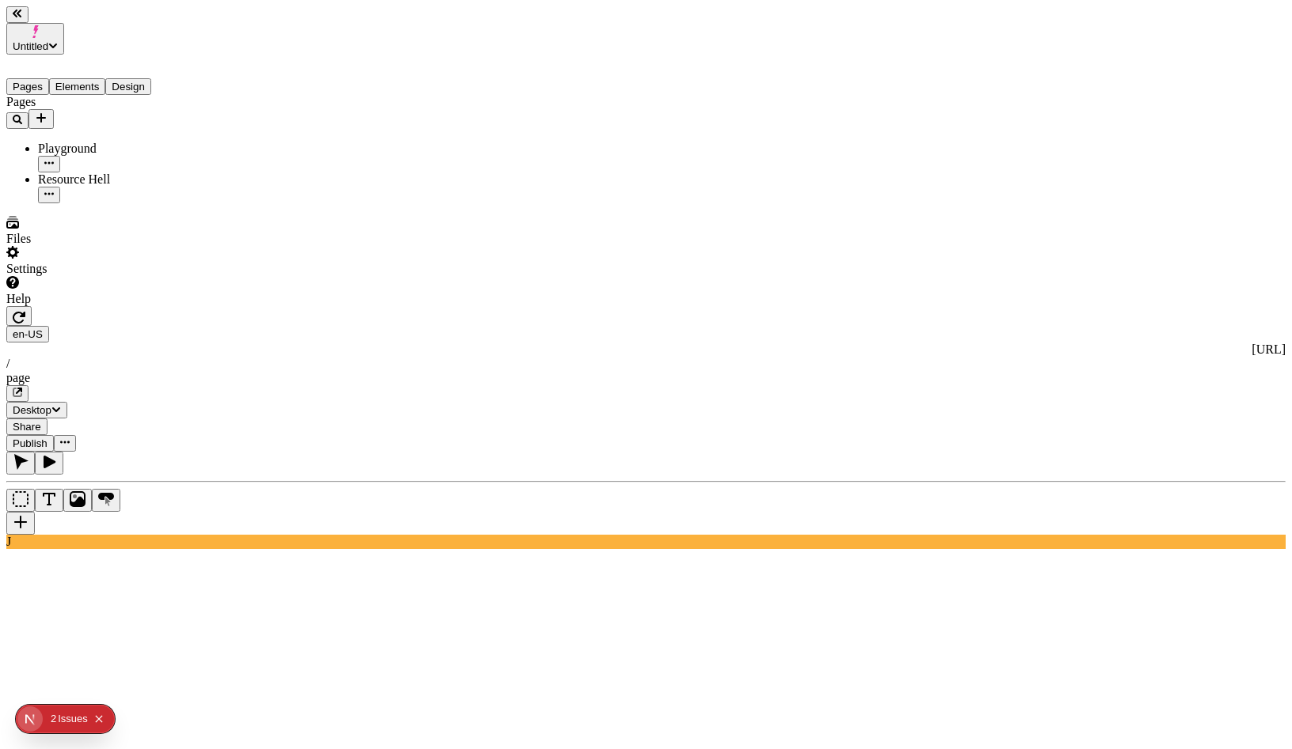
scroll to position [0, 0]
click at [104, 74] on div "Pages Elements Design" at bounding box center [101, 75] width 190 height 40
click at [100, 78] on button "Elements" at bounding box center [77, 86] width 57 height 17
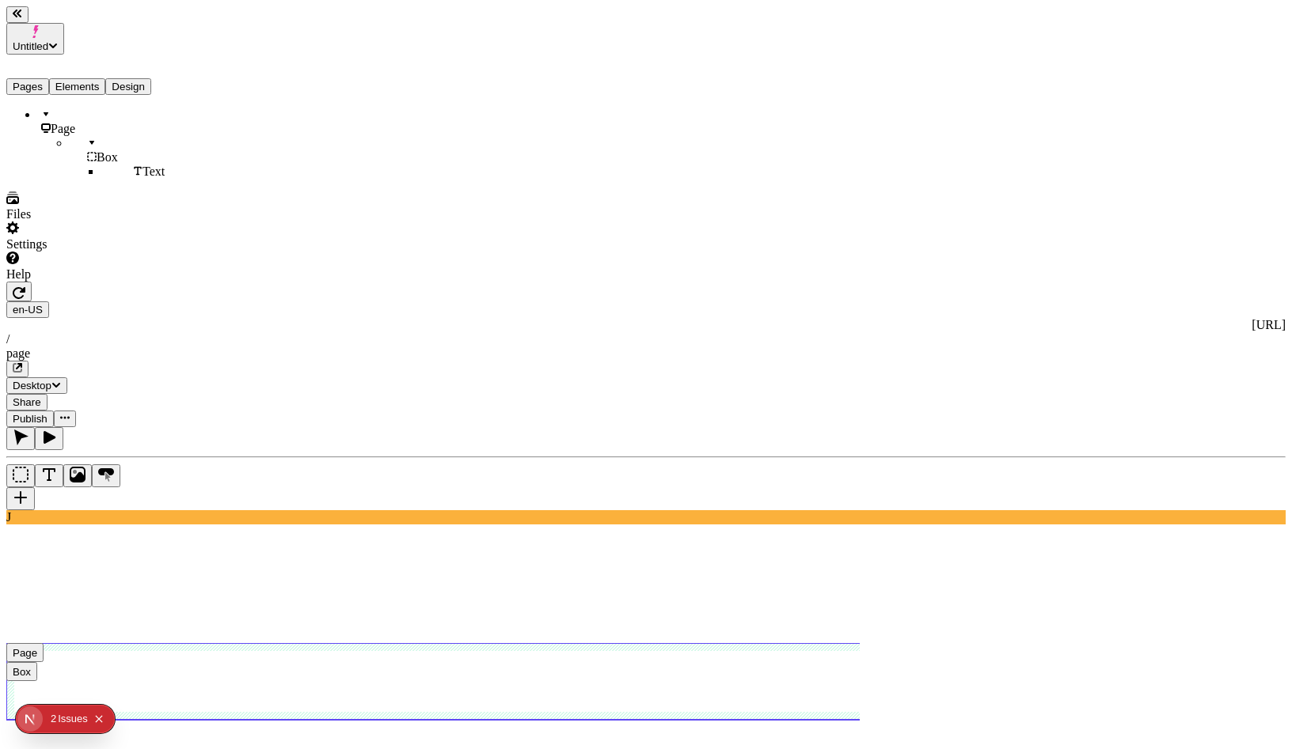
click at [85, 136] on div "Box" at bounding box center [133, 150] width 127 height 28
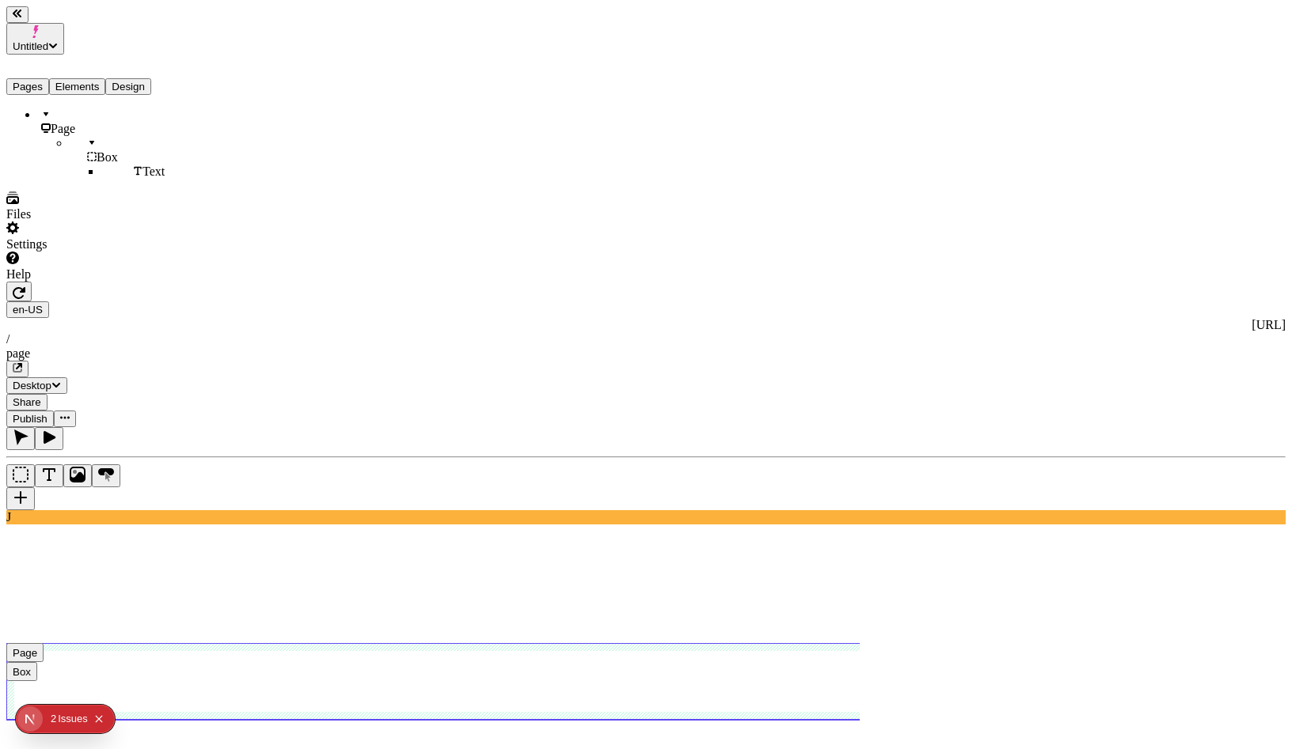
click at [74, 136] on div "Box" at bounding box center [133, 150] width 127 height 28
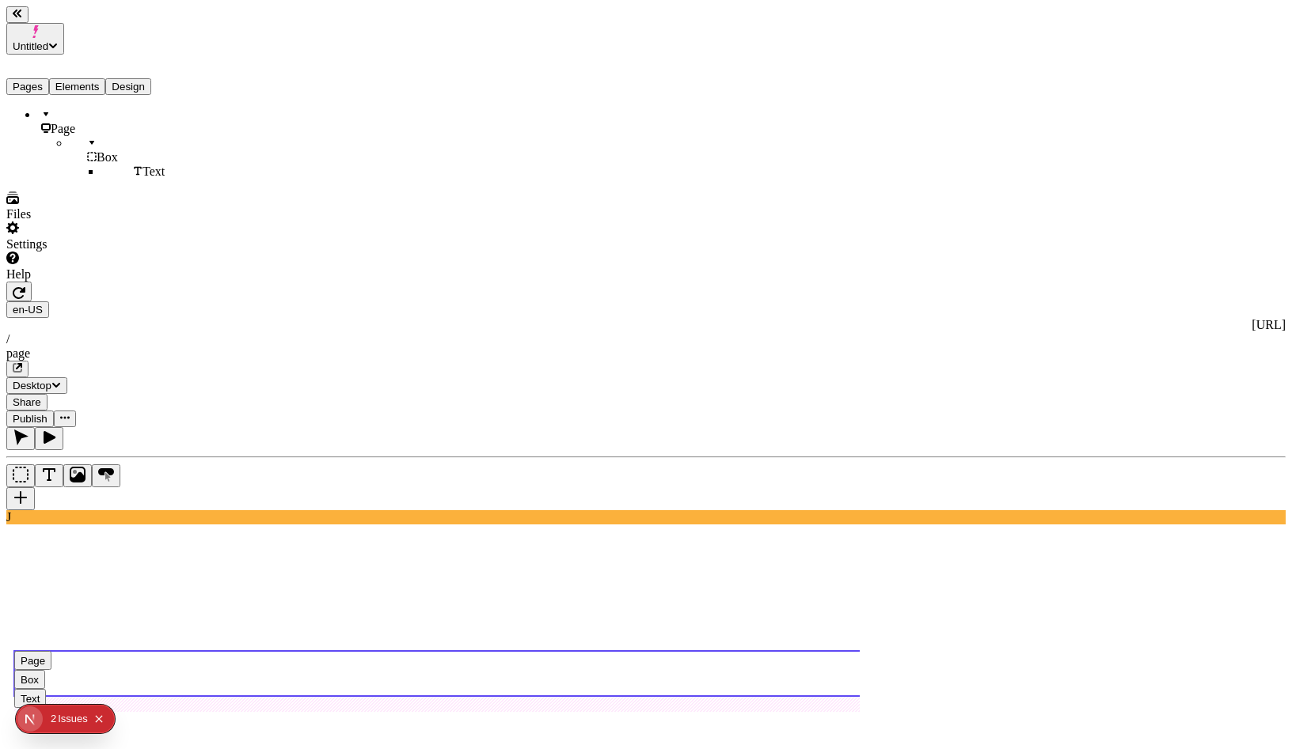
click at [946, 651] on use at bounding box center [513, 673] width 998 height 45
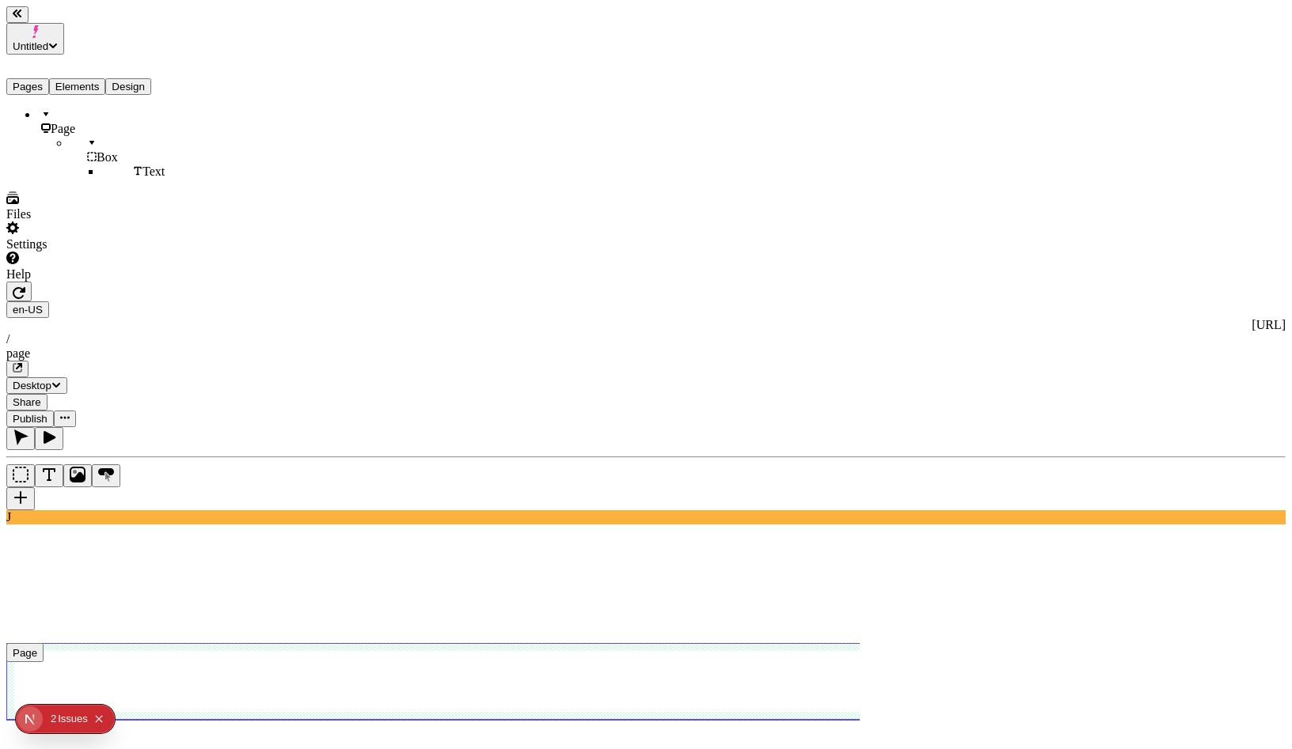
click at [79, 136] on div "Box" at bounding box center [133, 150] width 127 height 28
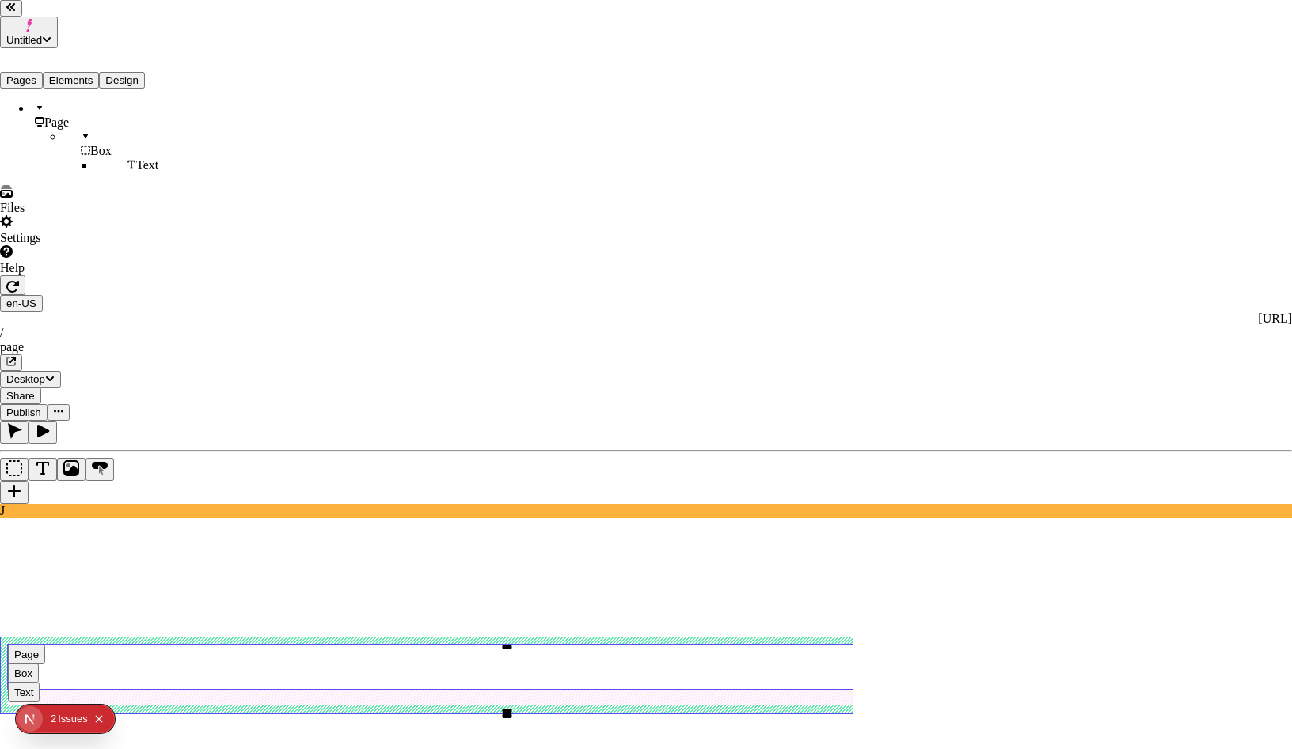
type input "GlobalA"
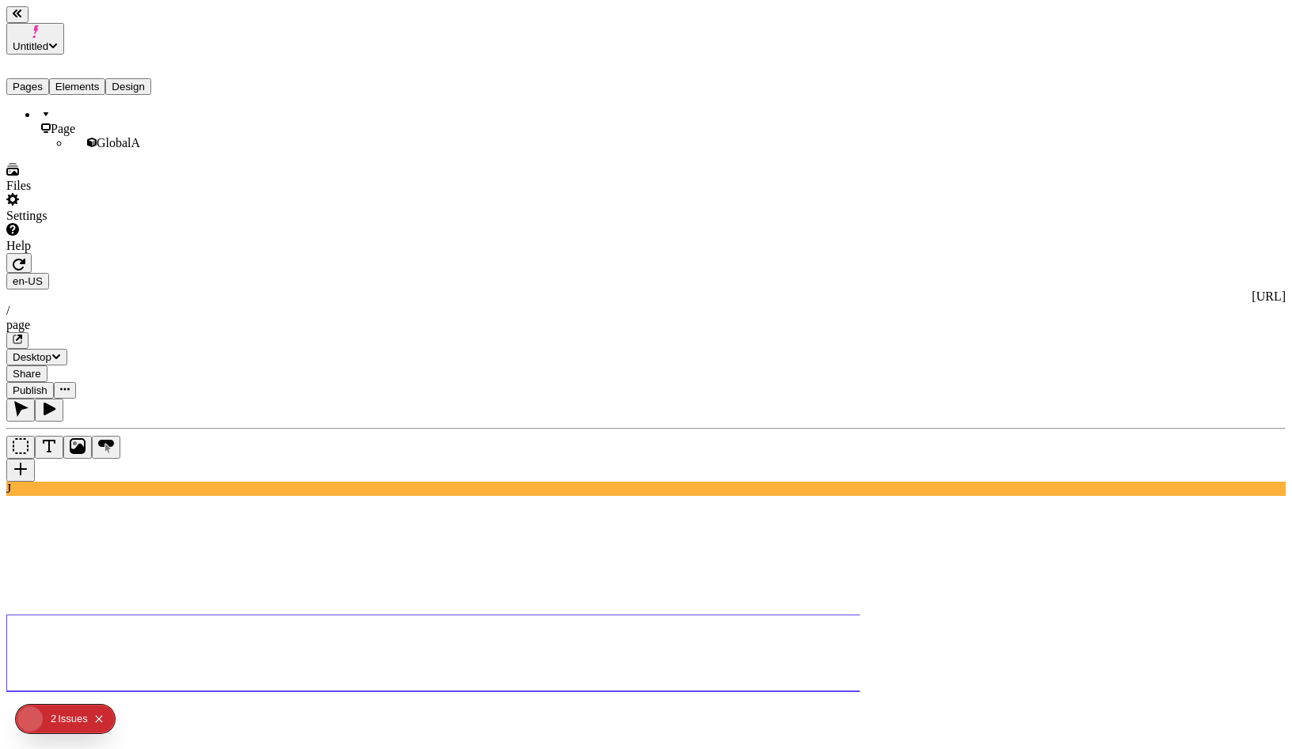
click at [49, 78] on button "Pages" at bounding box center [27, 86] width 43 height 17
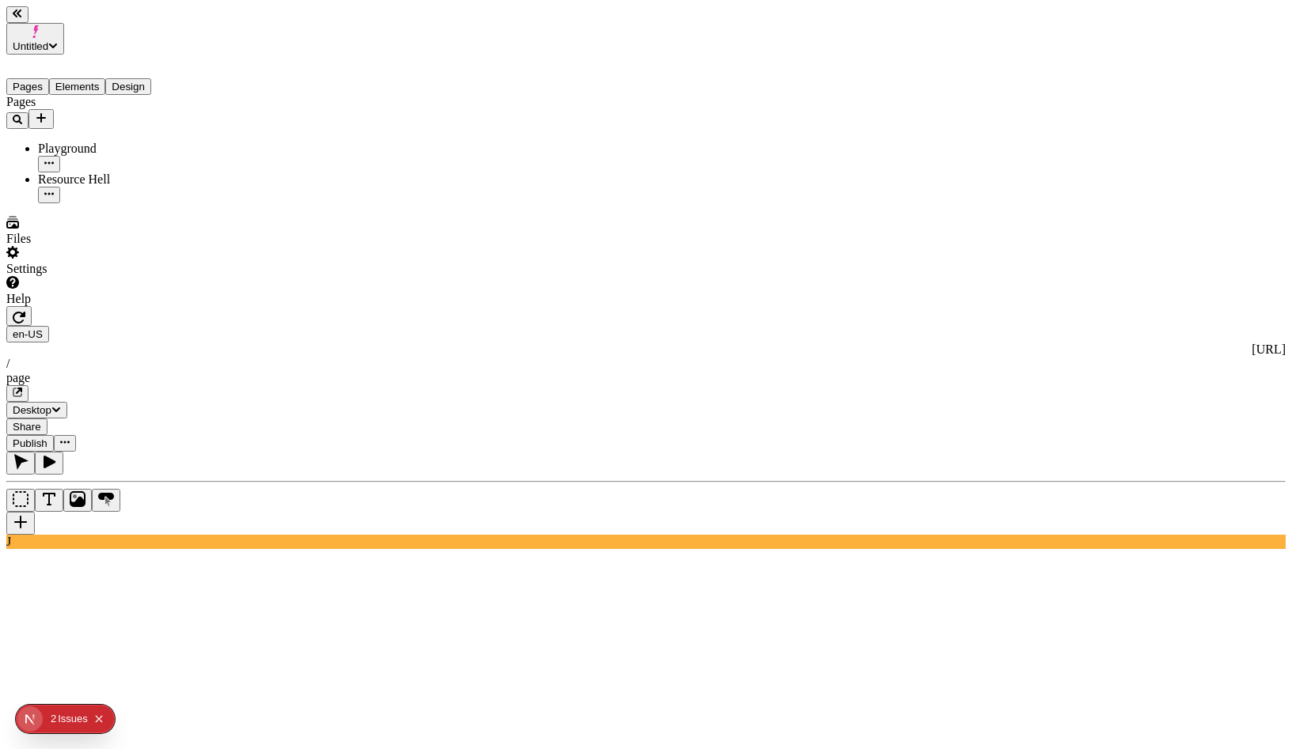
click at [63, 173] on div "Resource Hell" at bounding box center [117, 180] width 158 height 14
click at [61, 719] on div "Issue s" at bounding box center [73, 719] width 30 height 28
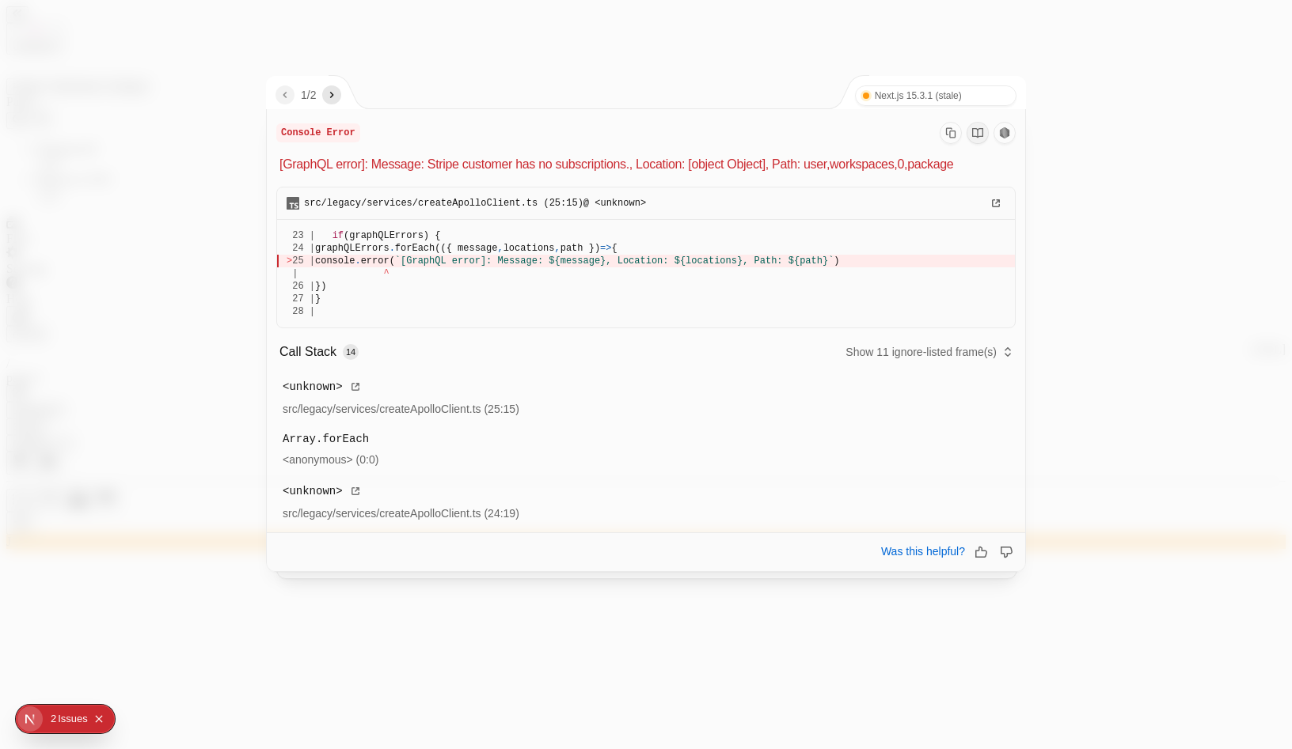
click at [338, 97] on icon "next" at bounding box center [331, 95] width 13 height 13
click at [170, 304] on div at bounding box center [646, 374] width 1292 height 749
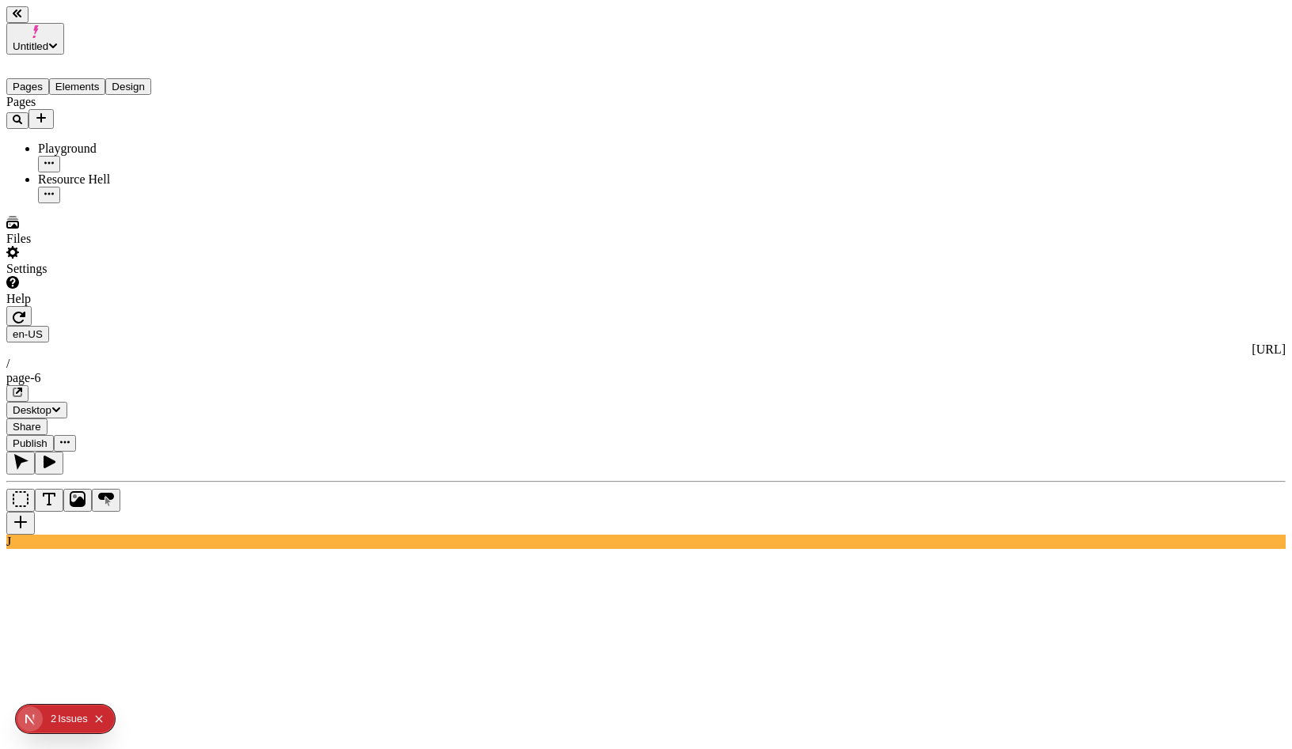
drag, startPoint x: 217, startPoint y: 273, endPoint x: 222, endPoint y: 255, distance: 18.8
click at [218, 452] on div "J" at bounding box center [645, 500] width 1279 height 97
click at [35, 512] on button "button" at bounding box center [20, 523] width 28 height 23
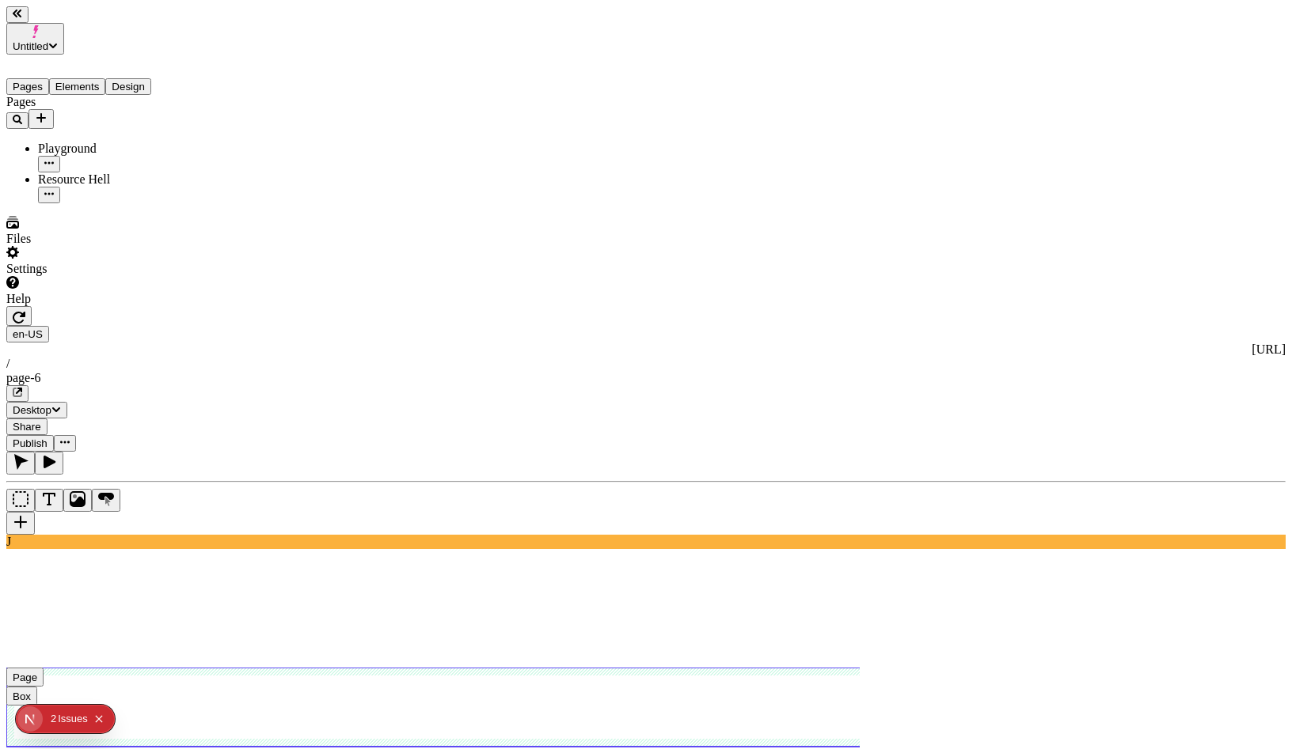
click at [701, 668] on use at bounding box center [513, 707] width 1014 height 79
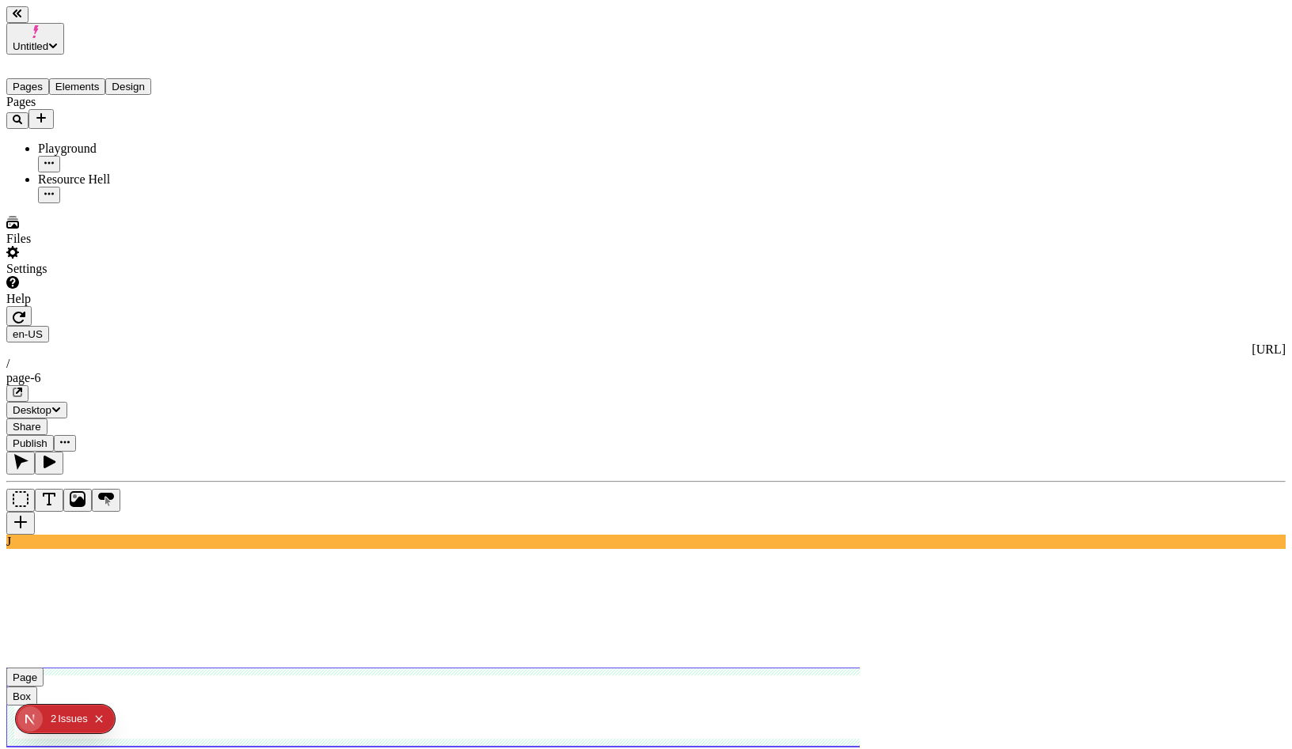
click at [303, 668] on use at bounding box center [513, 707] width 1014 height 79
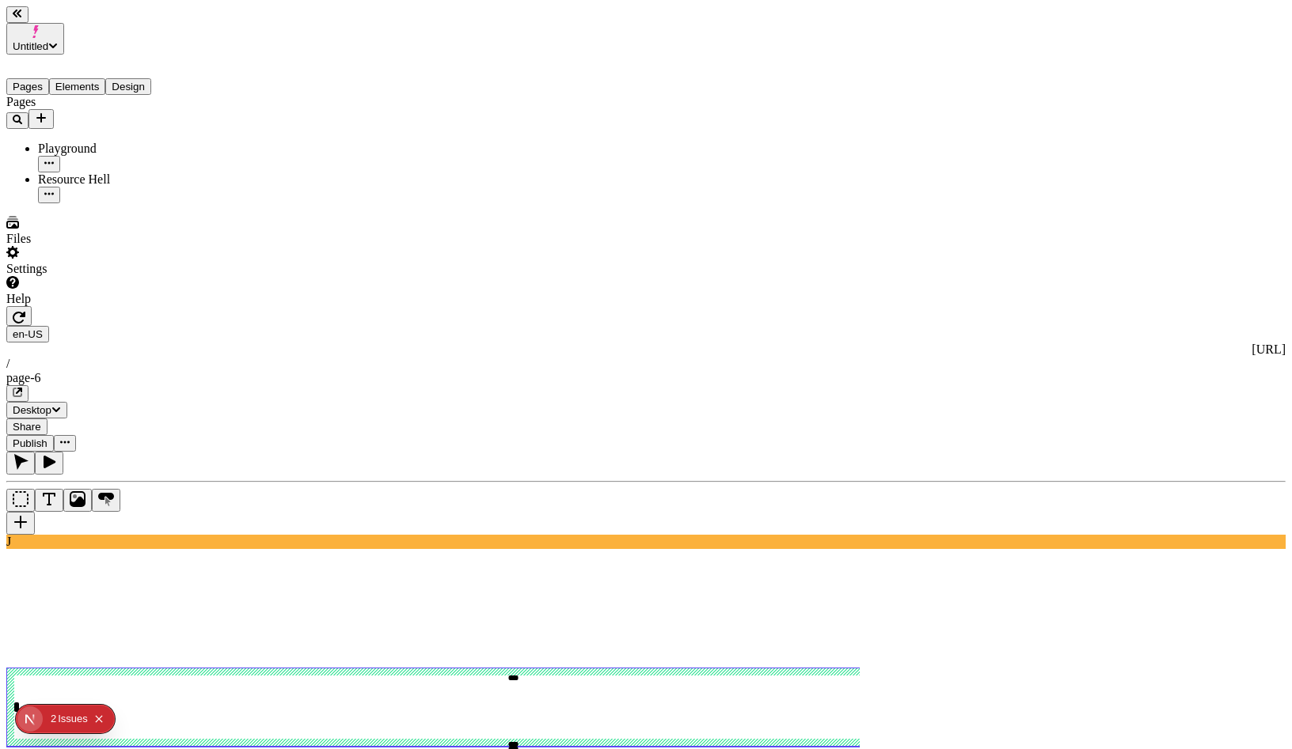
click at [472, 668] on rect at bounding box center [513, 707] width 1014 height 79
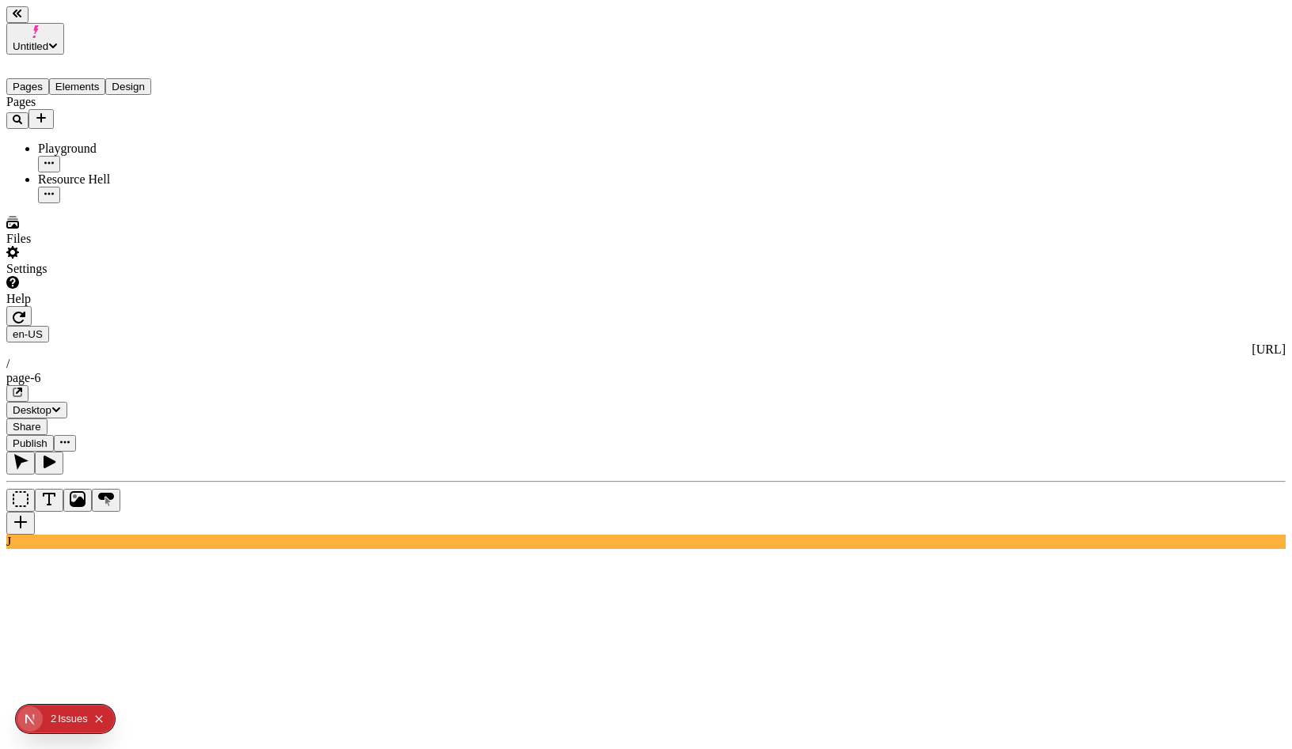
click at [106, 78] on button "Elements" at bounding box center [77, 86] width 57 height 17
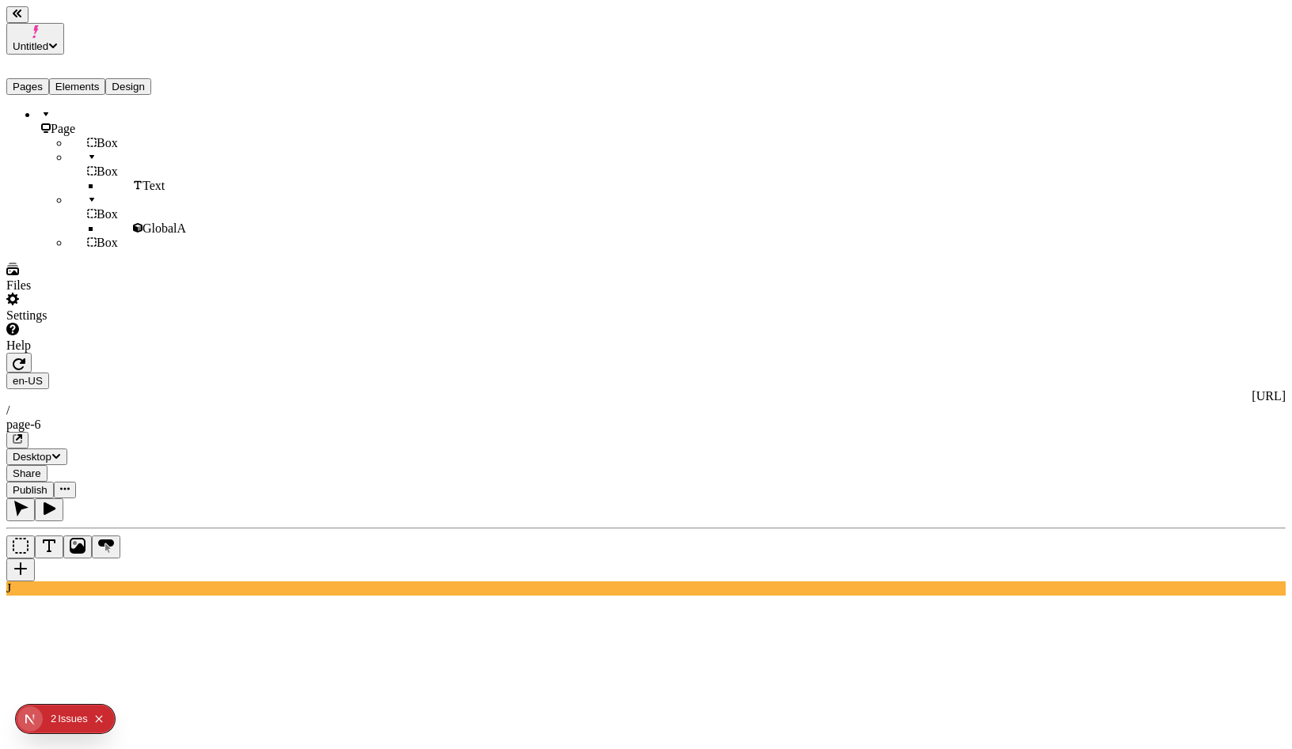
click at [151, 78] on button "Design" at bounding box center [128, 86] width 46 height 17
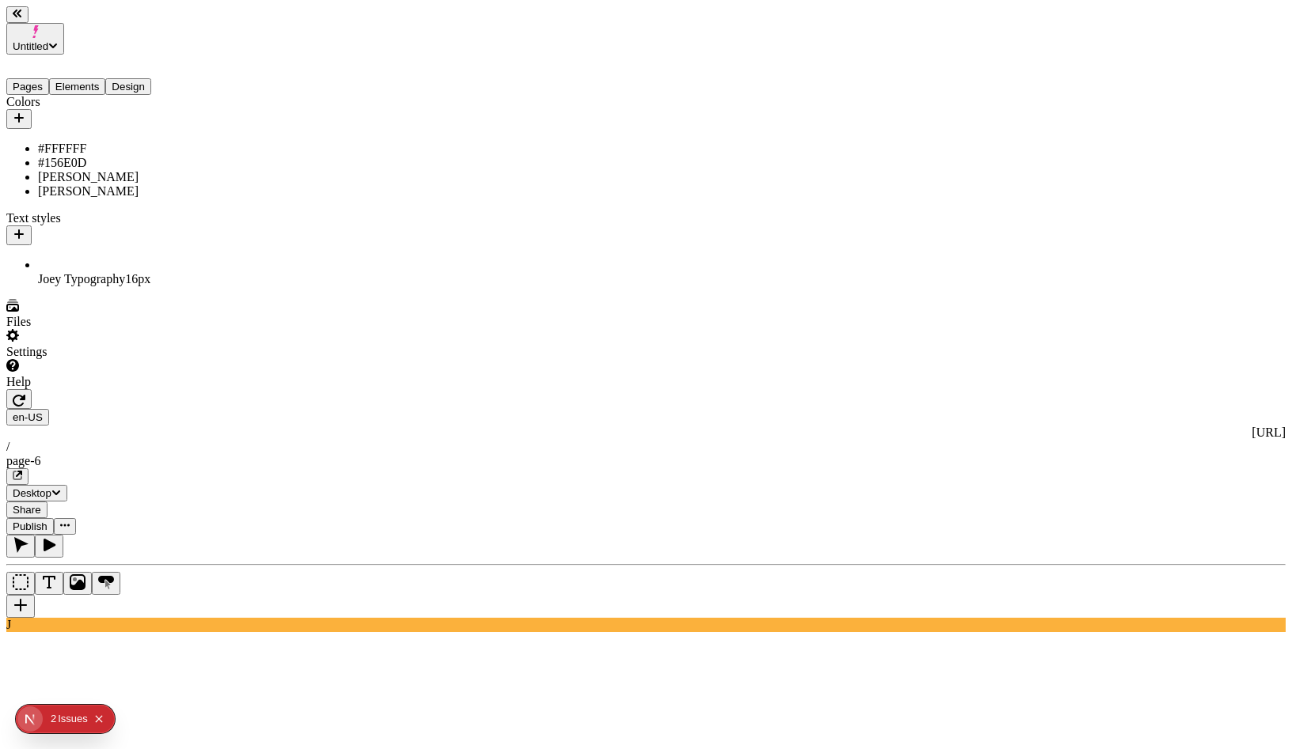
click at [89, 184] on div "Joey Red" at bounding box center [117, 191] width 158 height 14
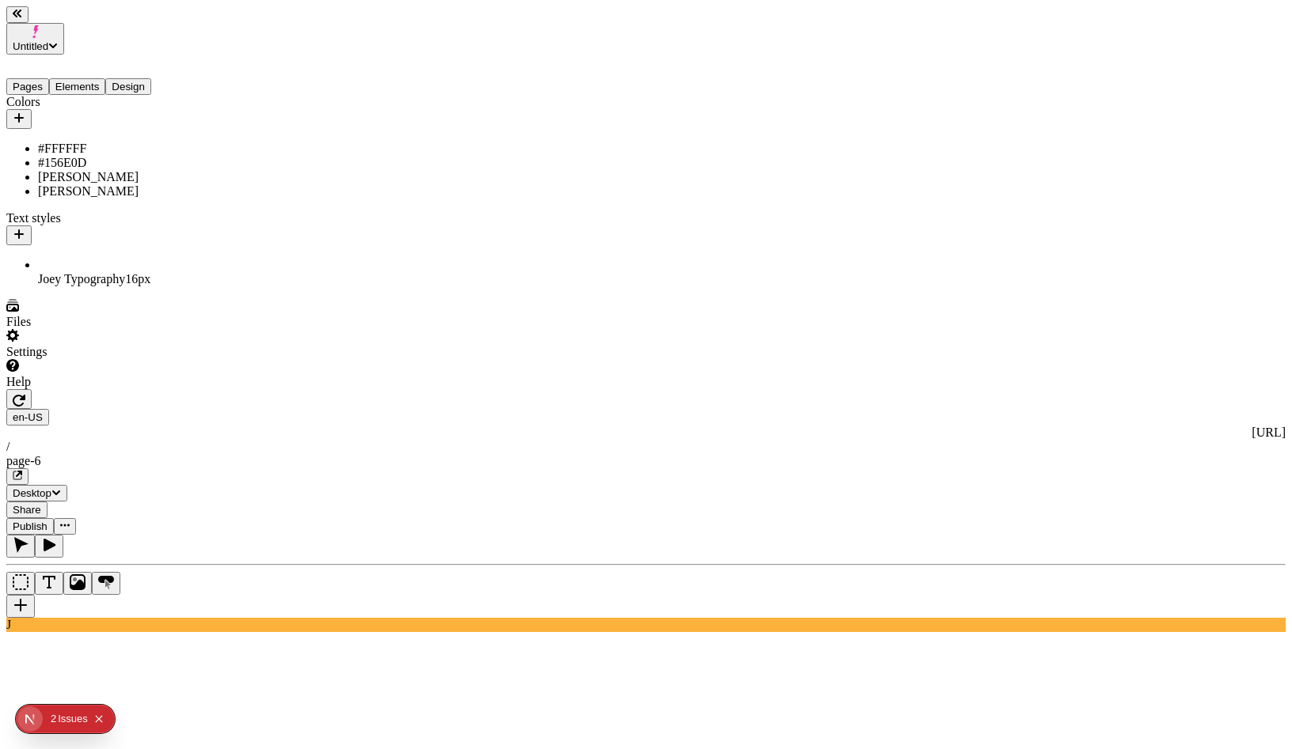
click at [32, 389] on button "button" at bounding box center [18, 399] width 25 height 20
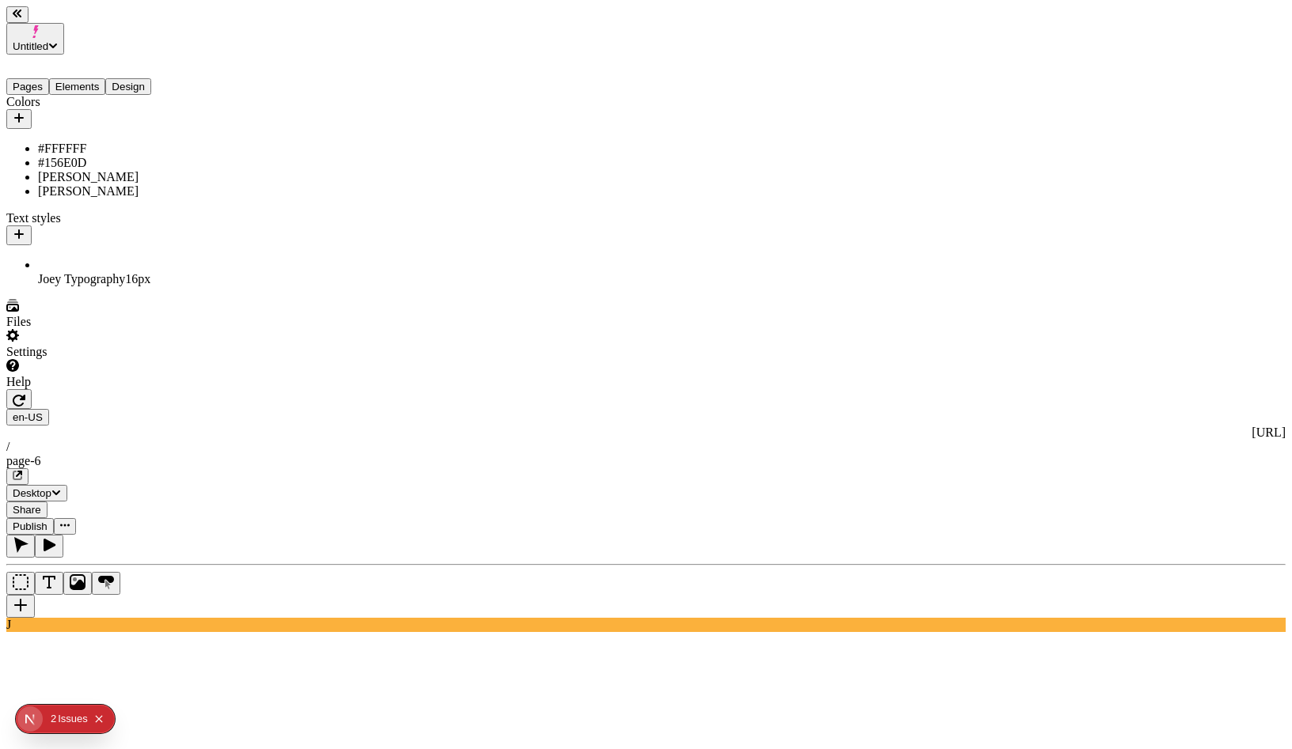
click at [25, 394] on icon "button" at bounding box center [19, 400] width 13 height 13
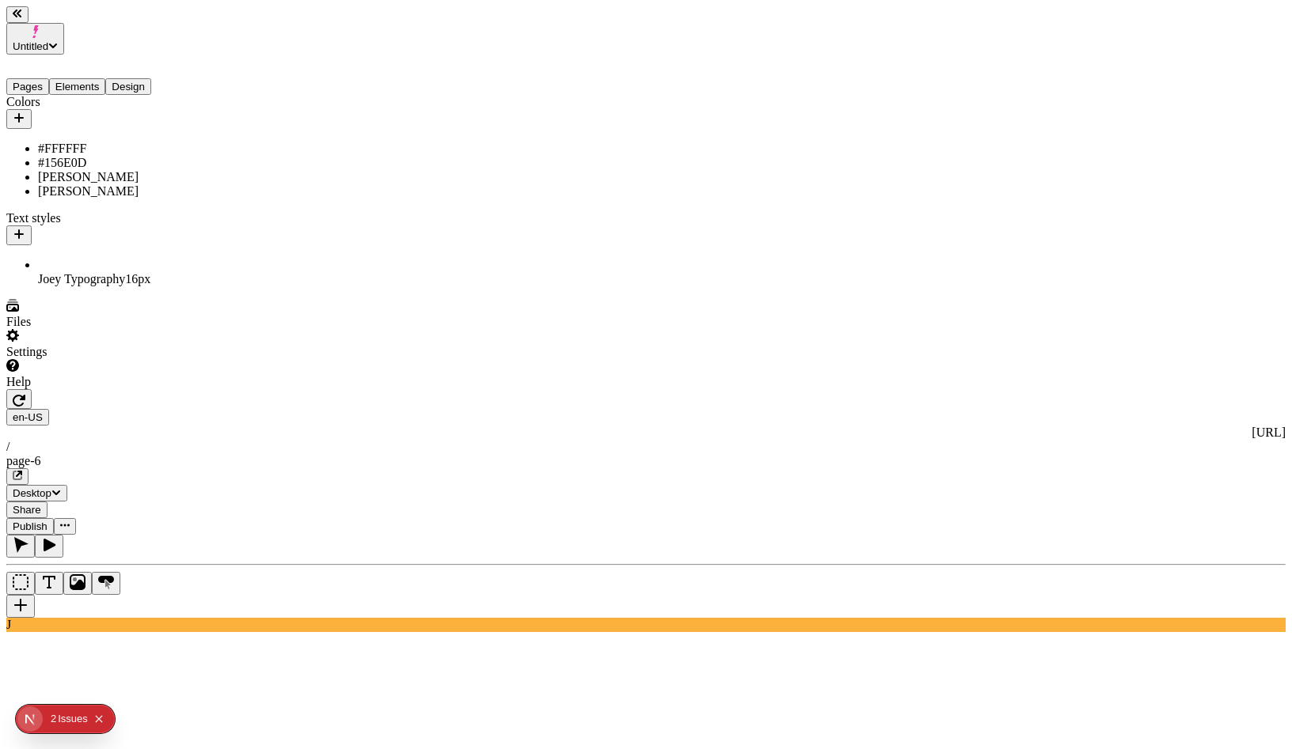
type input "20"
click at [32, 389] on button "button" at bounding box center [18, 399] width 25 height 20
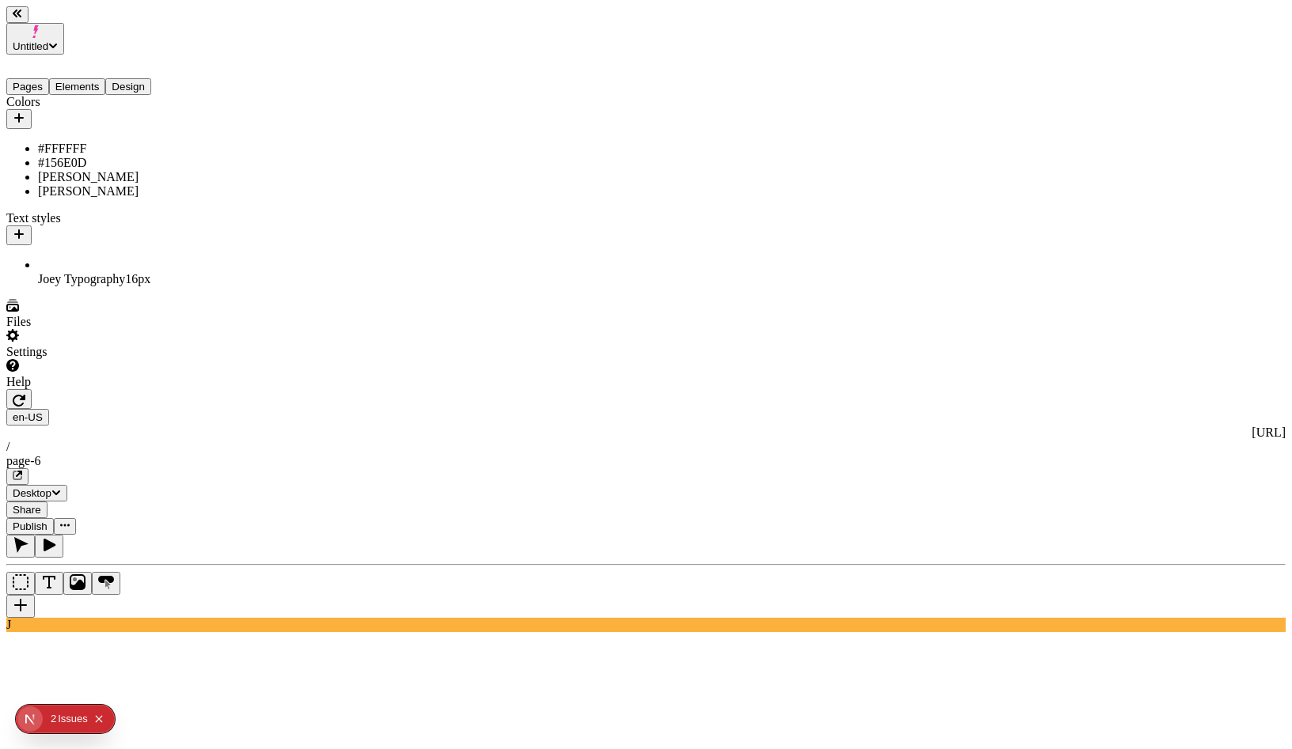
click at [55, 539] on icon "button" at bounding box center [50, 545] width 12 height 13
click at [35, 535] on button "button" at bounding box center [20, 546] width 28 height 23
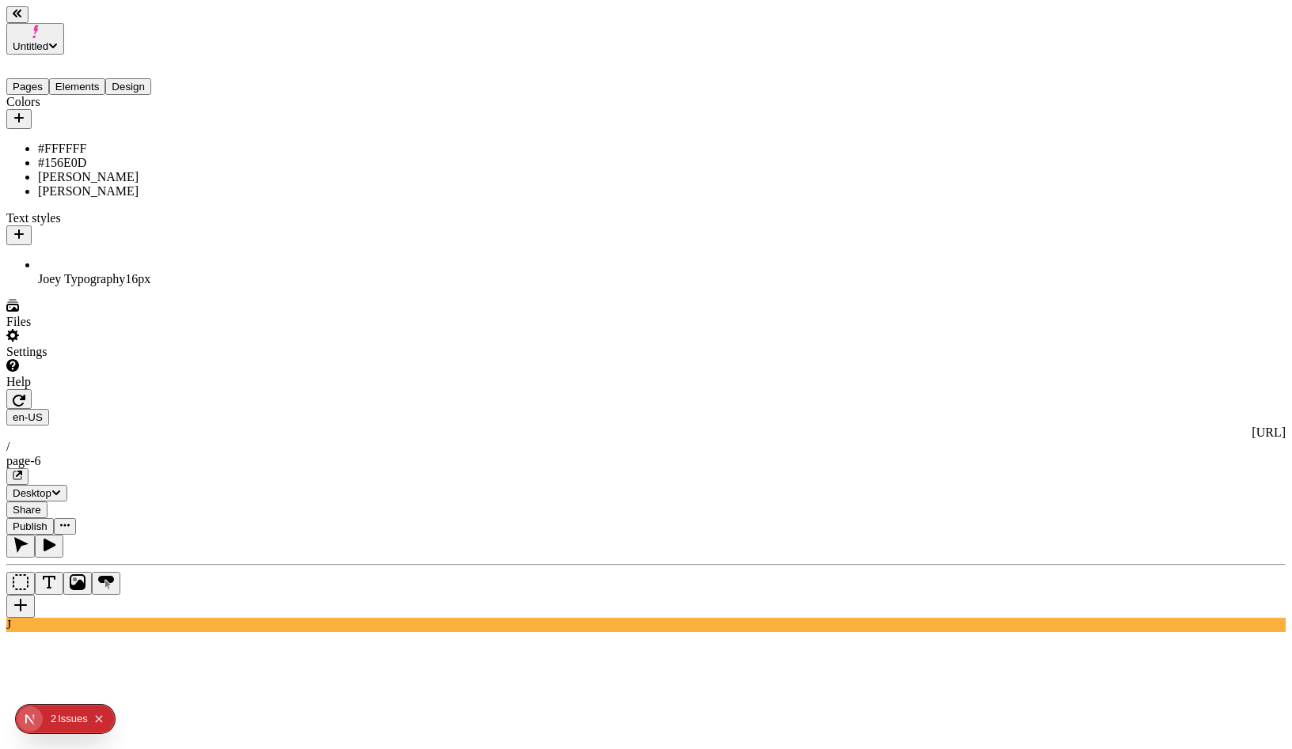
type textarea "link to playground page"
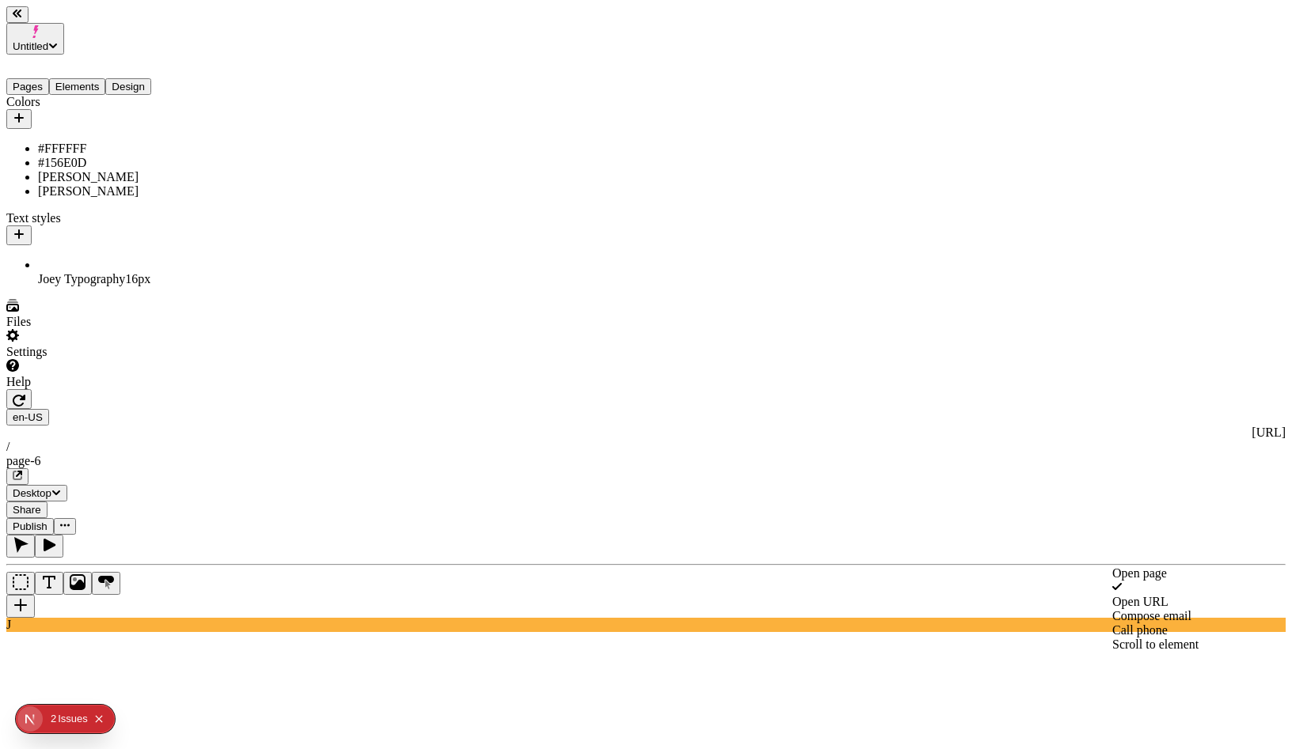
click at [1165, 579] on div "Open page" at bounding box center [1197, 574] width 170 height 14
click at [1172, 611] on div "Playground" at bounding box center [1197, 604] width 170 height 14
type input "Playground"
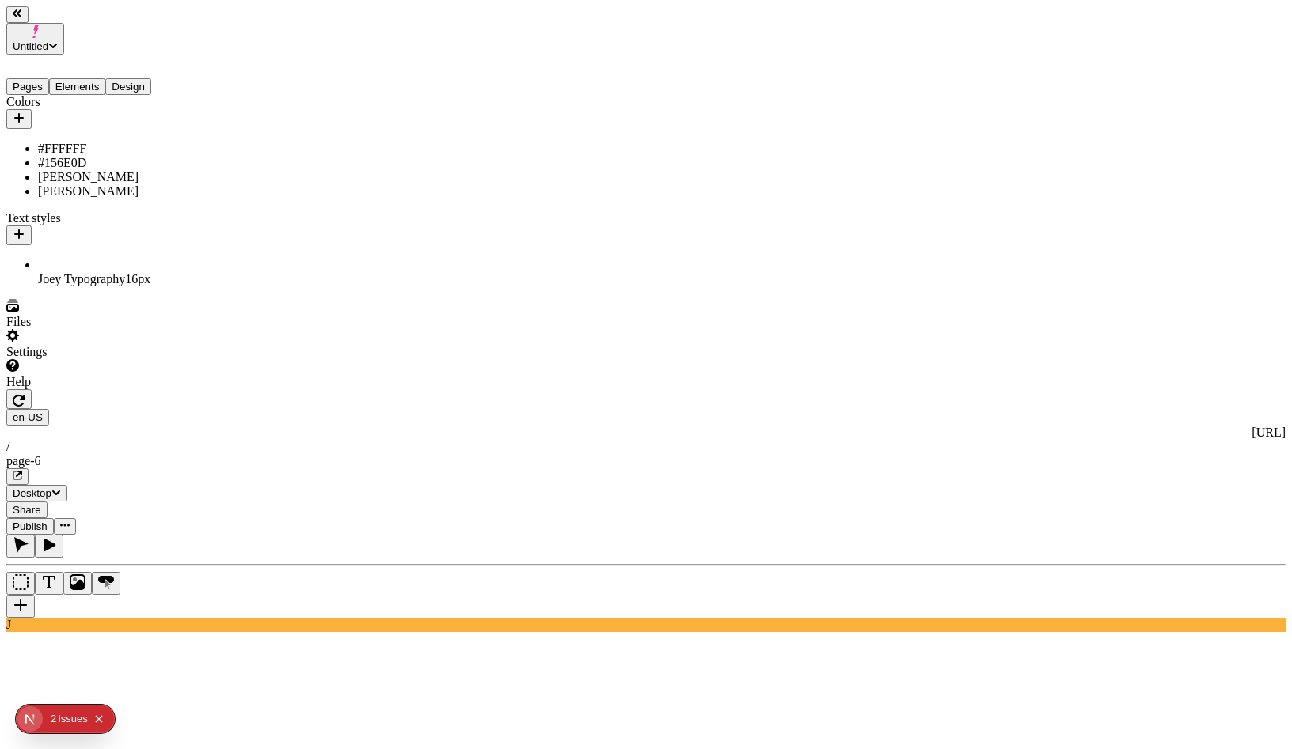
click at [47, 521] on span "Publish" at bounding box center [30, 527] width 35 height 12
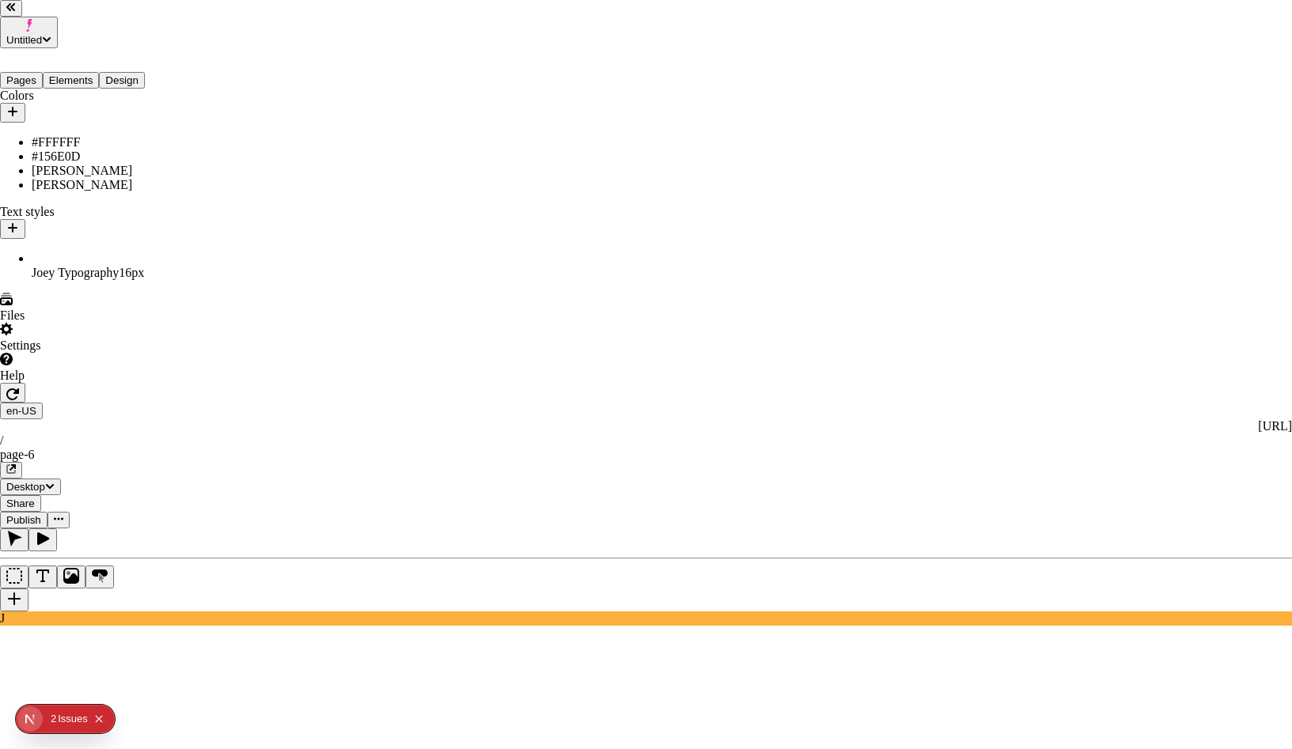
checkbox input "true"
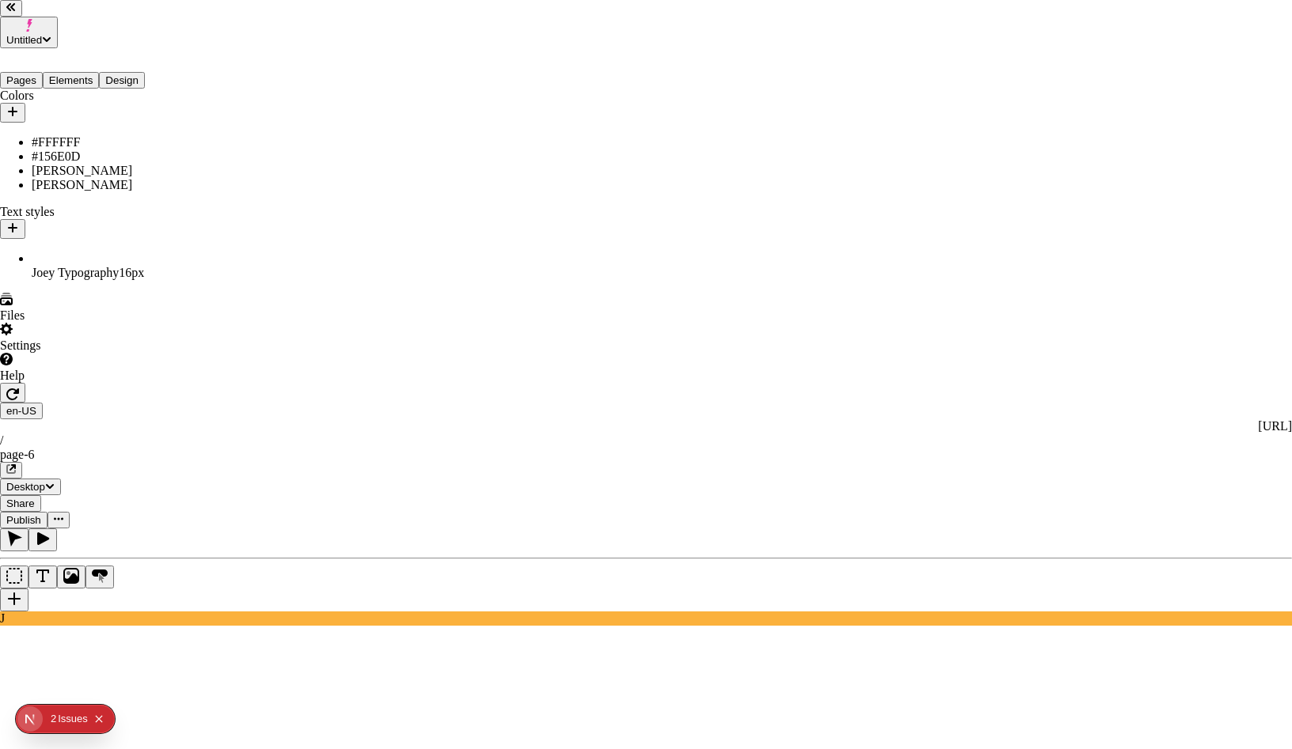
checkbox input "true"
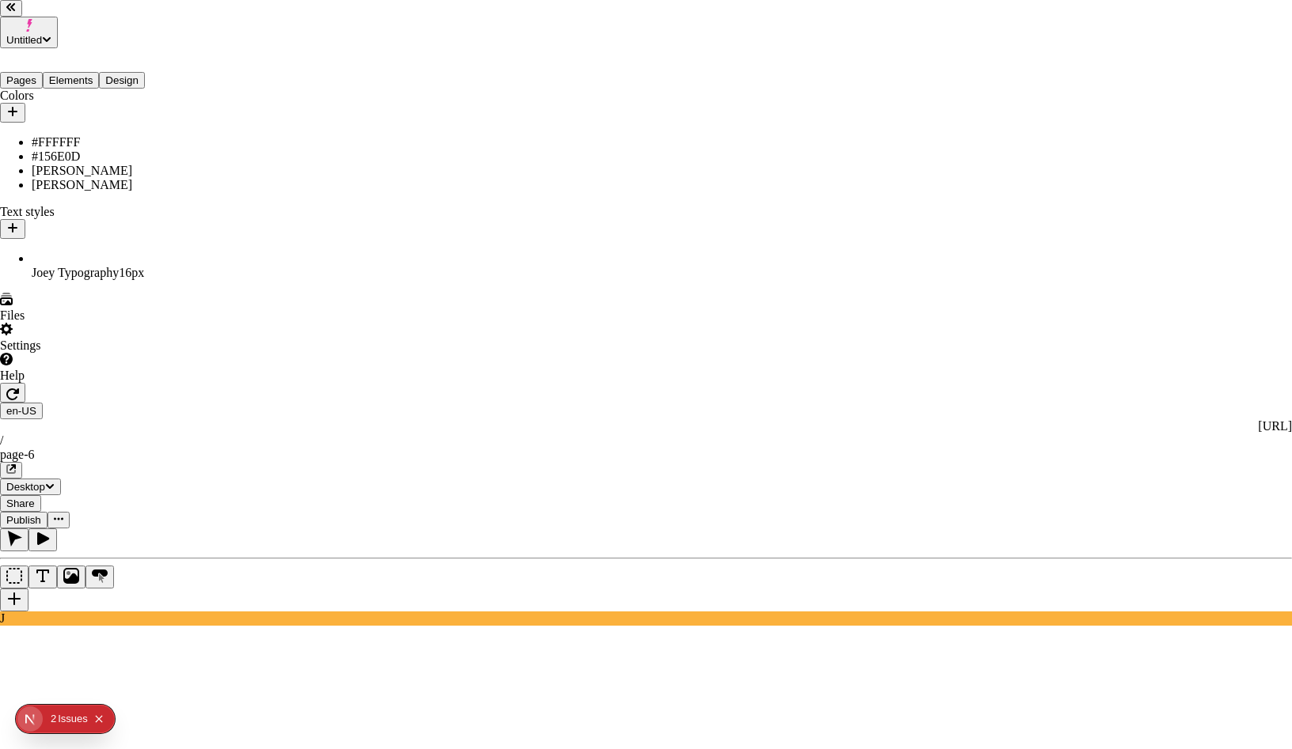
checkbox input "true"
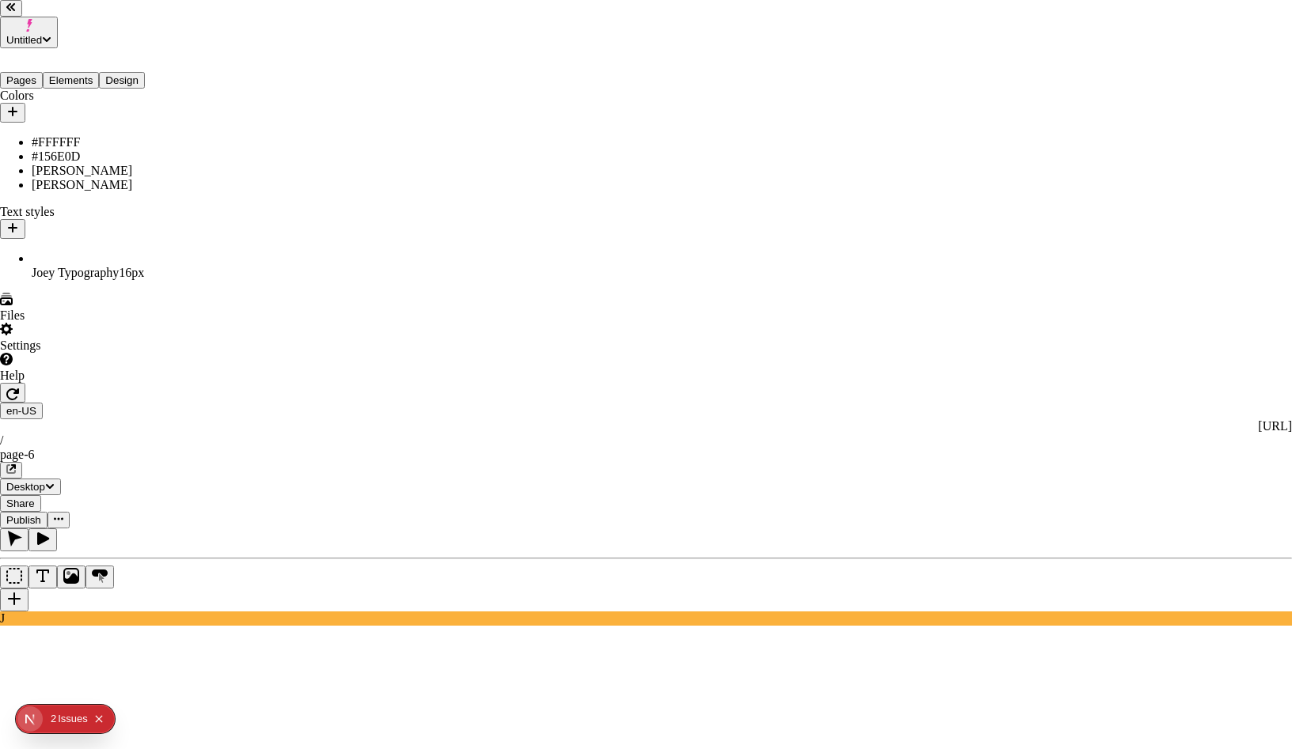
checkbox input "true"
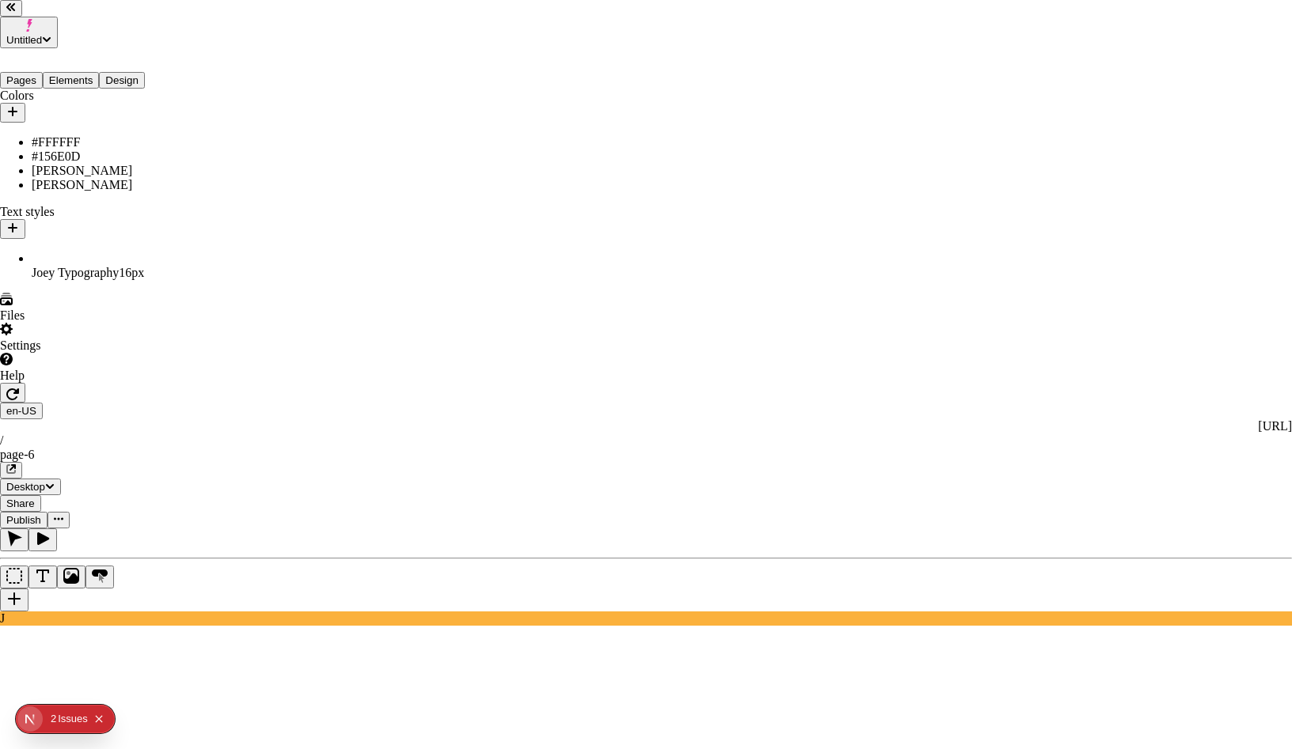
checkbox input "true"
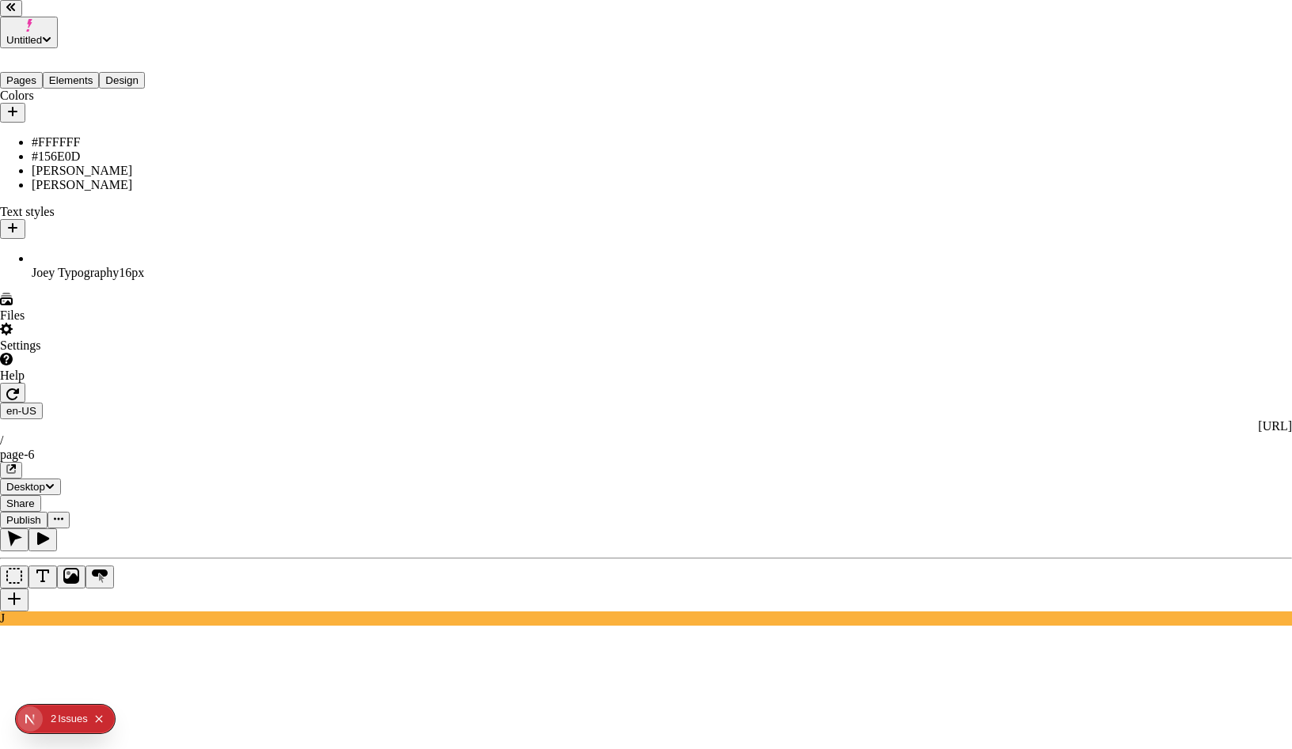
scroll to position [134, 0]
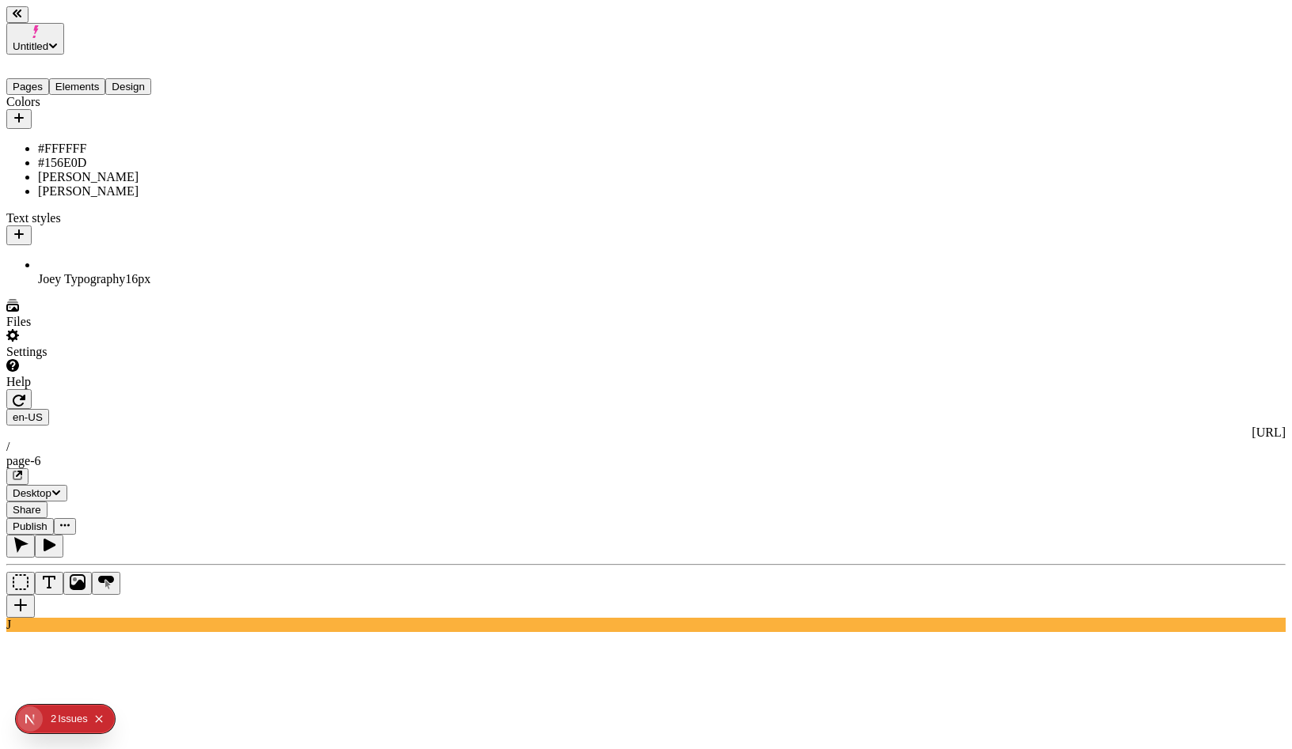
click at [25, 395] on icon "button" at bounding box center [19, 401] width 13 height 12
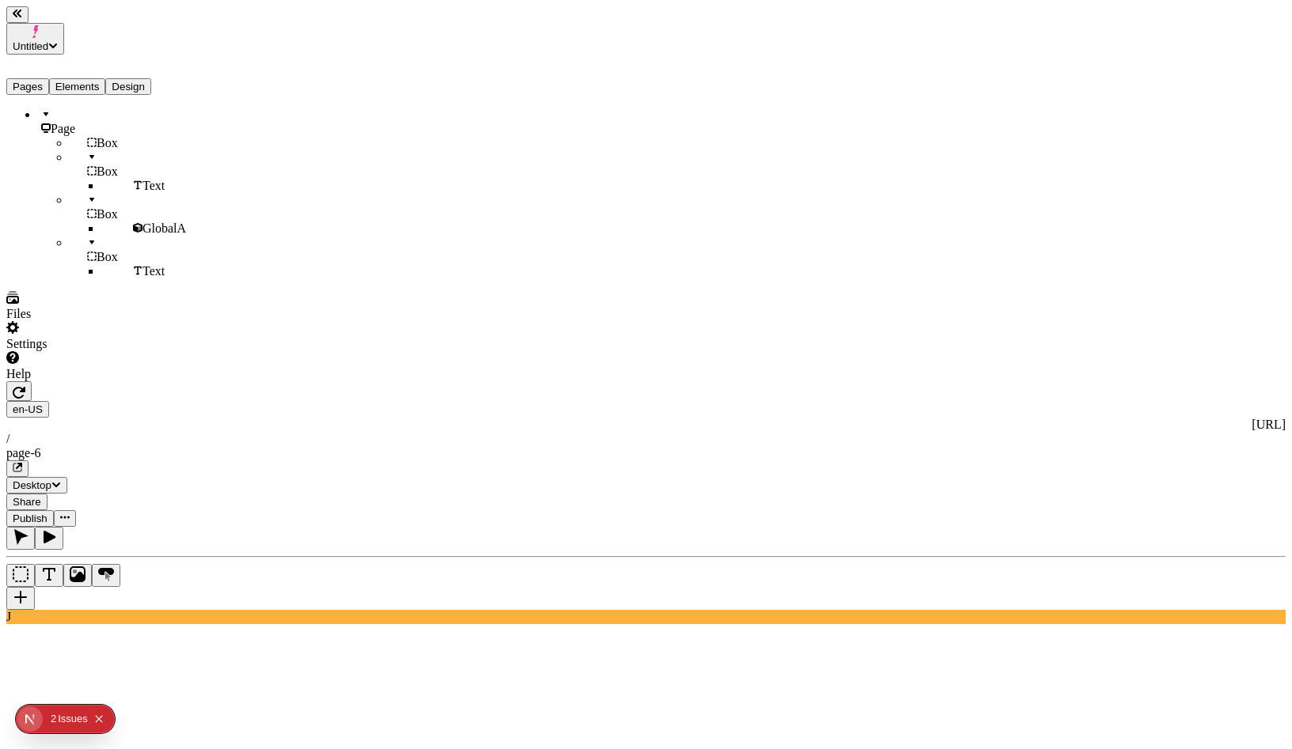
click at [89, 78] on button "Elements" at bounding box center [77, 86] width 57 height 17
click at [9, 68] on div "Pages Elements Design" at bounding box center [101, 75] width 190 height 40
click at [28, 78] on button "Pages" at bounding box center [27, 86] width 43 height 17
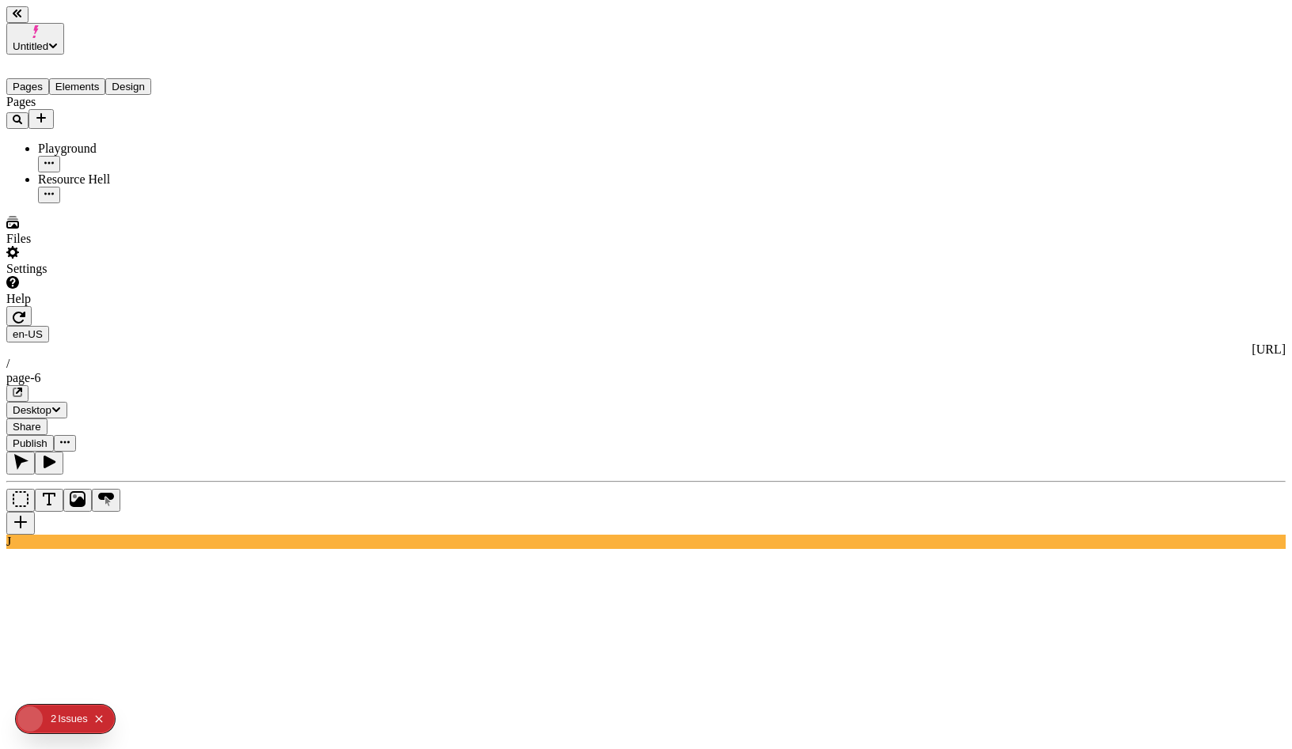
click at [47, 438] on span "Publish" at bounding box center [30, 444] width 35 height 12
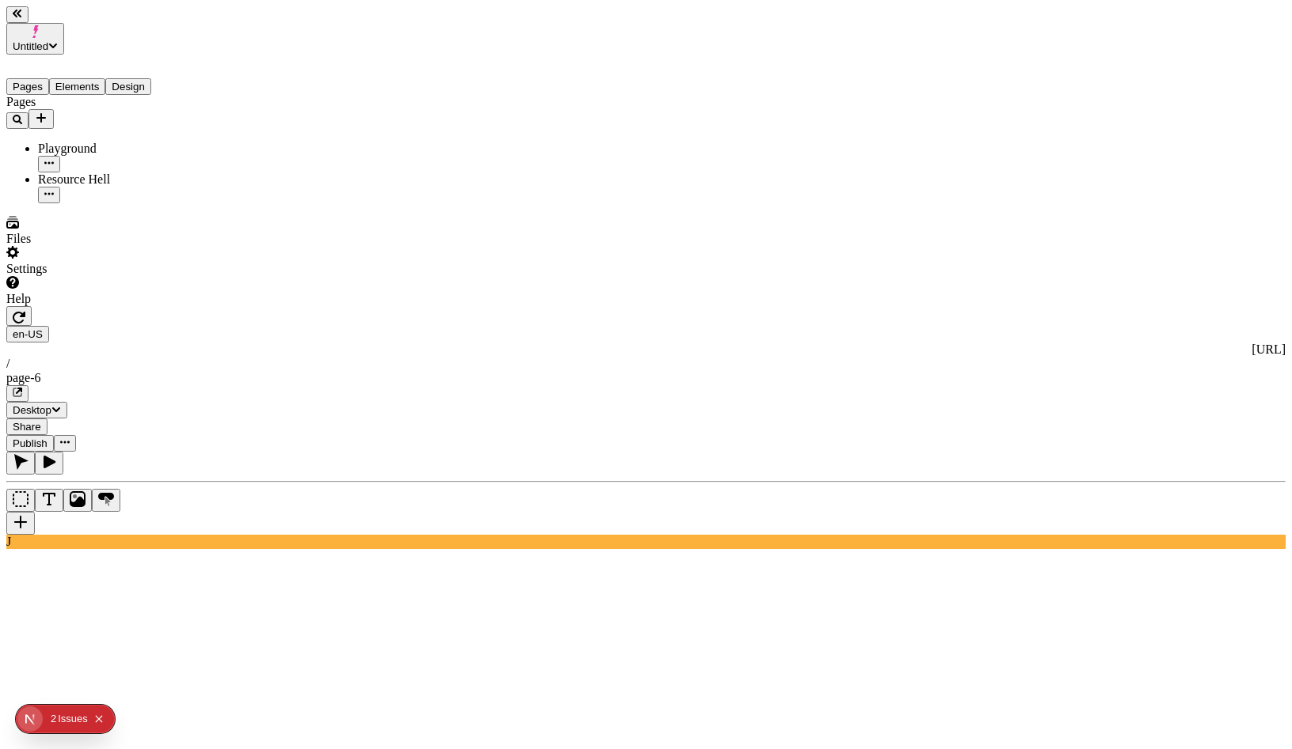
click at [47, 438] on span "Publish" at bounding box center [30, 444] width 35 height 12
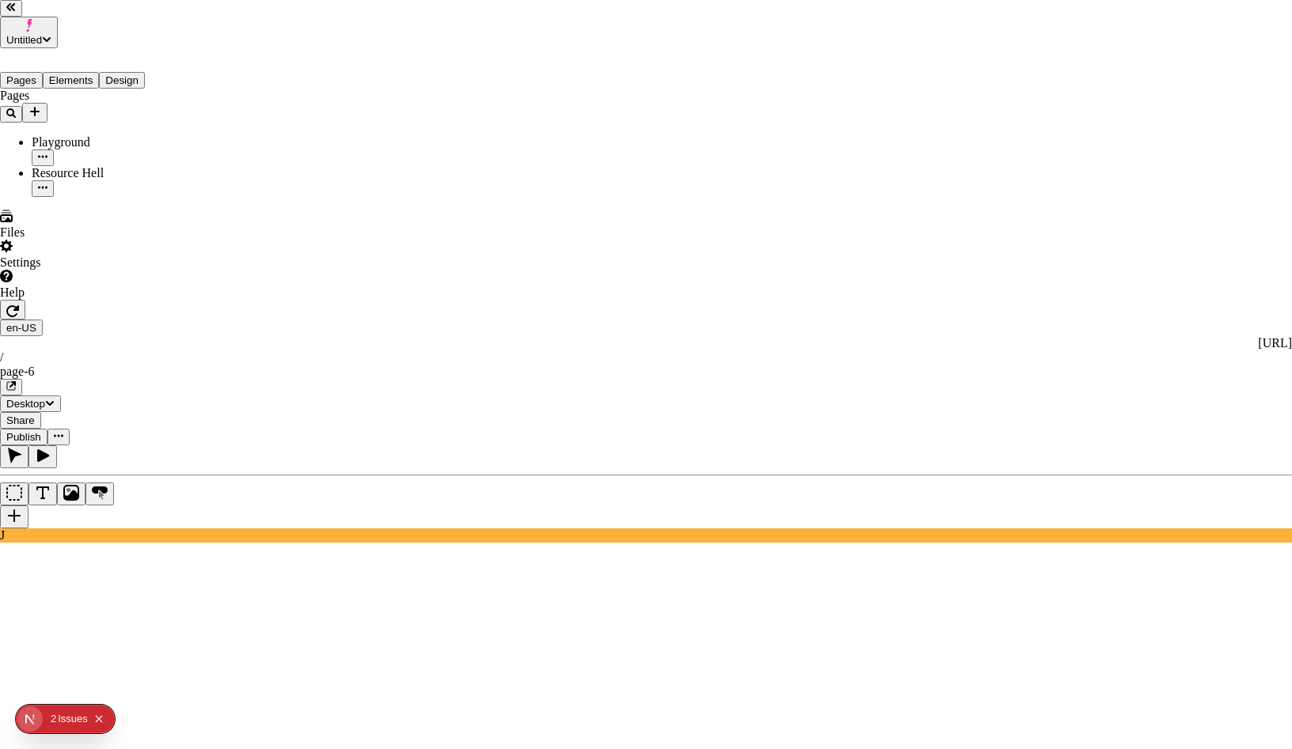
drag, startPoint x: 905, startPoint y: 119, endPoint x: 913, endPoint y: 82, distance: 38.0
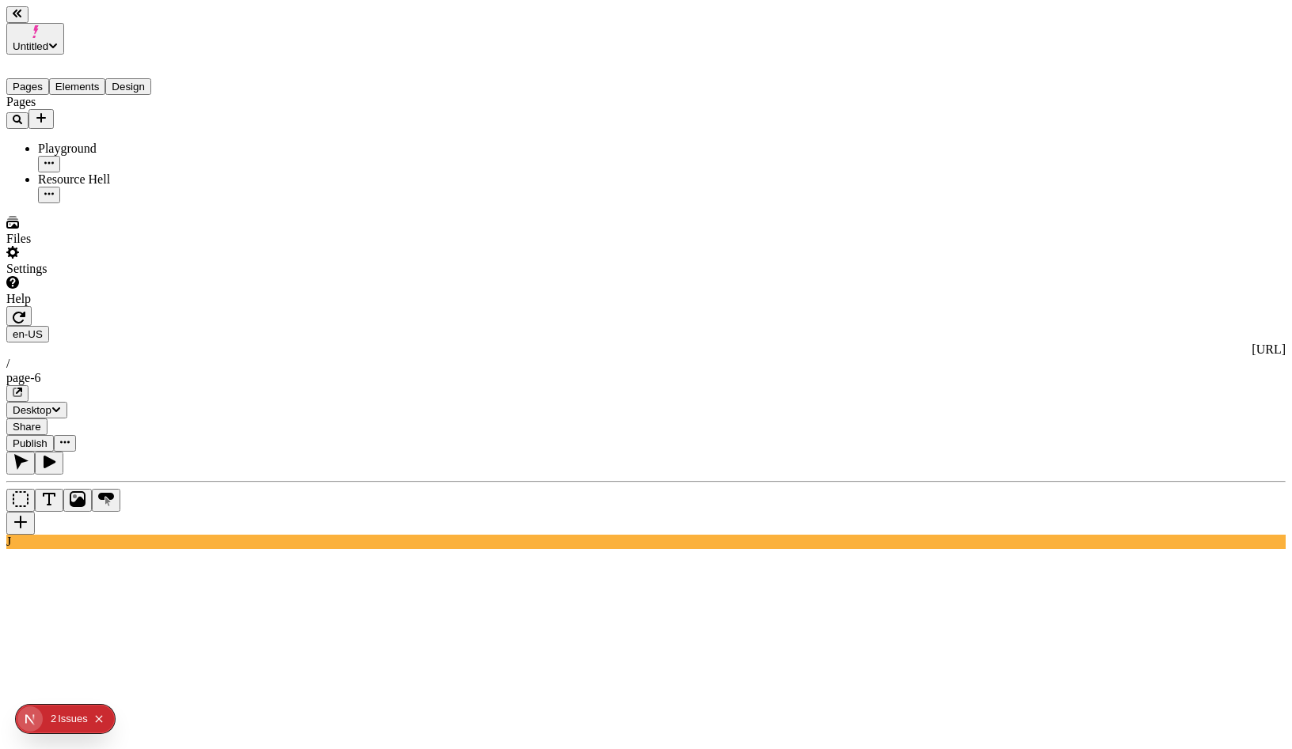
click at [898, 326] on div "en-US http://localhost:3001 / page-6" at bounding box center [645, 364] width 1279 height 76
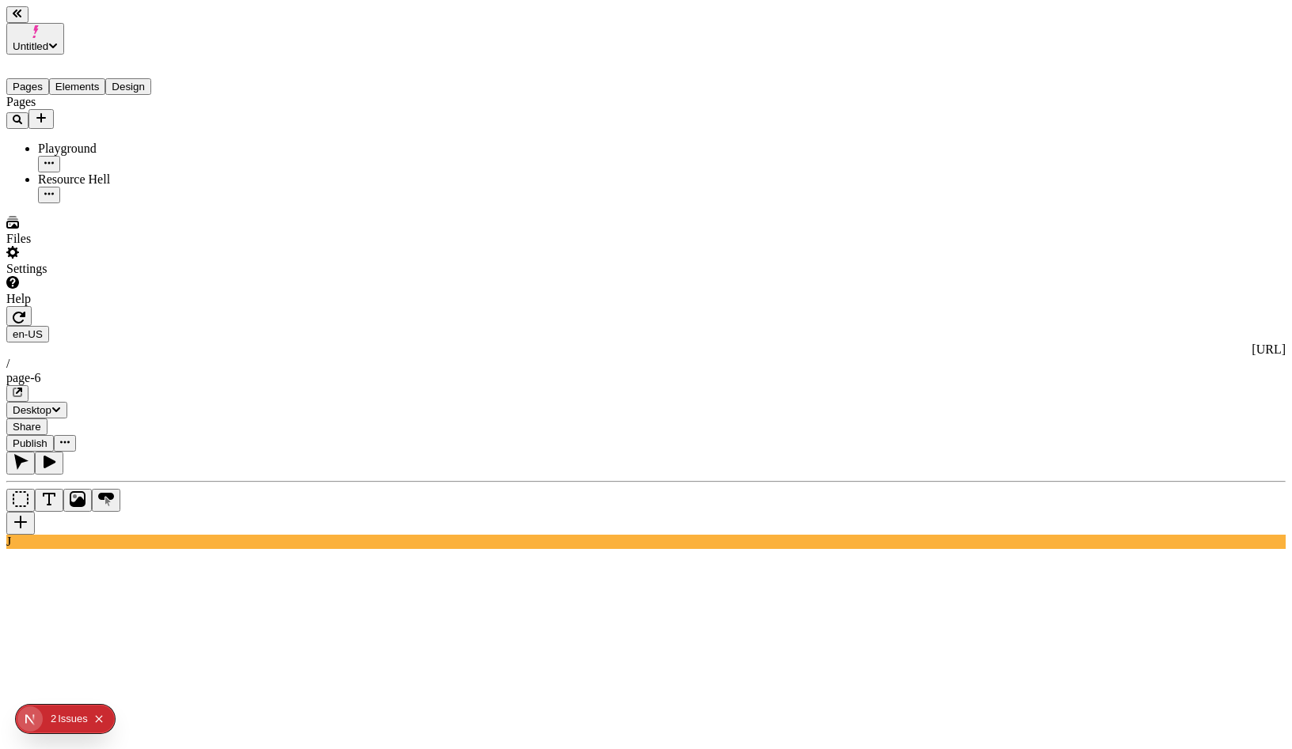
click at [22, 388] on icon "button" at bounding box center [17, 392] width 9 height 9
type input "0"
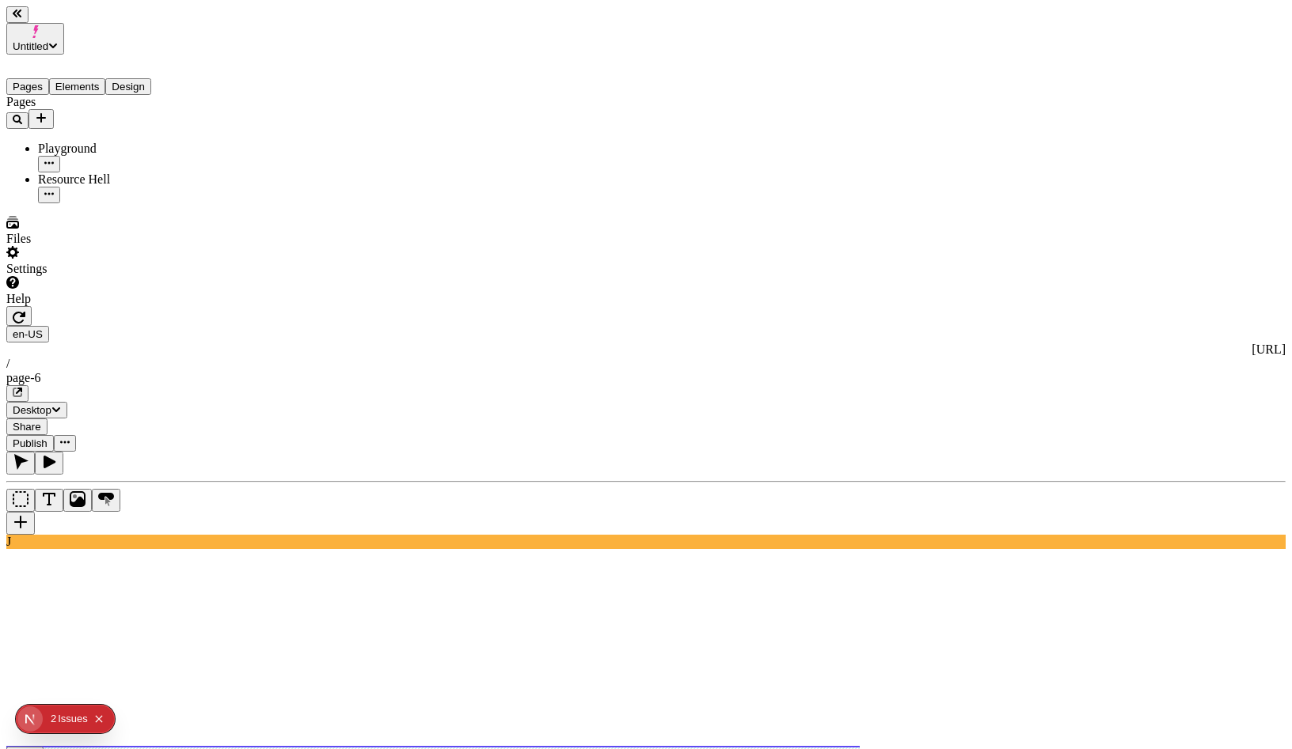
type input "0"
click at [47, 438] on span "Publish" at bounding box center [30, 444] width 35 height 12
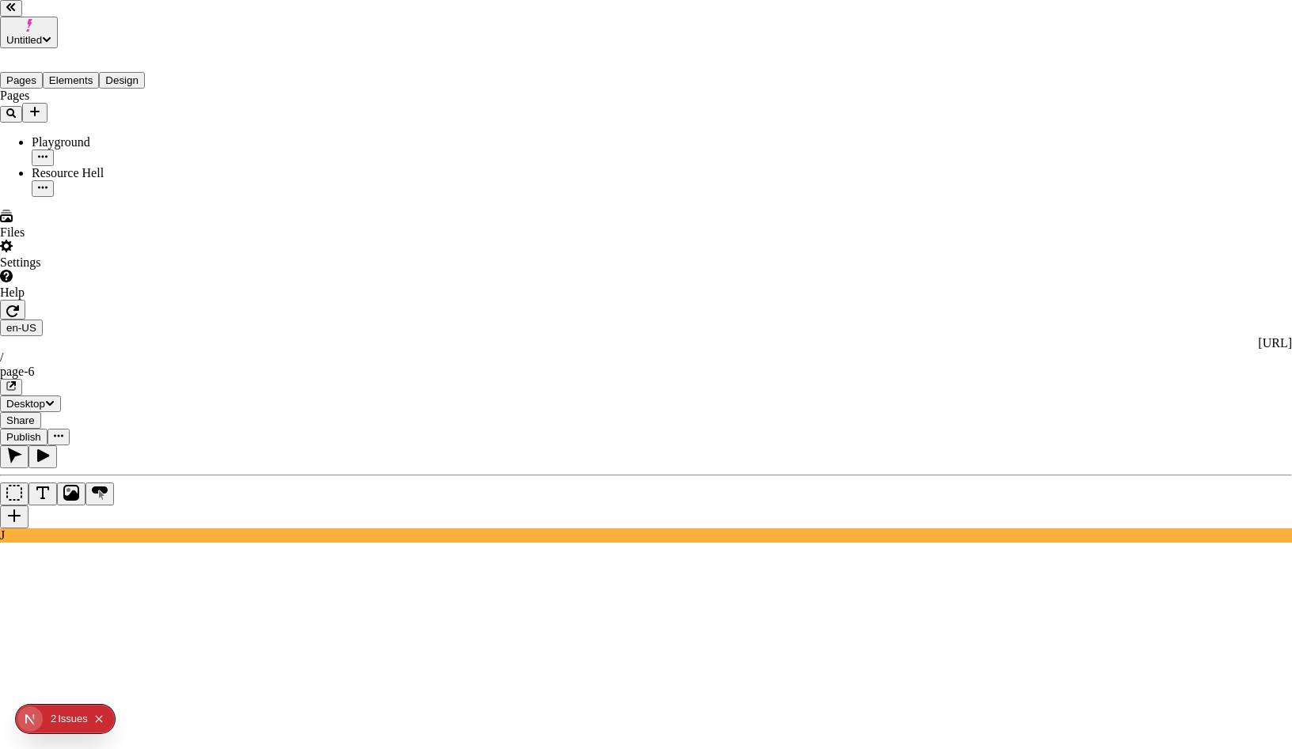
checkbox input "true"
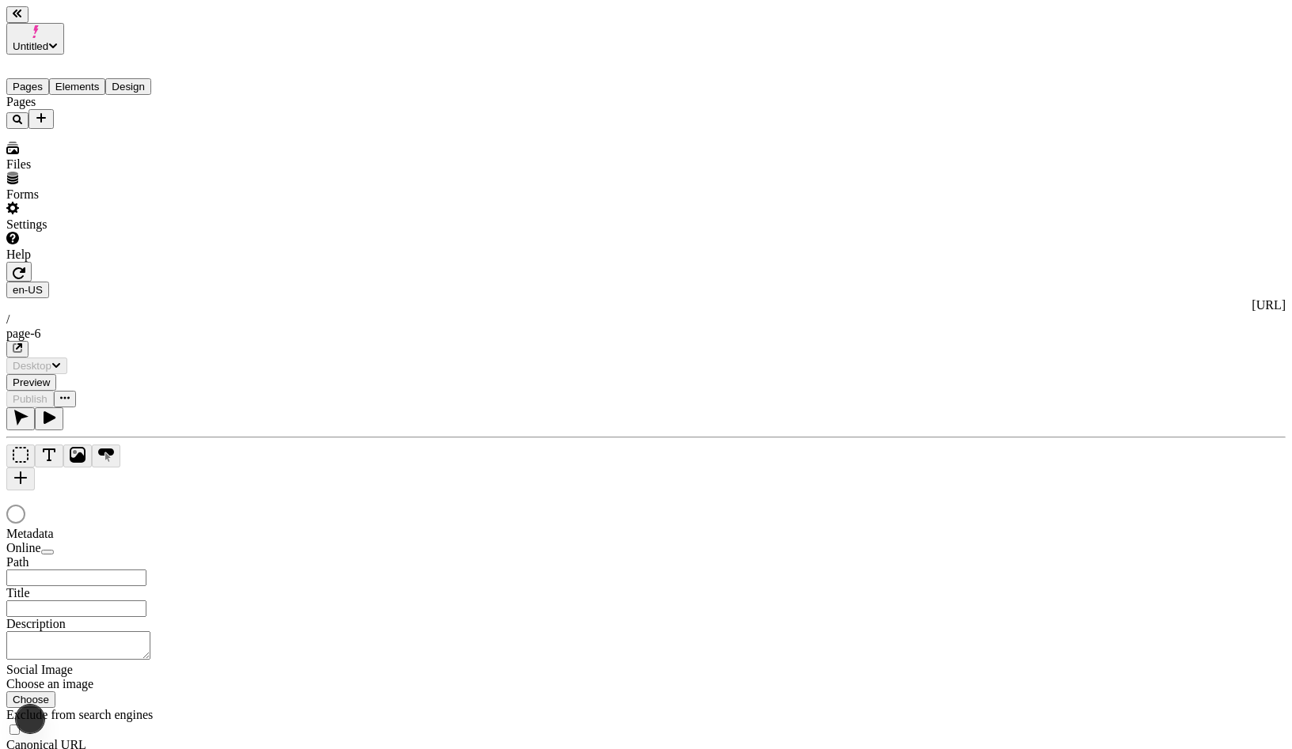
type input "/page-6"
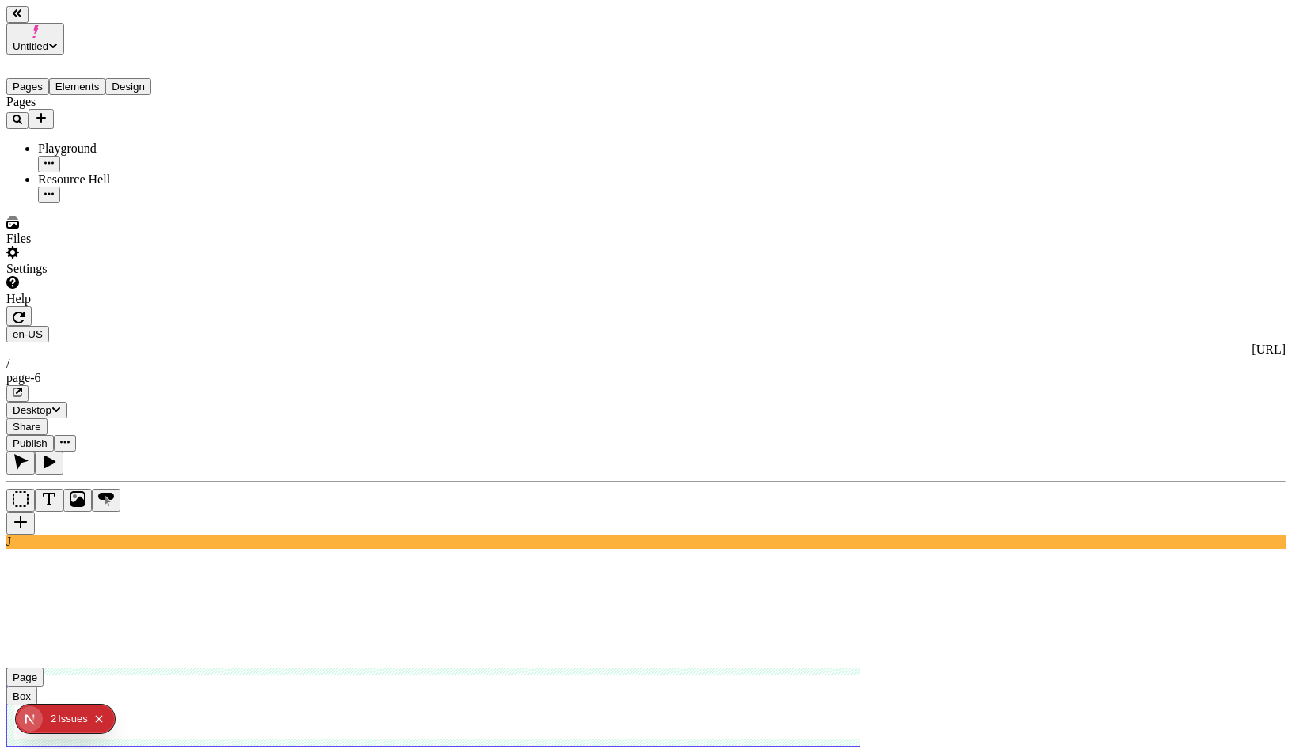
click at [738, 668] on use at bounding box center [513, 707] width 1014 height 79
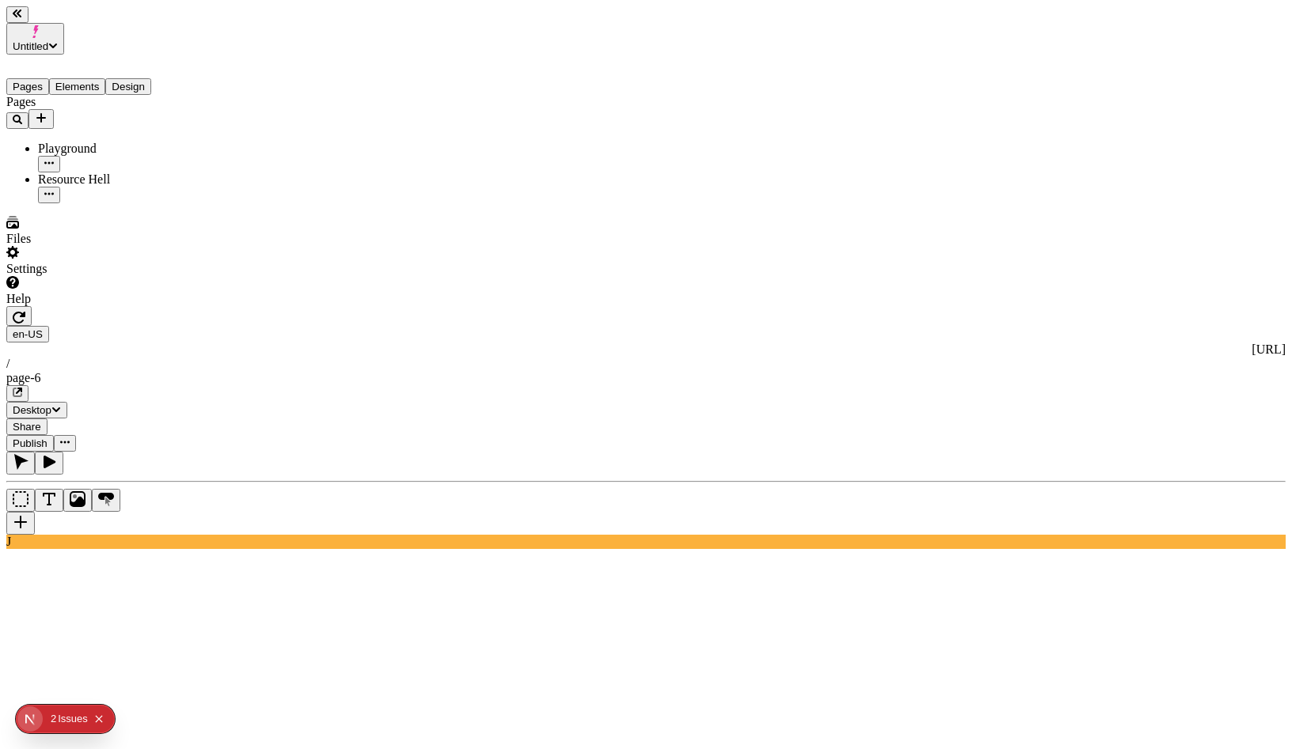
click at [54, 435] on button "Publish" at bounding box center [29, 443] width 47 height 17
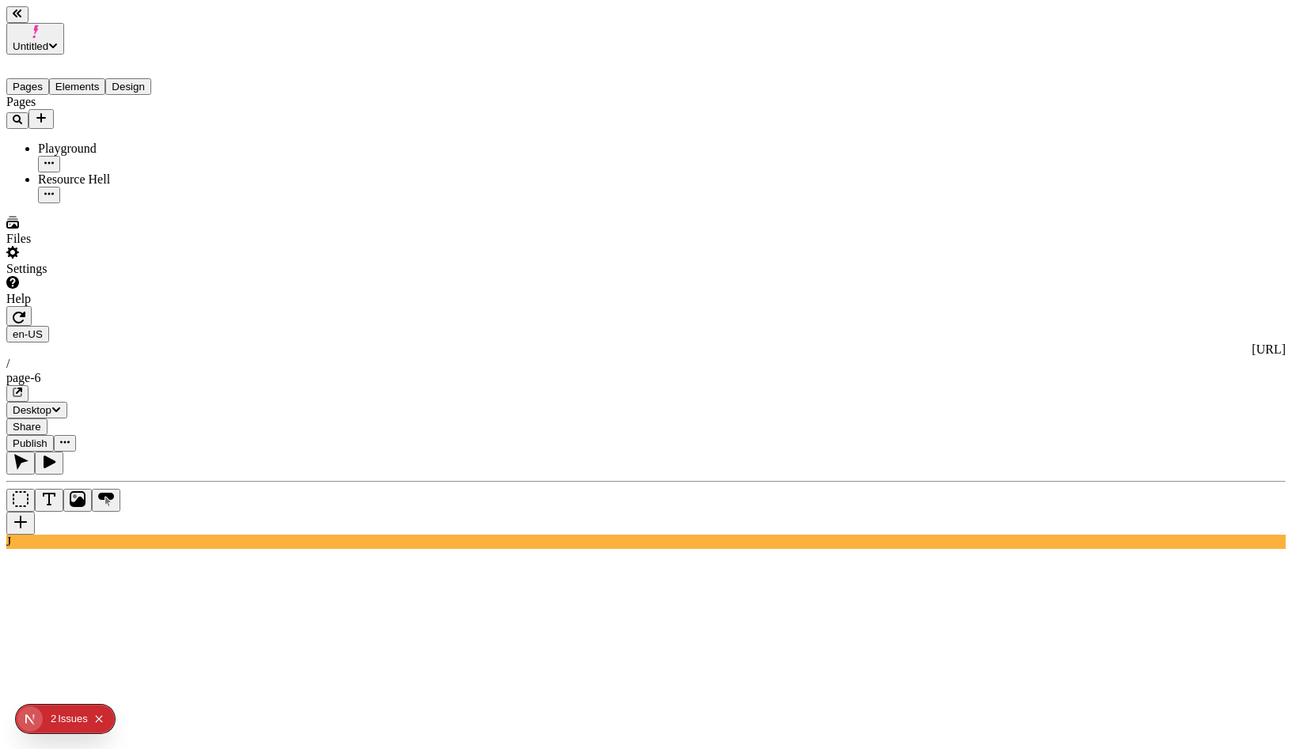
click at [25, 311] on icon "button" at bounding box center [19, 317] width 13 height 13
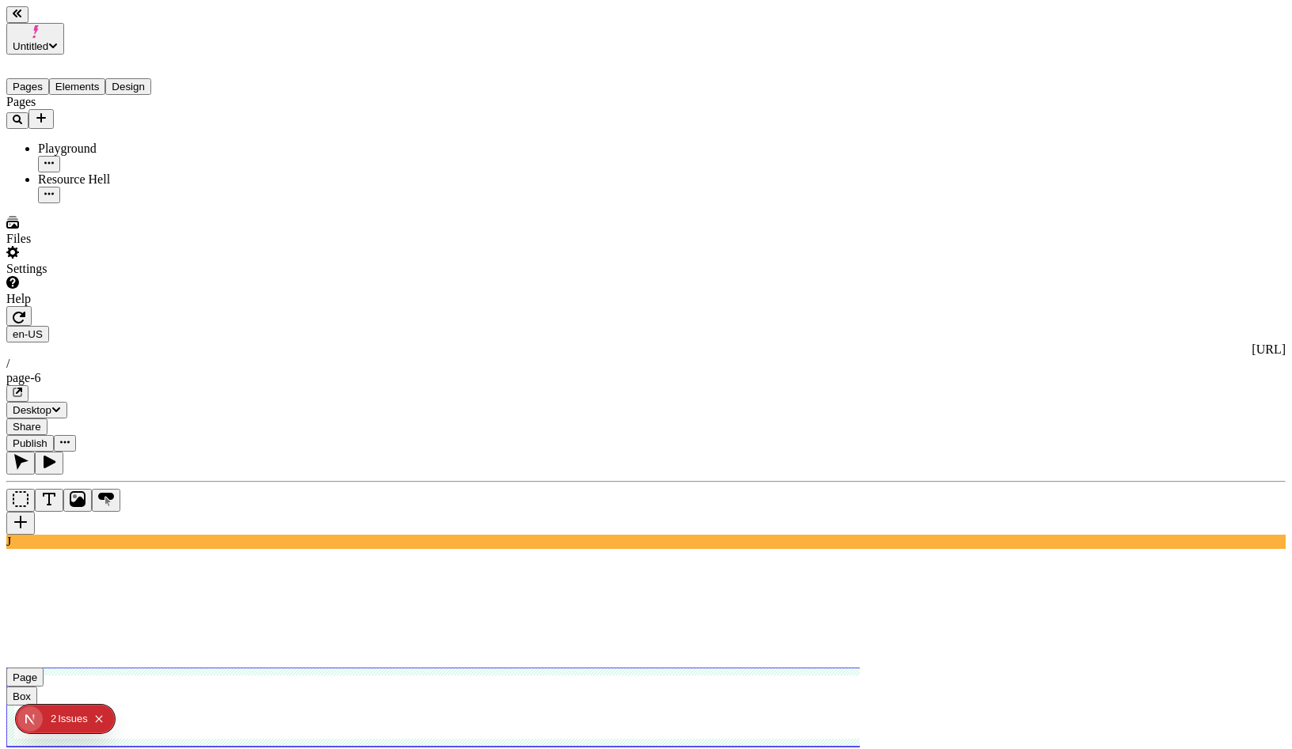
click at [794, 668] on use at bounding box center [513, 707] width 1014 height 79
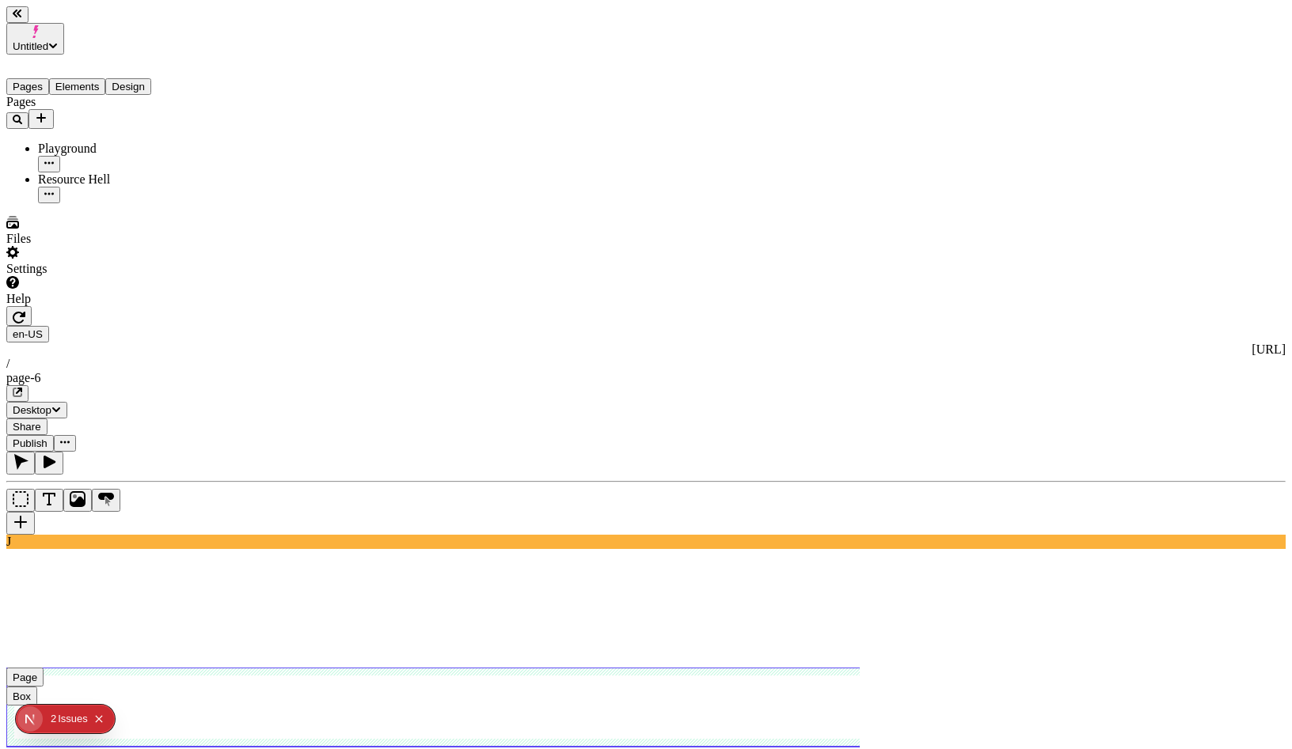
click at [802, 668] on use at bounding box center [513, 707] width 1014 height 79
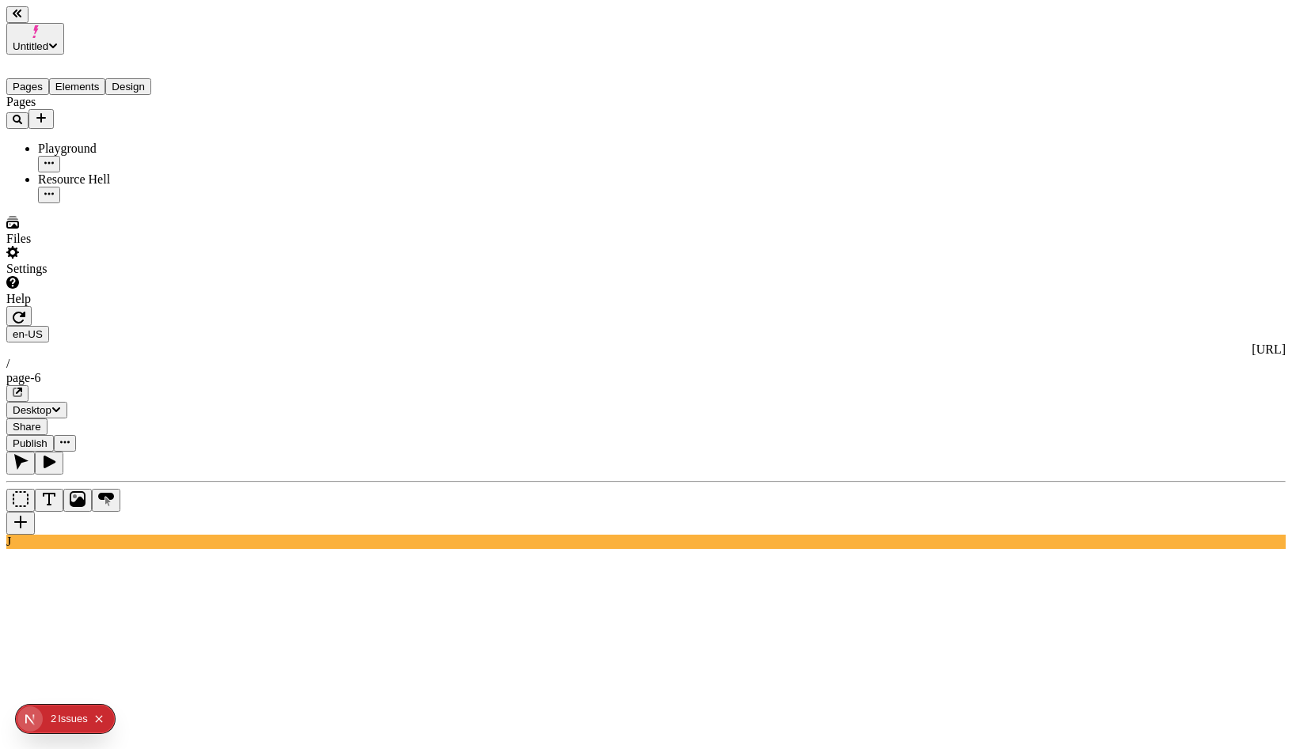
click at [32, 306] on button "button" at bounding box center [18, 316] width 25 height 20
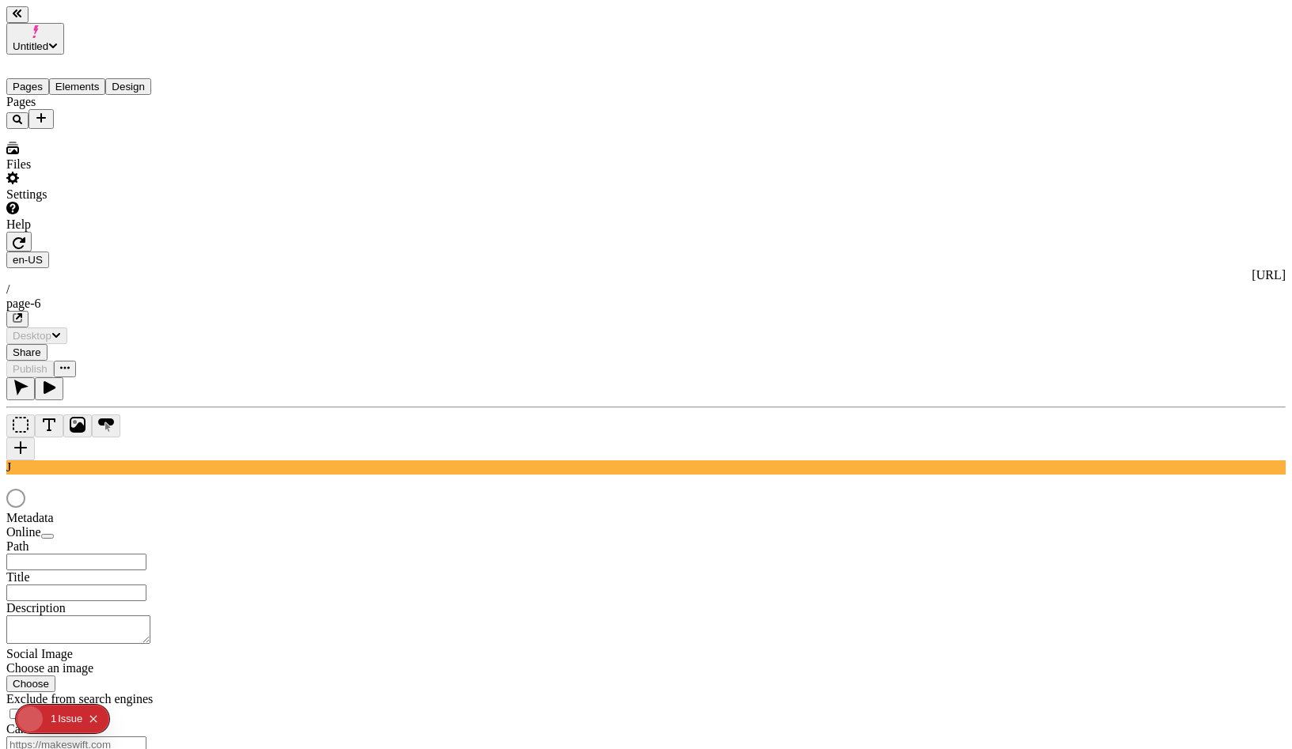
type input "/page-6"
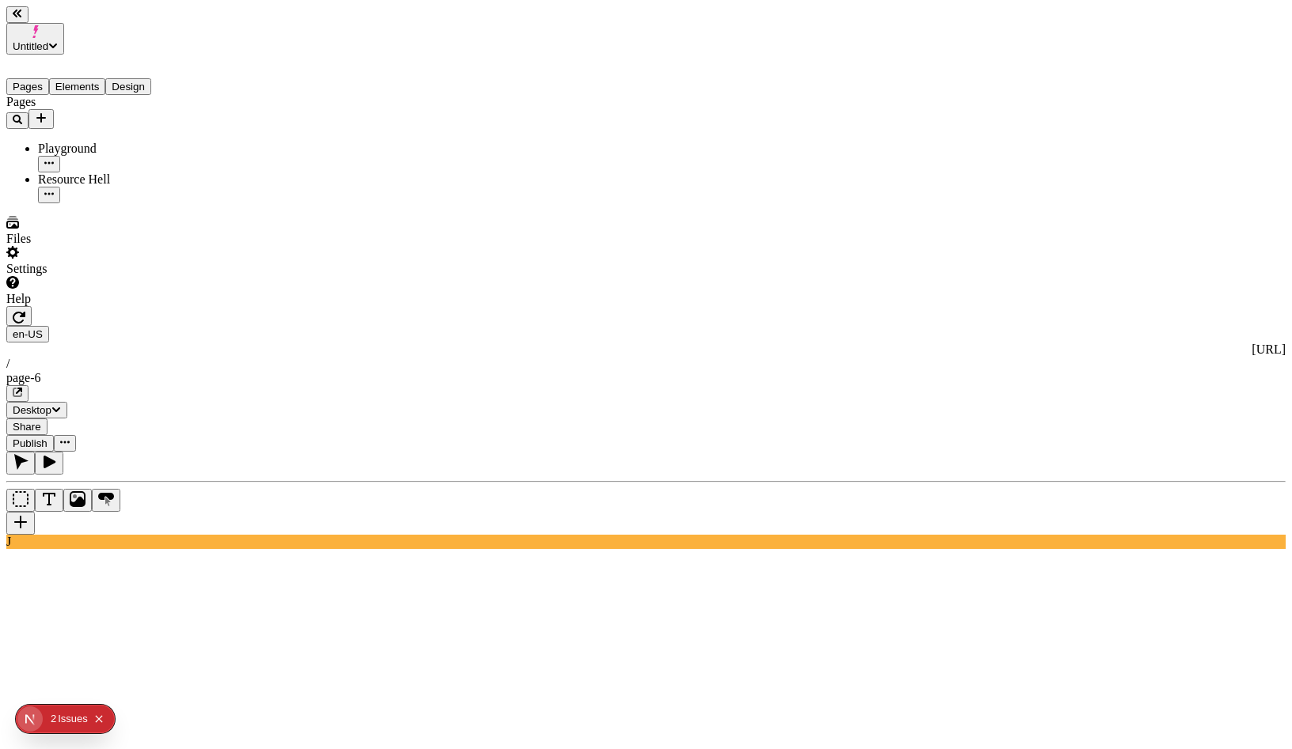
click at [63, 723] on div "Issue s" at bounding box center [73, 719] width 30 height 28
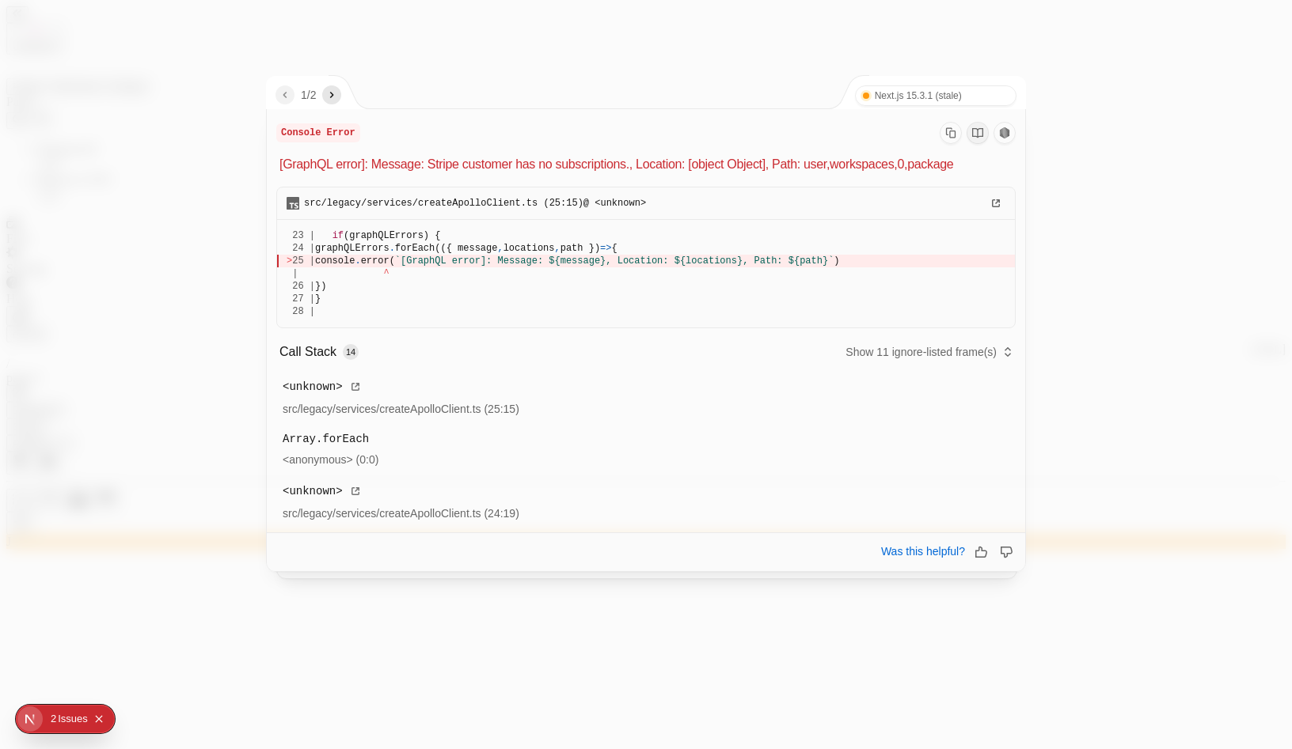
click at [336, 100] on icon "next" at bounding box center [331, 95] width 13 height 13
click at [218, 97] on div at bounding box center [646, 374] width 1292 height 749
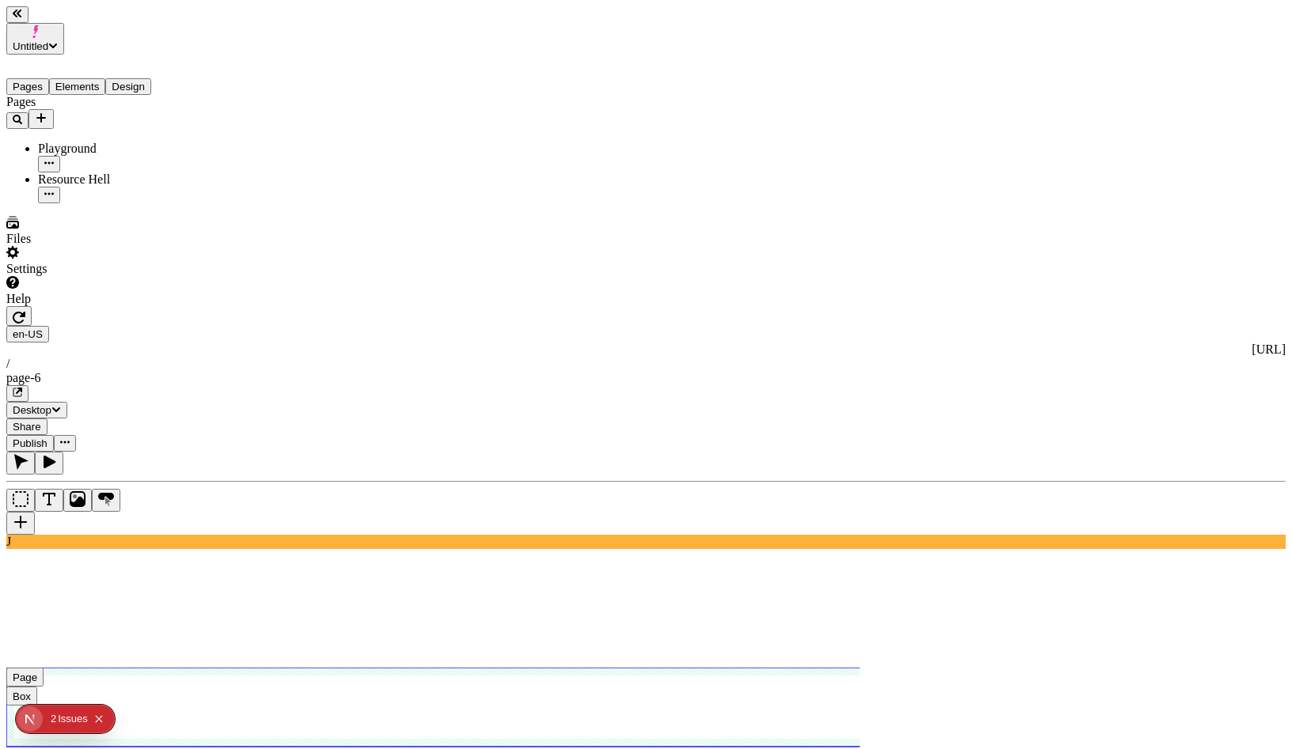
click at [47, 438] on span "Publish" at bounding box center [30, 444] width 35 height 12
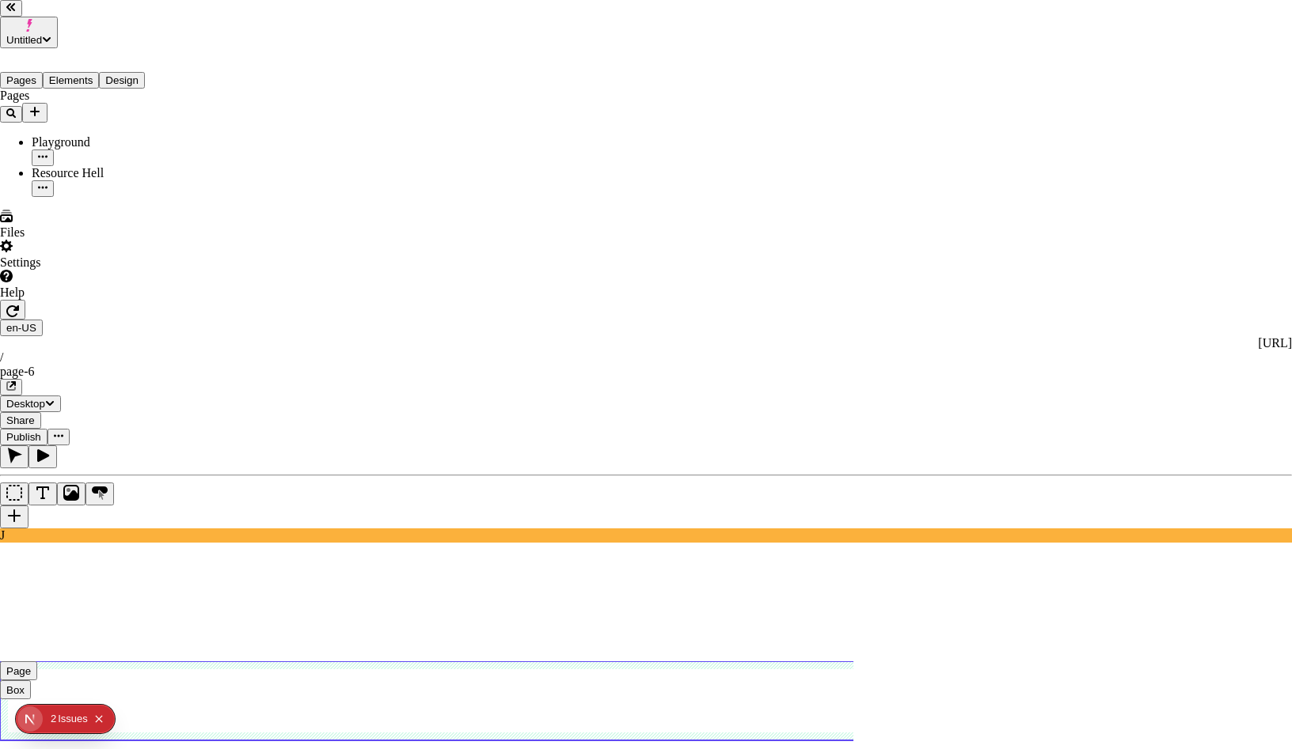
drag, startPoint x: 905, startPoint y: 117, endPoint x: 940, endPoint y: 60, distance: 67.2
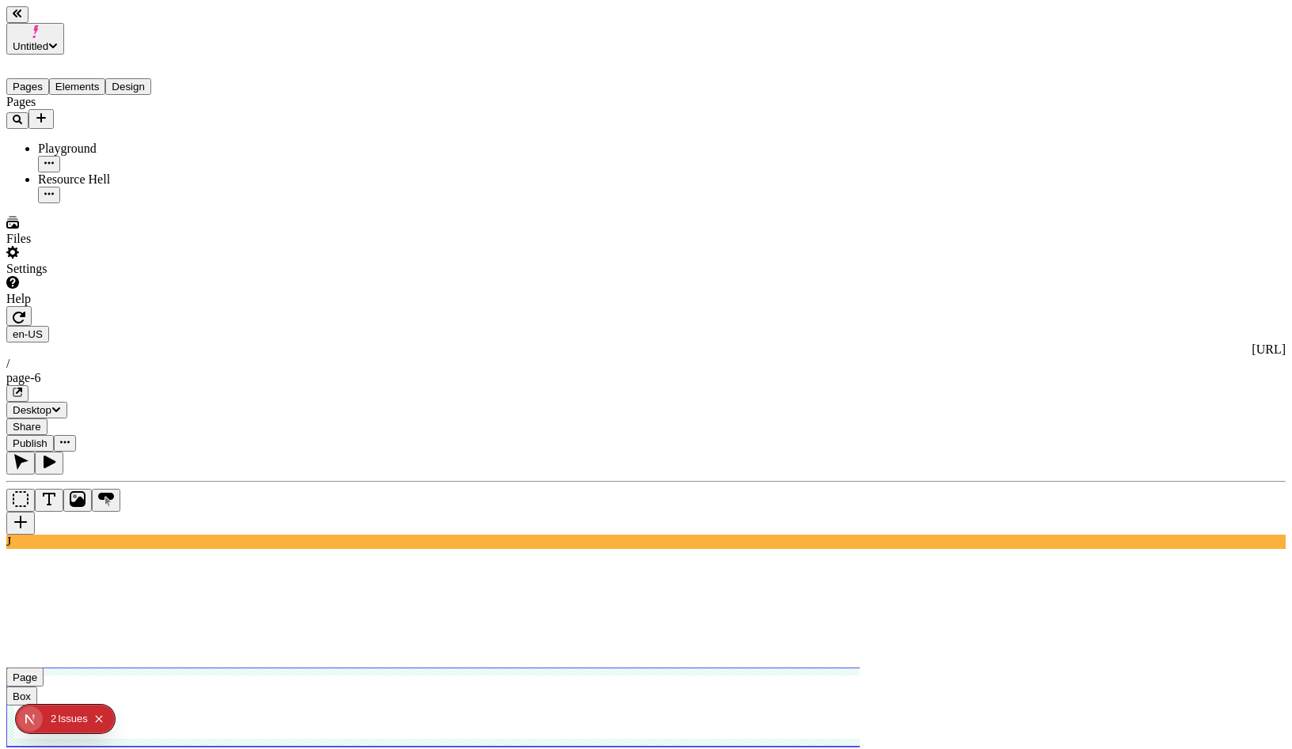
click at [22, 388] on icon "button" at bounding box center [17, 392] width 9 height 9
